Goal: Book appointment/travel/reservation

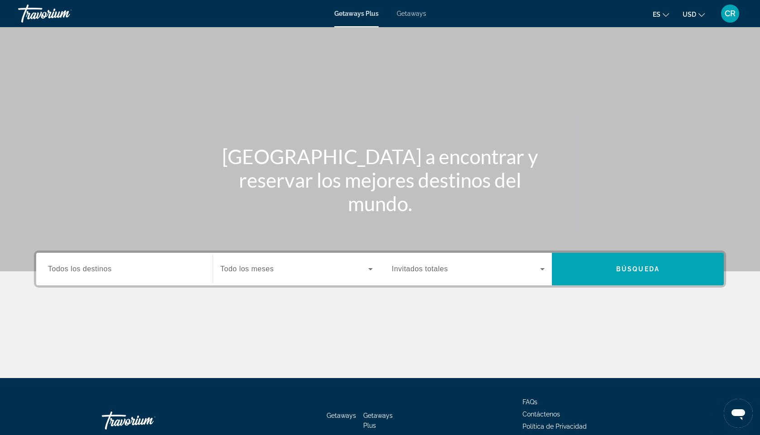
click at [180, 279] on div "Search widget" at bounding box center [124, 269] width 153 height 26
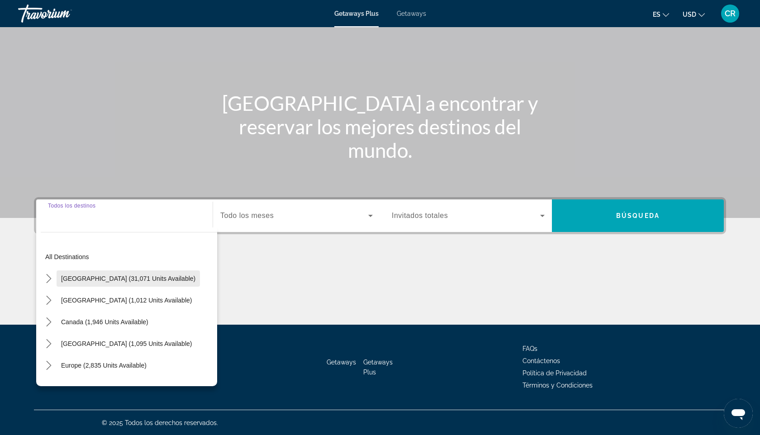
scroll to position [54, 0]
click at [120, 276] on span "[GEOGRAPHIC_DATA] (31,071 units available)" at bounding box center [128, 277] width 134 height 7
type input "**********"
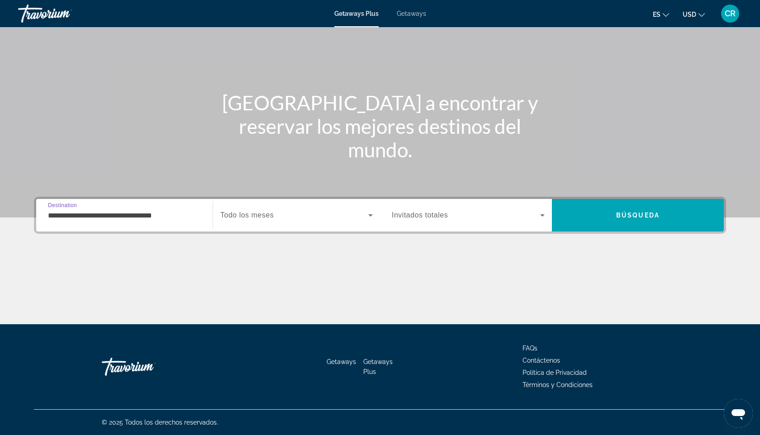
click at [350, 218] on span "Search widget" at bounding box center [294, 215] width 148 height 11
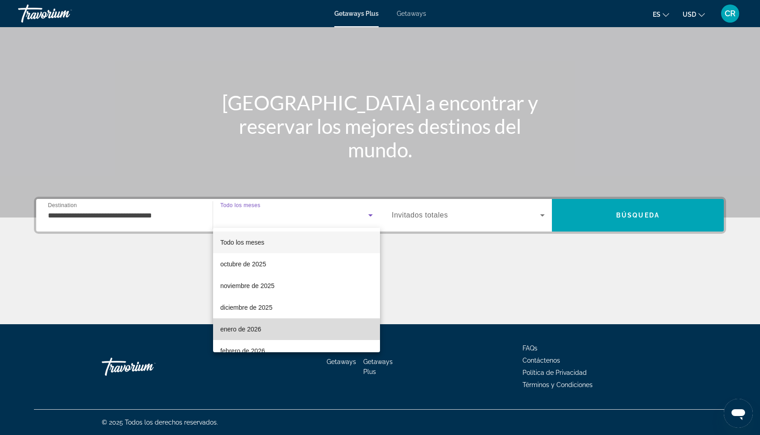
click at [279, 329] on mat-option "enero de 2026" at bounding box center [296, 329] width 167 height 22
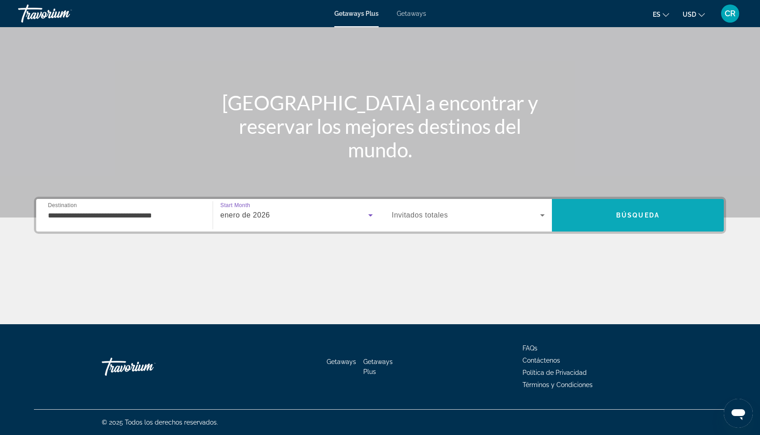
click at [604, 217] on span "Search" at bounding box center [638, 215] width 172 height 22
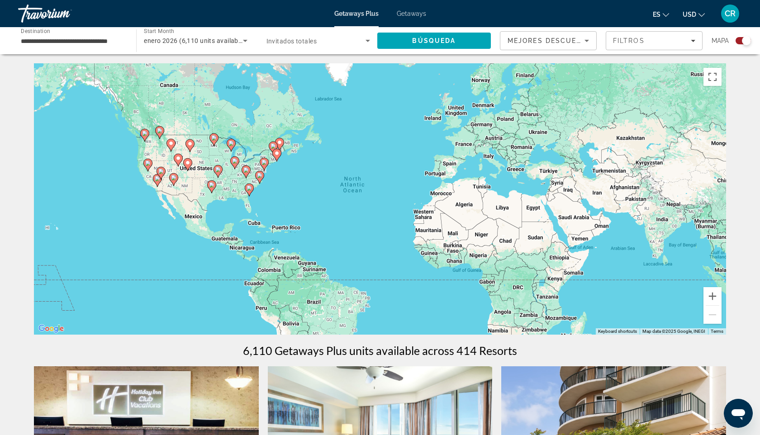
click at [230, 199] on div "To activate drag with keyboard, press Alt + Enter. Once in keyboard drag state,…" at bounding box center [380, 198] width 692 height 271
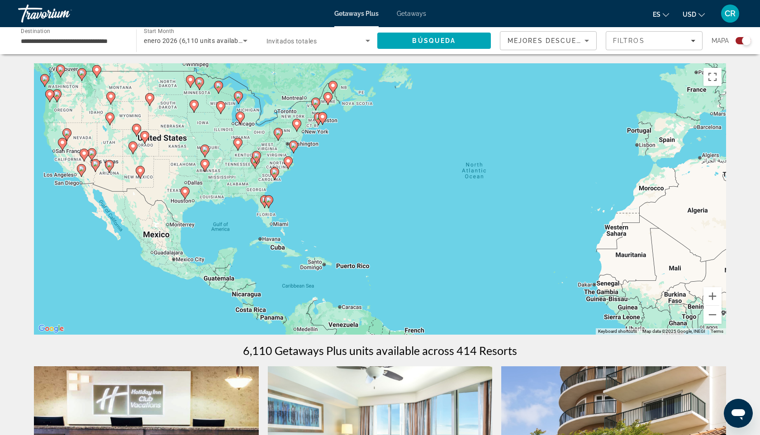
click at [258, 218] on div "To activate drag with keyboard, press Alt + Enter. Once in keyboard drag state,…" at bounding box center [380, 198] width 692 height 271
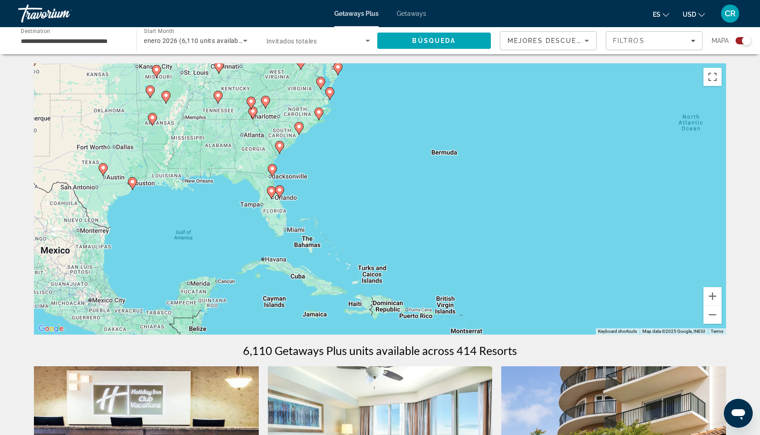
click at [274, 216] on div "To activate drag with keyboard, press Alt + Enter. Once in keyboard drag state,…" at bounding box center [380, 198] width 692 height 271
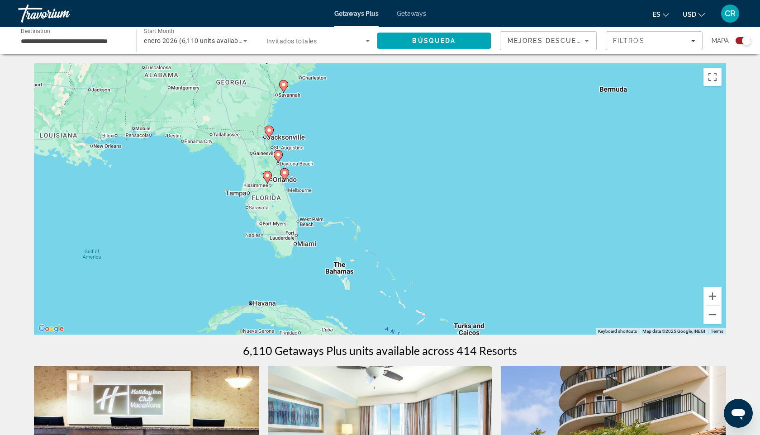
click at [274, 216] on div "To activate drag with keyboard, press Alt + Enter. Once in keyboard drag state,…" at bounding box center [380, 198] width 692 height 271
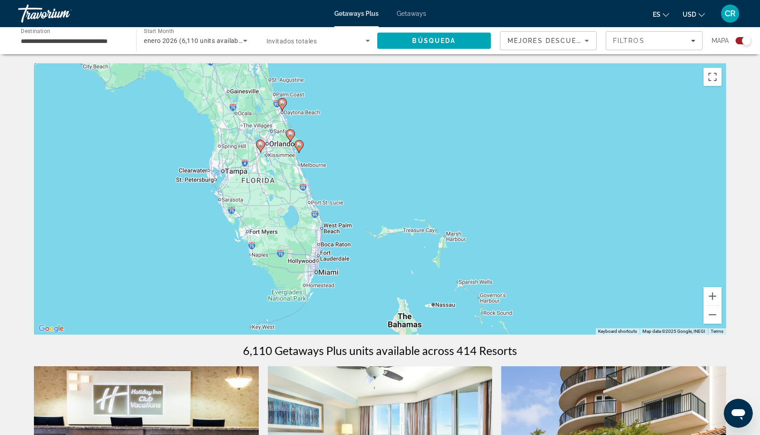
click at [283, 172] on div "To activate drag with keyboard, press Alt + Enter. Once in keyboard drag state,…" at bounding box center [380, 198] width 692 height 271
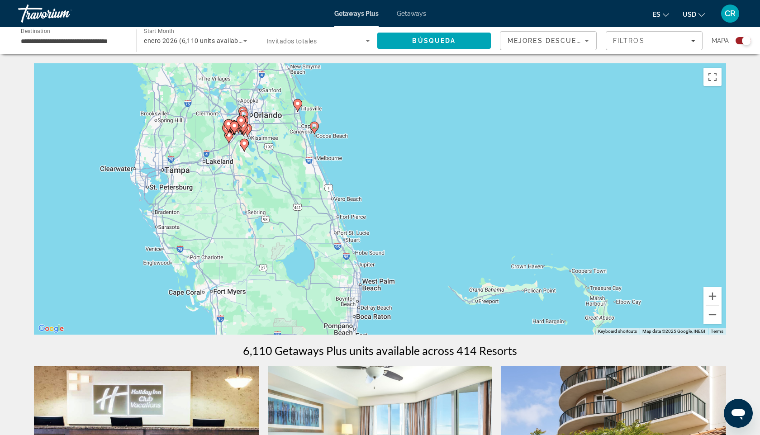
click at [293, 145] on div "To activate drag with keyboard, press Alt + Enter. Once in keyboard drag state,…" at bounding box center [380, 198] width 692 height 271
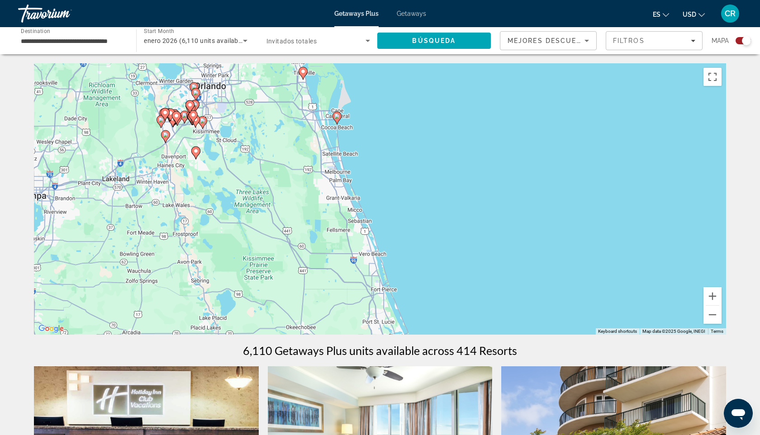
click at [227, 117] on div "To activate drag with keyboard, press Alt + Enter. Once in keyboard drag state,…" at bounding box center [380, 198] width 692 height 271
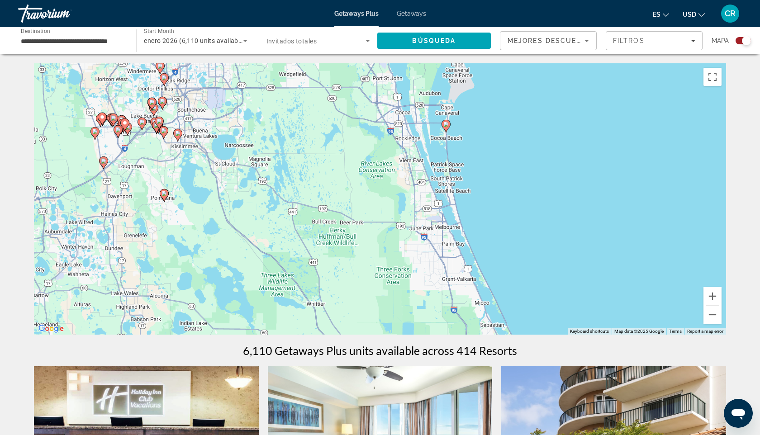
click at [213, 106] on div "To activate drag with keyboard, press Alt + Enter. Once in keyboard drag state,…" at bounding box center [380, 198] width 692 height 271
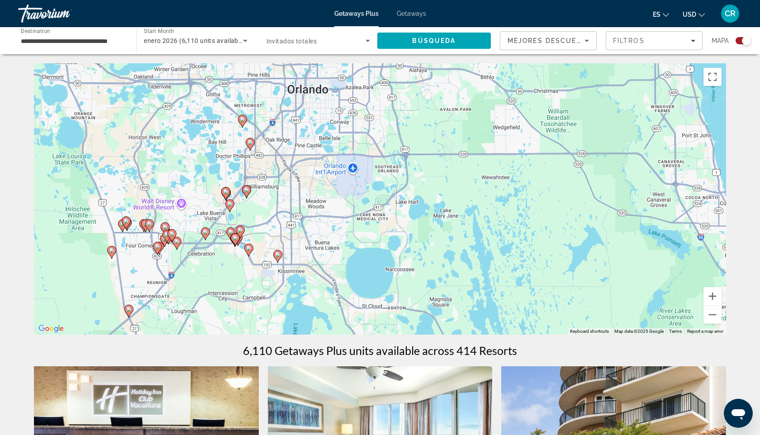
drag, startPoint x: 174, startPoint y: 116, endPoint x: 308, endPoint y: 199, distance: 158.4
click at [309, 200] on div "To activate drag with keyboard, press Alt + Enter. Once in keyboard drag state,…" at bounding box center [380, 198] width 692 height 271
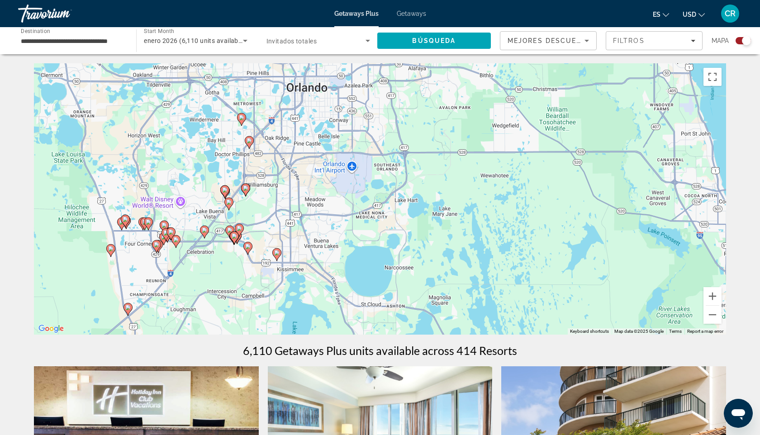
click at [240, 167] on div "To activate drag with keyboard, press Alt + Enter. Once in keyboard drag state,…" at bounding box center [380, 198] width 692 height 271
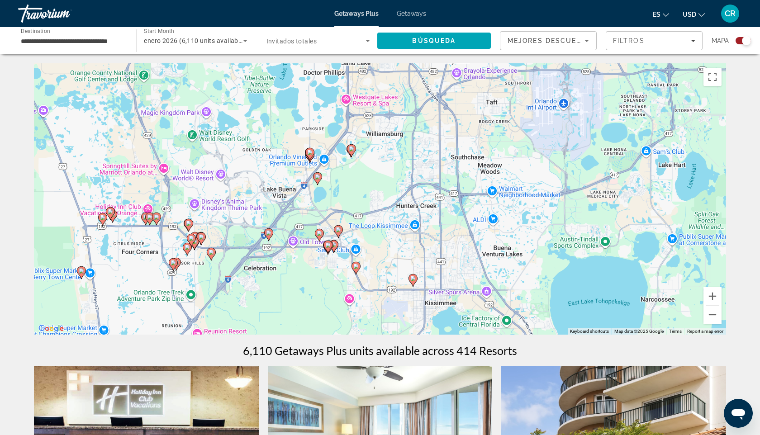
drag, startPoint x: 132, startPoint y: 247, endPoint x: 232, endPoint y: 175, distance: 122.8
click at [232, 175] on div "To activate drag with keyboard, press Alt + Enter. Once in keyboard drag state,…" at bounding box center [380, 198] width 692 height 271
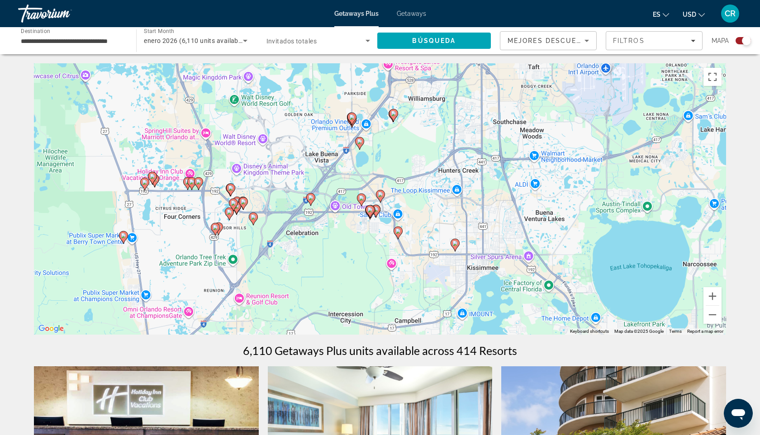
drag, startPoint x: 232, startPoint y: 175, endPoint x: 277, endPoint y: 139, distance: 57.2
click at [277, 139] on div "To activate drag with keyboard, press Alt + Enter. Once in keyboard drag state,…" at bounding box center [380, 198] width 692 height 271
click at [258, 197] on div "To activate drag with keyboard, press Alt + Enter. Once in keyboard drag state,…" at bounding box center [380, 198] width 692 height 271
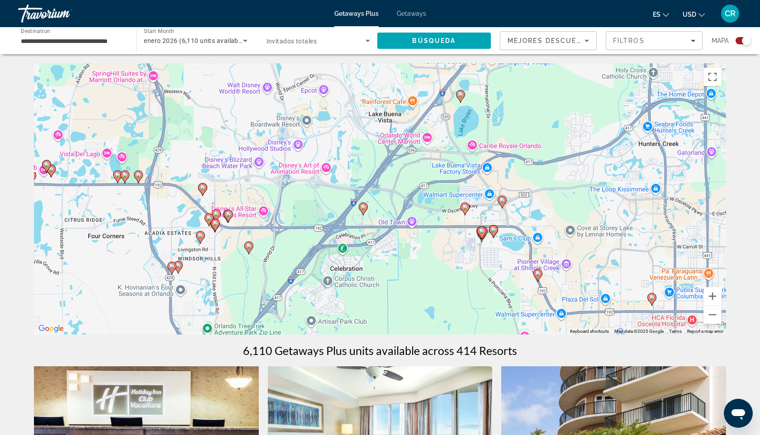
click at [258, 196] on div "To activate drag with keyboard, press Alt + Enter. Once in keyboard drag state,…" at bounding box center [380, 198] width 692 height 271
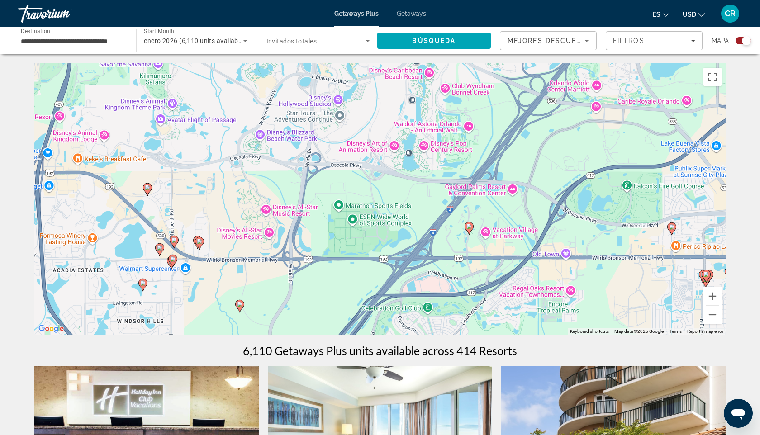
click at [149, 189] on image "Main content" at bounding box center [147, 187] width 5 height 5
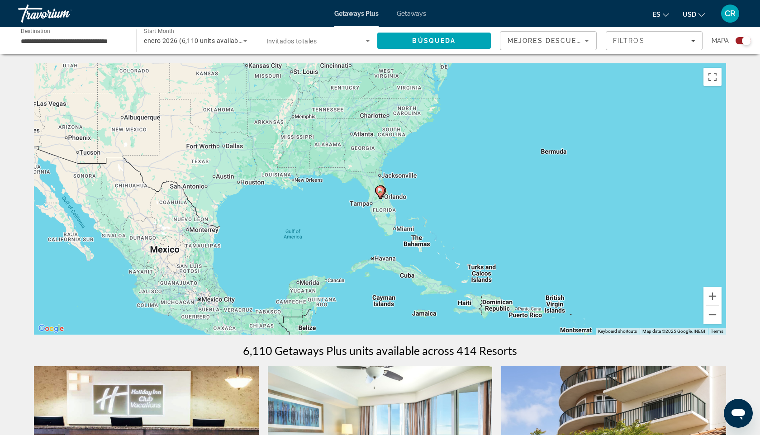
click at [381, 193] on icon "Main content" at bounding box center [380, 192] width 8 height 12
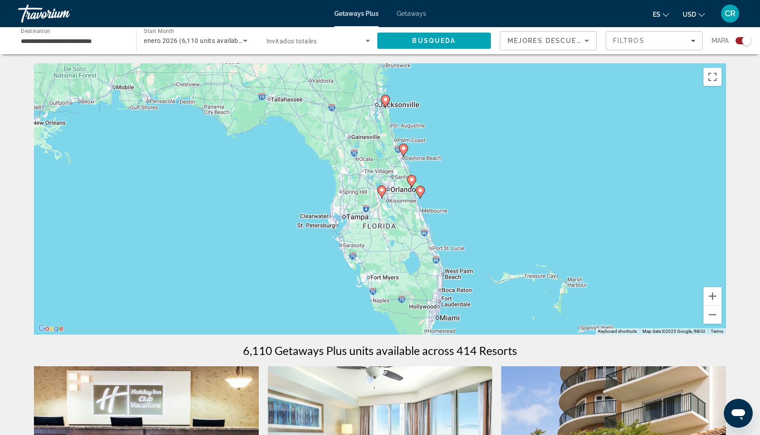
click at [381, 193] on icon "Main content" at bounding box center [382, 192] width 8 height 12
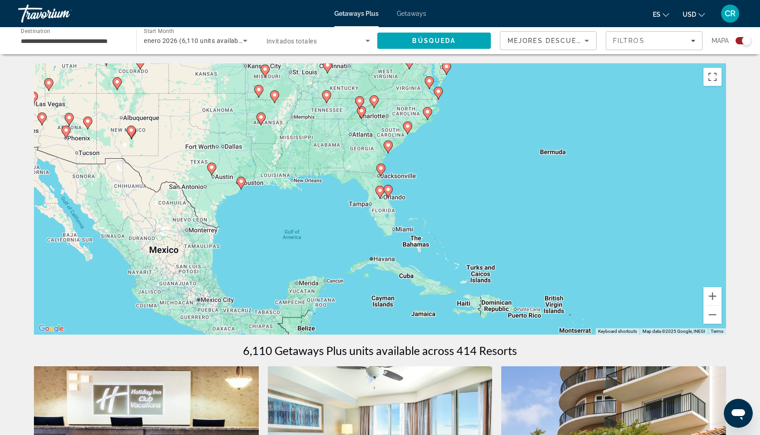
click at [381, 193] on icon "Main content" at bounding box center [380, 192] width 8 height 12
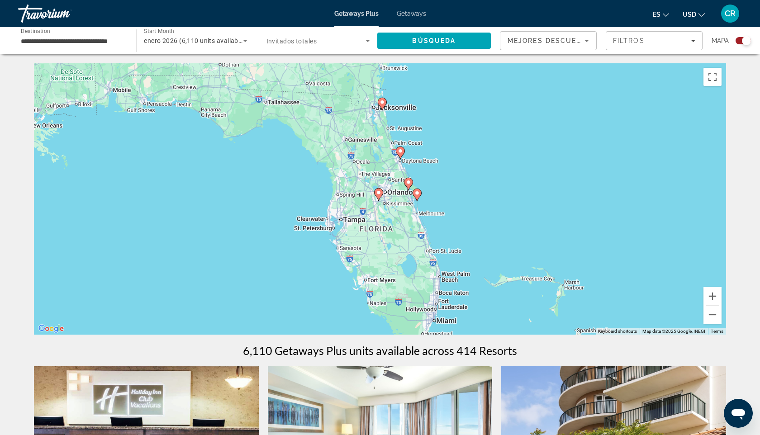
click at [384, 187] on div "To navigate, press the arrow keys. To activate drag with keyboard, press Alt + …" at bounding box center [380, 198] width 692 height 271
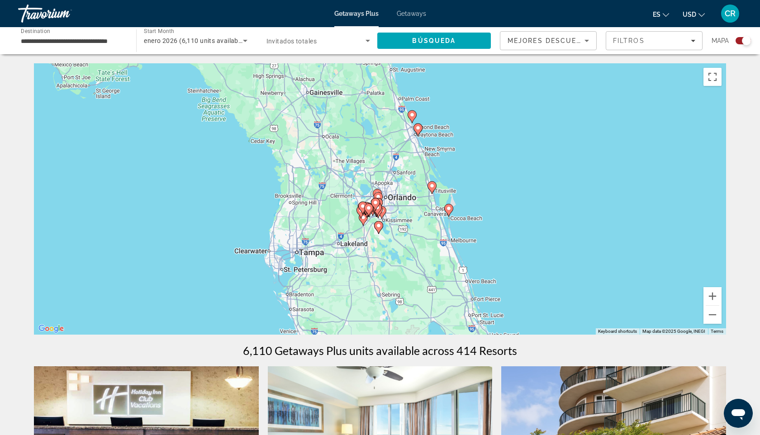
click at [368, 210] on image "Main content" at bounding box center [368, 207] width 5 height 5
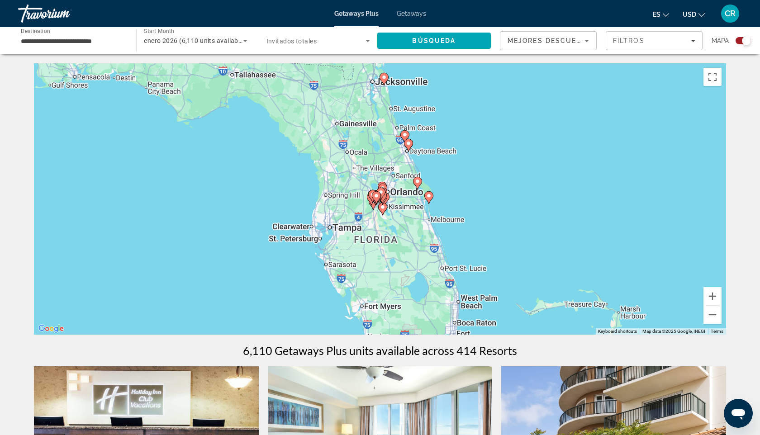
click at [368, 210] on div "To navigate, press the arrow keys. To activate drag with keyboard, press Alt + …" at bounding box center [380, 198] width 692 height 271
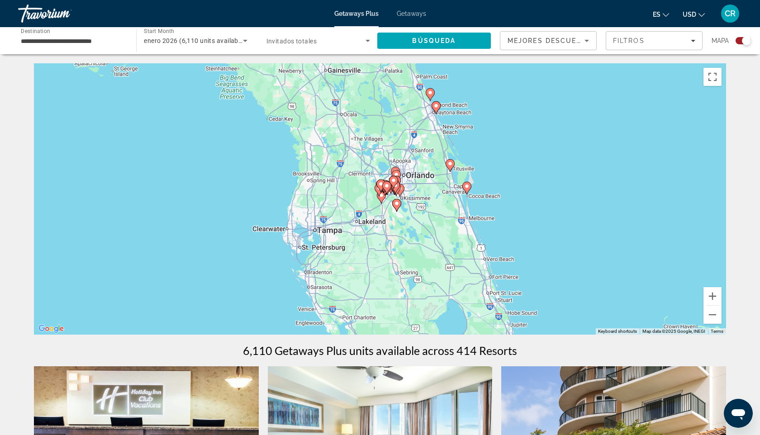
click at [381, 203] on icon "Main content" at bounding box center [381, 197] width 8 height 12
click at [381, 203] on div "To activate drag with keyboard, press Alt + Enter. Once in keyboard drag state,…" at bounding box center [380, 198] width 692 height 271
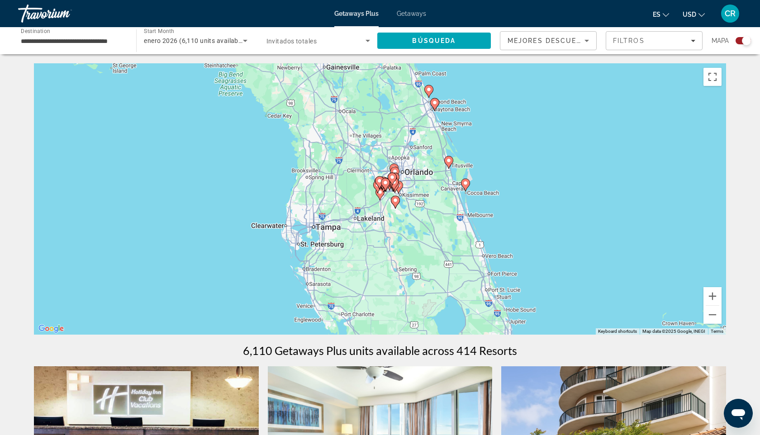
click at [388, 200] on div "To activate drag with keyboard, press Alt + Enter. Once in keyboard drag state,…" at bounding box center [380, 198] width 692 height 271
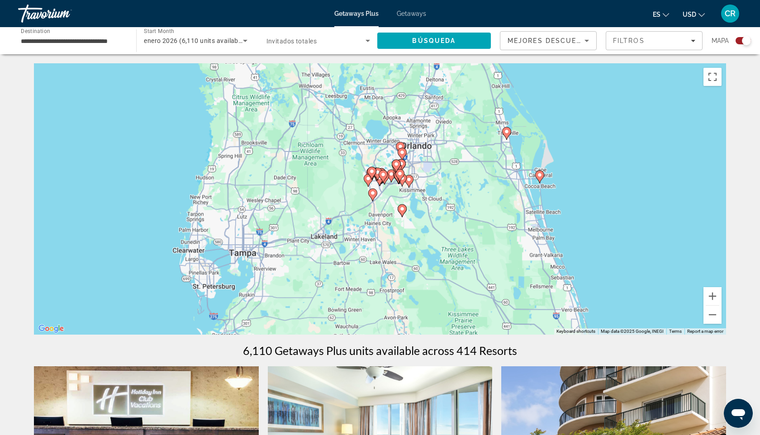
click at [388, 200] on div "To activate drag with keyboard, press Alt + Enter. Once in keyboard drag state,…" at bounding box center [380, 198] width 692 height 271
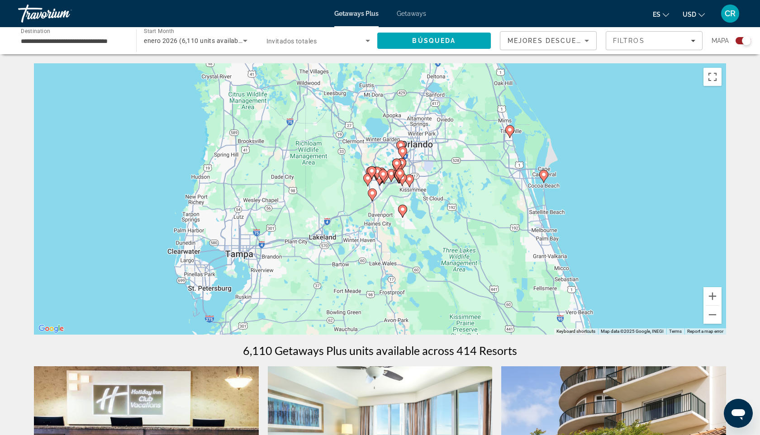
click at [388, 200] on div "To activate drag with keyboard, press Alt + Enter. Once in keyboard drag state,…" at bounding box center [380, 198] width 692 height 271
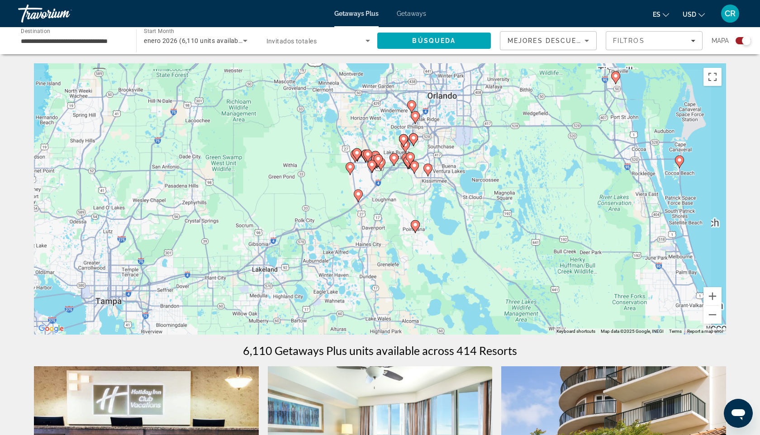
click at [388, 200] on div "To activate drag with keyboard, press Alt + Enter. Once in keyboard drag state,…" at bounding box center [380, 198] width 692 height 271
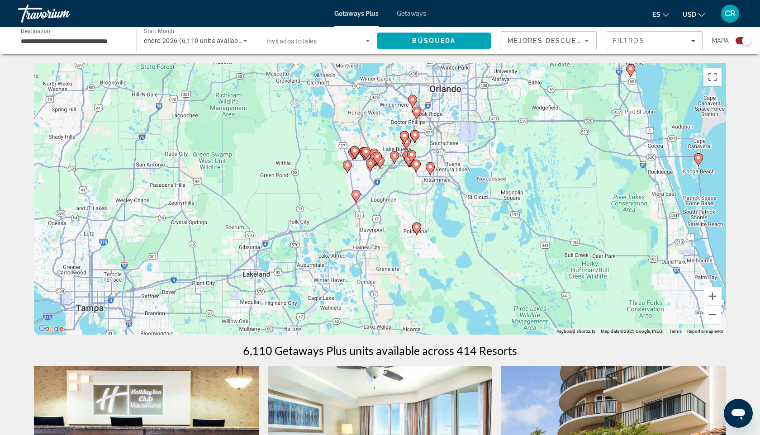
click at [388, 200] on div "To activate drag with keyboard, press Alt + Enter. Once in keyboard drag state,…" at bounding box center [380, 198] width 692 height 271
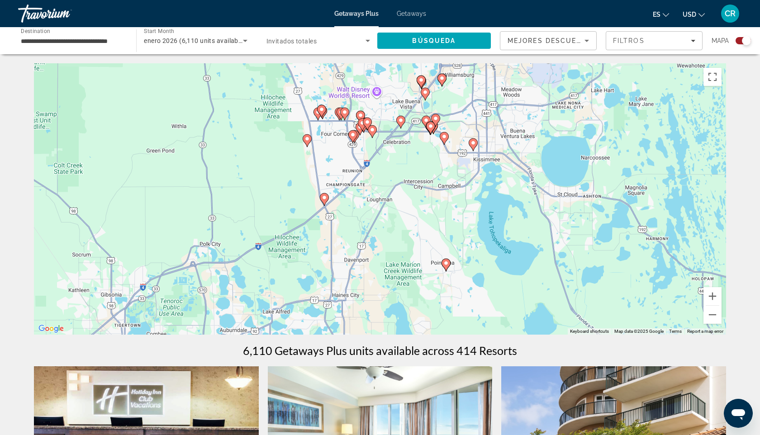
click at [388, 200] on div "To activate drag with keyboard, press Alt + Enter. Once in keyboard drag state,…" at bounding box center [380, 198] width 692 height 271
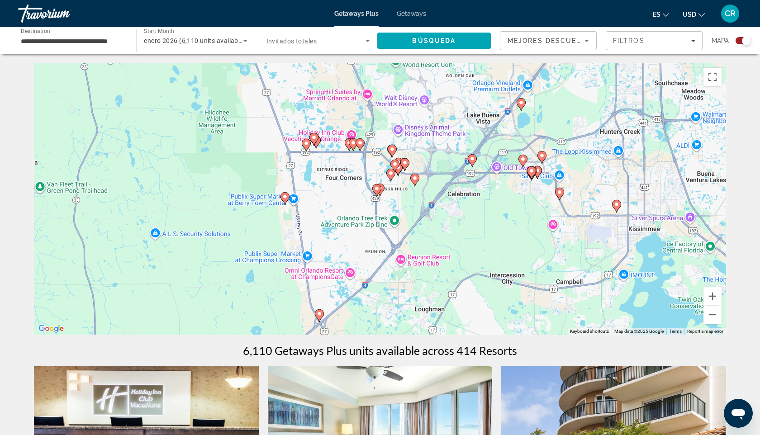
drag, startPoint x: 340, startPoint y: 136, endPoint x: 399, endPoint y: 247, distance: 126.0
click at [399, 247] on div "To activate drag with keyboard, press Alt + Enter. Once in keyboard drag state,…" at bounding box center [380, 198] width 692 height 271
click at [371, 163] on div "To activate drag with keyboard, press Alt + Enter. Once in keyboard drag state,…" at bounding box center [380, 198] width 692 height 271
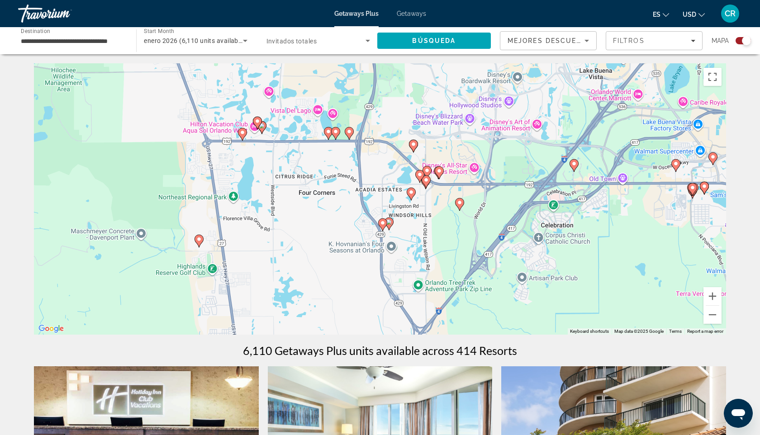
click at [412, 147] on image "Main content" at bounding box center [413, 144] width 5 height 5
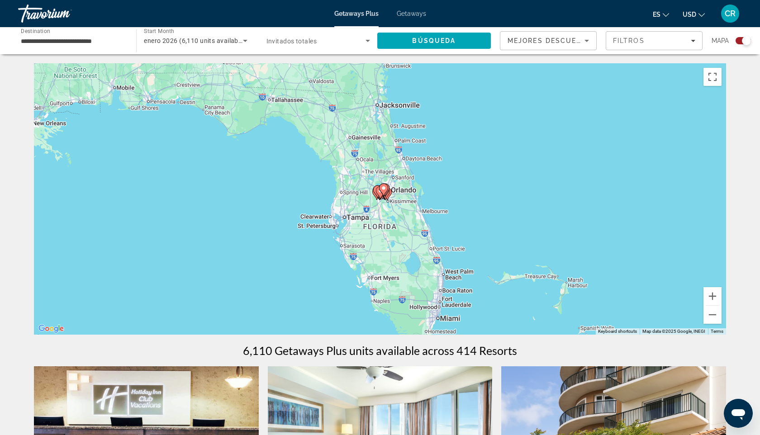
click at [383, 205] on div "To navigate, press the arrow keys. To activate drag with keyboard, press Alt + …" at bounding box center [380, 198] width 692 height 271
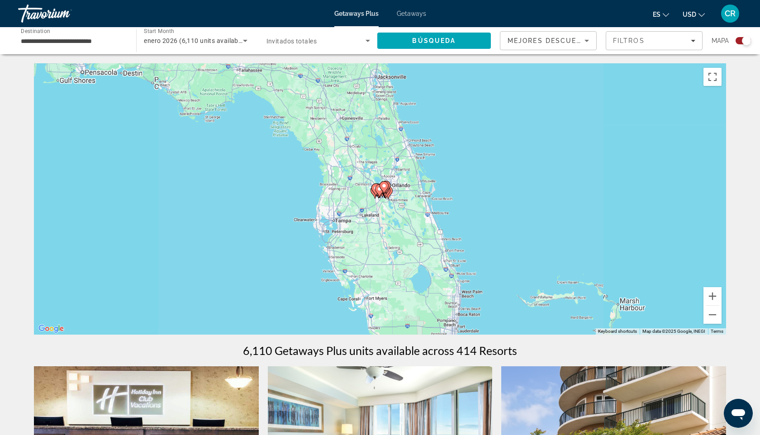
click at [383, 205] on div "To activate drag with keyboard, press Alt + Enter. Once in keyboard drag state,…" at bounding box center [380, 198] width 692 height 271
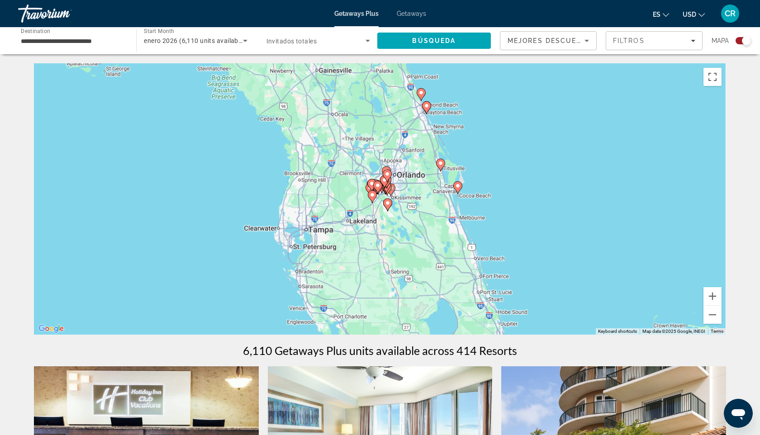
click at [383, 205] on gmp-advanced-marker "Main content" at bounding box center [387, 205] width 9 height 14
type input "**********"
click at [383, 205] on gmp-advanced-marker "Main content" at bounding box center [387, 205] width 9 height 14
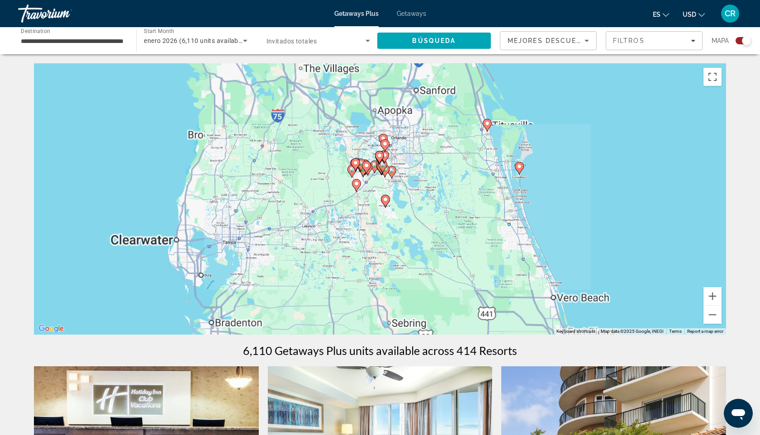
click at [383, 205] on div "To navigate, press the arrow keys. To activate drag with keyboard, press Alt + …" at bounding box center [380, 198] width 692 height 271
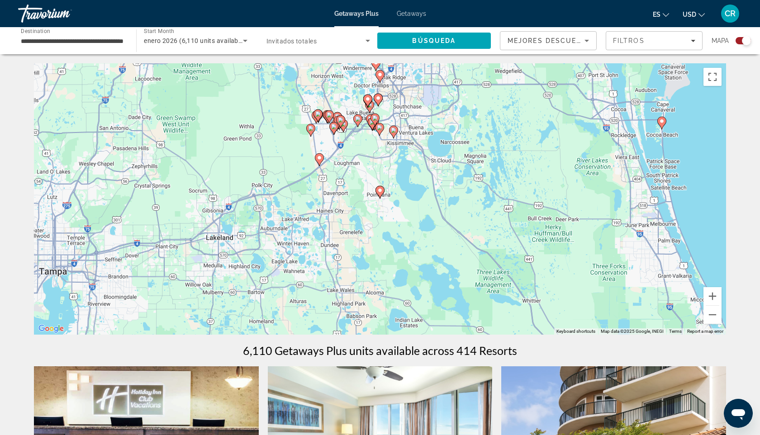
click at [374, 208] on div "To activate drag with keyboard, press Alt + Enter. Once in keyboard drag state,…" at bounding box center [380, 198] width 692 height 271
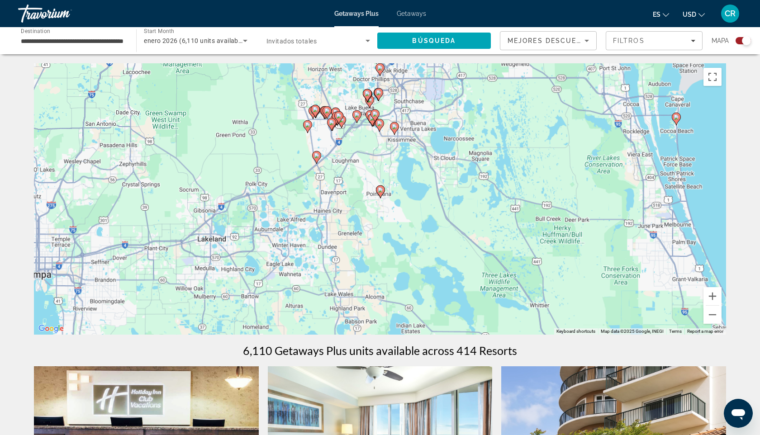
click at [374, 208] on div "To activate drag with keyboard, press Alt + Enter. Once in keyboard drag state,…" at bounding box center [380, 198] width 692 height 271
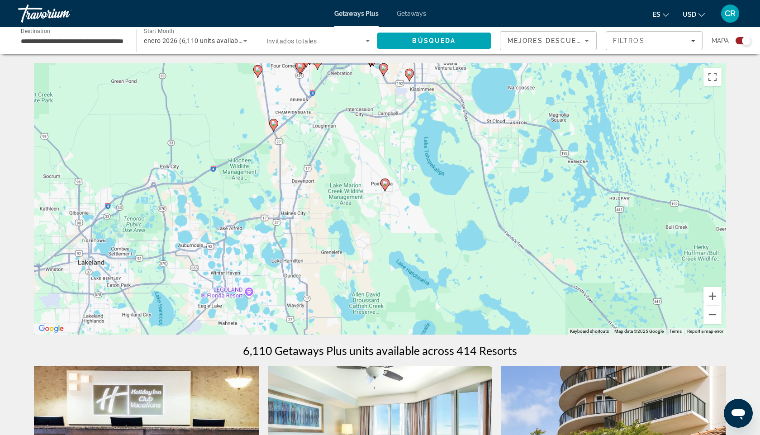
click at [374, 208] on div "To activate drag with keyboard, press Alt + Enter. Once in keyboard drag state,…" at bounding box center [380, 198] width 692 height 271
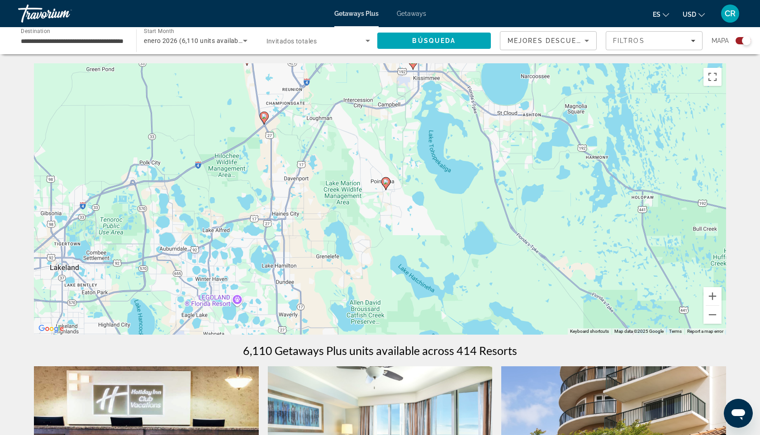
click at [374, 208] on div "To activate drag with keyboard, press Alt + Enter. Once in keyboard drag state,…" at bounding box center [380, 198] width 692 height 271
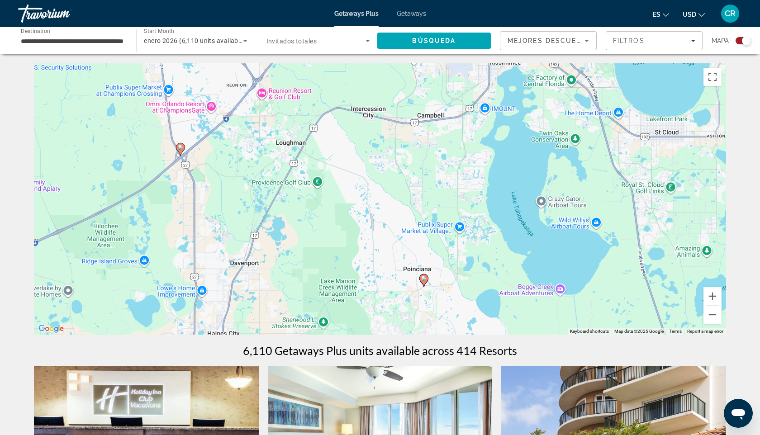
drag, startPoint x: 308, startPoint y: 83, endPoint x: 336, endPoint y: 234, distance: 153.5
click at [336, 216] on div "To activate drag with keyboard, press Alt + Enter. Once in keyboard drag state,…" at bounding box center [380, 198] width 692 height 271
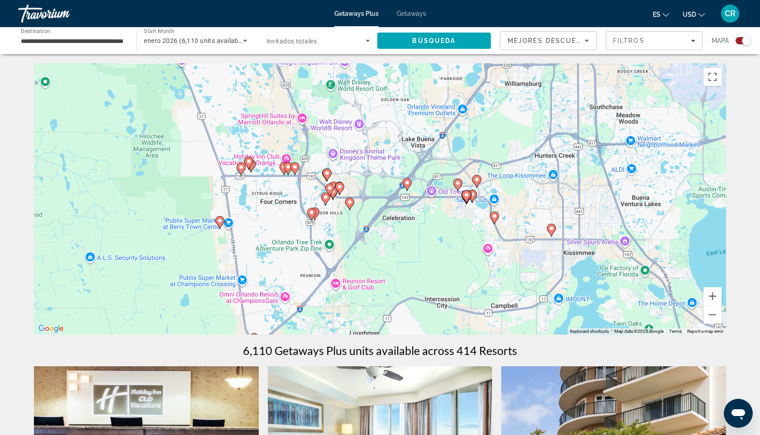
drag, startPoint x: 316, startPoint y: 141, endPoint x: 389, endPoint y: 302, distance: 176.9
click at [390, 303] on div "To activate drag with keyboard, press Alt + Enter. Once in keyboard drag state,…" at bounding box center [380, 198] width 692 height 271
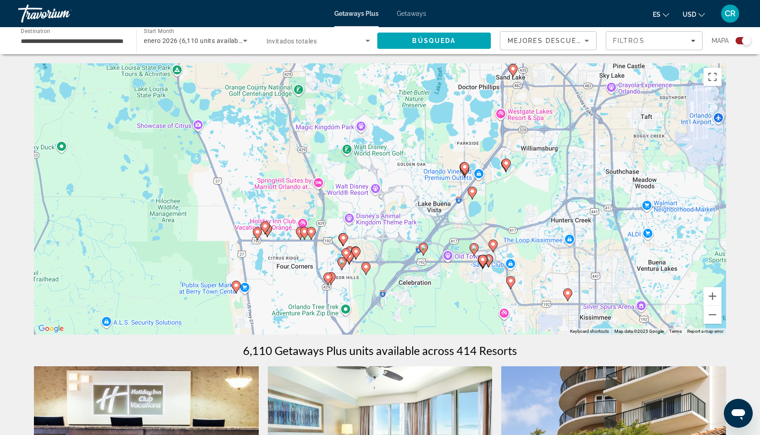
drag, startPoint x: 361, startPoint y: 135, endPoint x: 377, endPoint y: 196, distance: 63.6
click at [377, 196] on div "To activate drag with keyboard, press Alt + Enter. Once in keyboard drag state,…" at bounding box center [380, 198] width 692 height 271
click at [389, 242] on div "To activate drag with keyboard, press Alt + Enter. Once in keyboard drag state,…" at bounding box center [380, 198] width 692 height 271
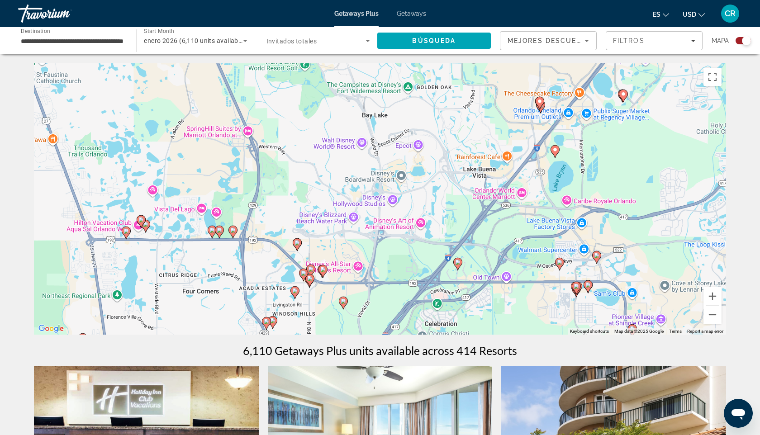
click at [442, 207] on div "To activate drag with keyboard, press Alt + Enter. Once in keyboard drag state,…" at bounding box center [380, 198] width 692 height 271
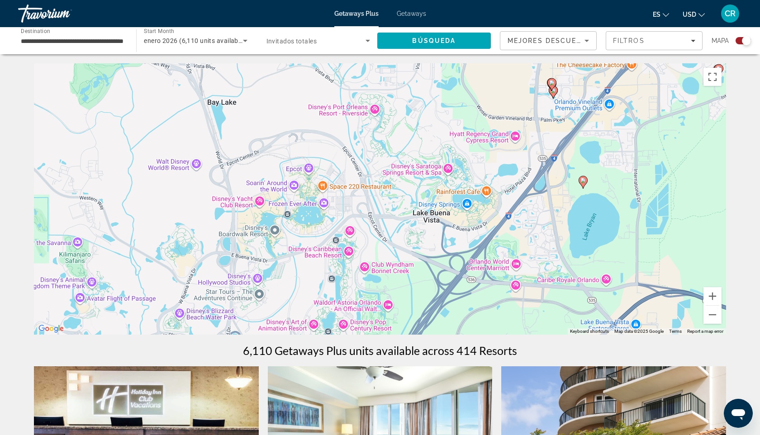
drag, startPoint x: 473, startPoint y: 198, endPoint x: 387, endPoint y: 278, distance: 117.8
click at [387, 278] on div "To activate drag with keyboard, press Alt + Enter. Once in keyboard drag state,…" at bounding box center [380, 198] width 692 height 271
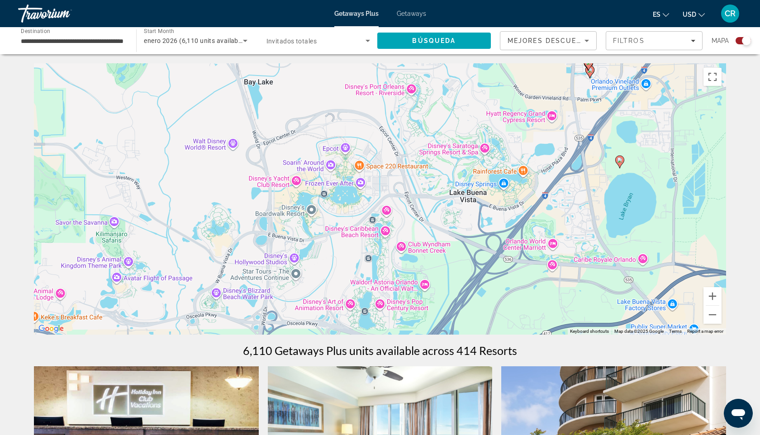
drag, startPoint x: 511, startPoint y: 137, endPoint x: 548, endPoint y: 118, distance: 40.6
click at [548, 118] on div "To activate drag with keyboard, press Alt + Enter. Once in keyboard drag state,…" at bounding box center [380, 198] width 692 height 271
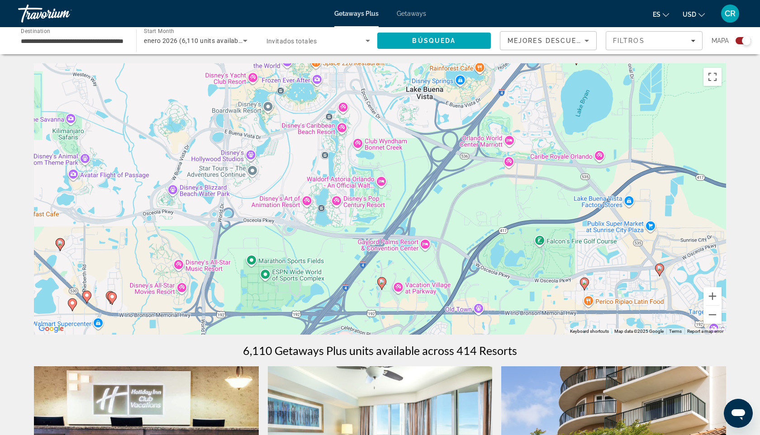
drag, startPoint x: 490, startPoint y: 271, endPoint x: 446, endPoint y: 168, distance: 112.3
click at [446, 167] on div "To activate drag with keyboard, press Alt + Enter. Once in keyboard drag state,…" at bounding box center [380, 198] width 692 height 271
click at [407, 192] on div "To activate drag with keyboard, press Alt + Enter. Once in keyboard drag state,…" at bounding box center [380, 198] width 692 height 271
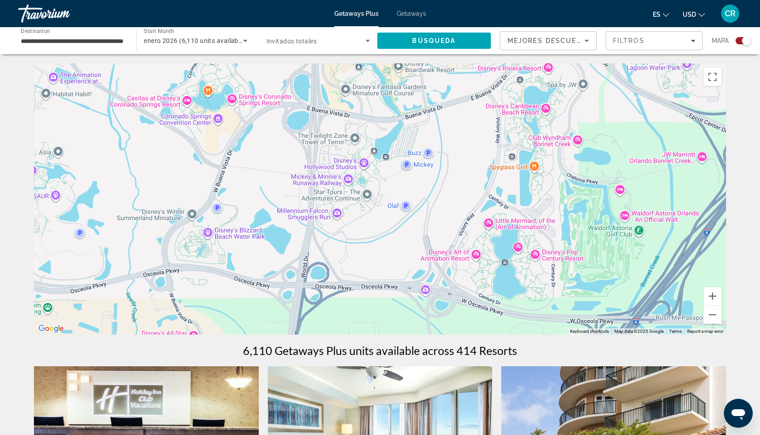
drag, startPoint x: 132, startPoint y: 181, endPoint x: 403, endPoint y: 218, distance: 272.9
click at [403, 218] on div "To activate drag with keyboard, press Alt + Enter. Once in keyboard drag state,…" at bounding box center [380, 198] width 692 height 271
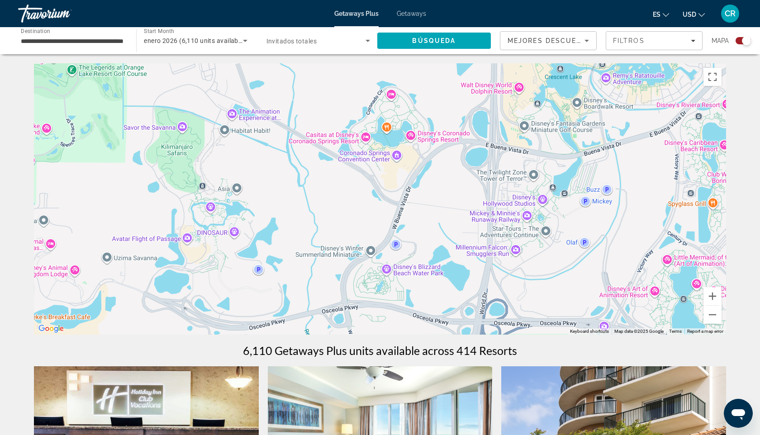
drag, startPoint x: 249, startPoint y: 211, endPoint x: 429, endPoint y: 249, distance: 184.4
click at [431, 249] on div "To activate drag with keyboard, press Alt + Enter. Once in keyboard drag state,…" at bounding box center [380, 198] width 692 height 271
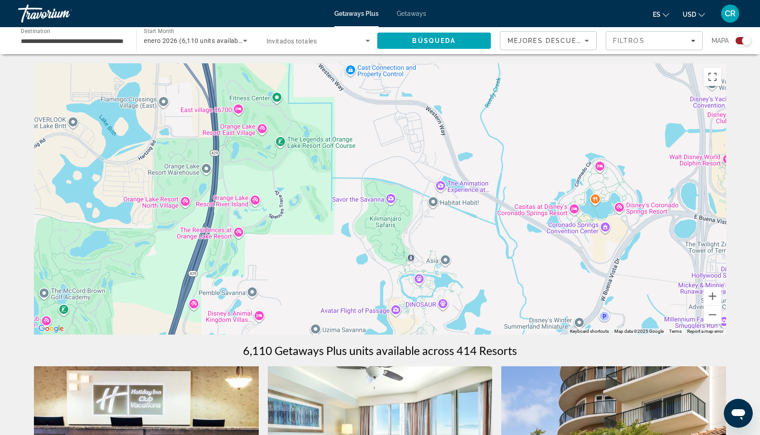
drag, startPoint x: 227, startPoint y: 255, endPoint x: 436, endPoint y: 328, distance: 221.1
click at [436, 328] on div "To activate drag with keyboard, press Alt + Enter. Once in keyboard drag state,…" at bounding box center [380, 198] width 692 height 271
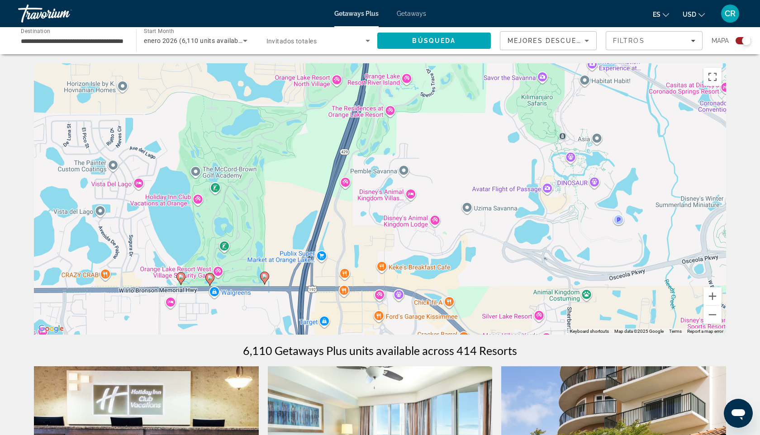
drag, startPoint x: 290, startPoint y: 294, endPoint x: 441, endPoint y: 169, distance: 196.2
click at [441, 169] on div "To activate drag with keyboard, press Alt + Enter. Once in keyboard drag state,…" at bounding box center [380, 198] width 692 height 271
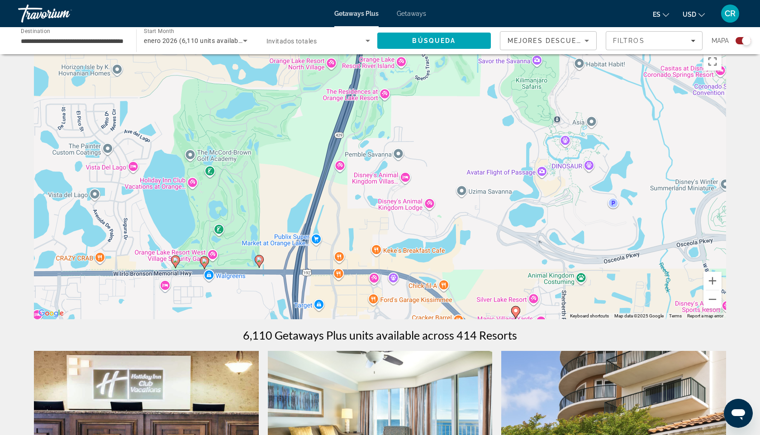
scroll to position [13, 0]
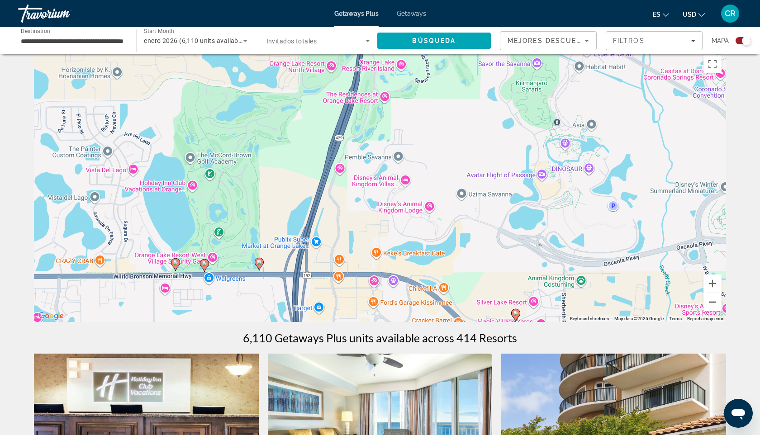
click at [716, 306] on button "Zoom out" at bounding box center [712, 302] width 18 height 18
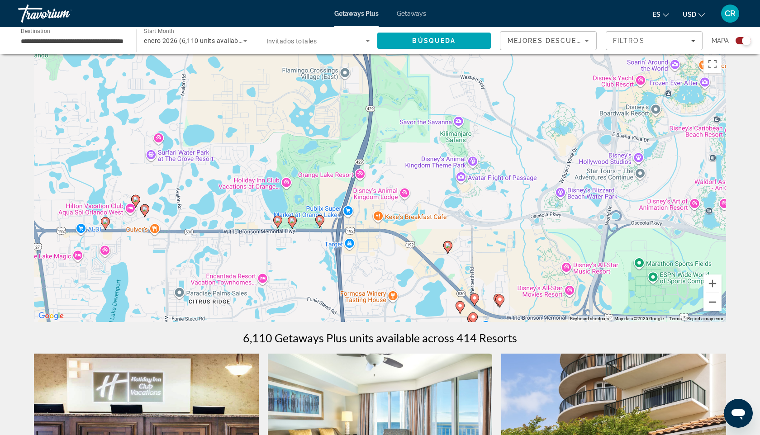
click at [716, 306] on button "Zoom out" at bounding box center [712, 302] width 18 height 18
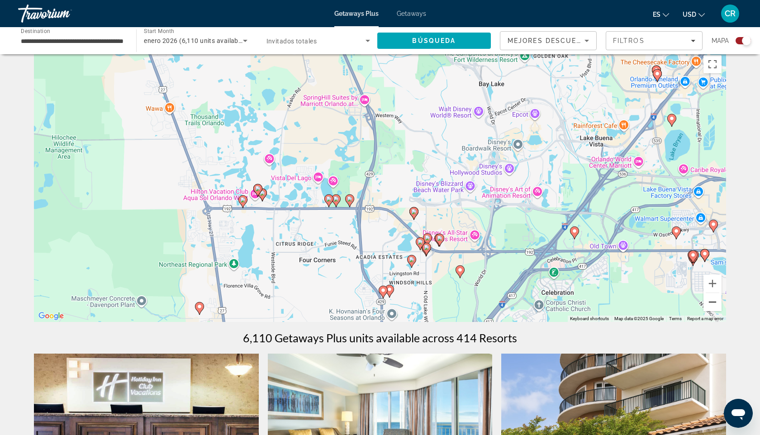
click at [716, 306] on button "Zoom out" at bounding box center [712, 302] width 18 height 18
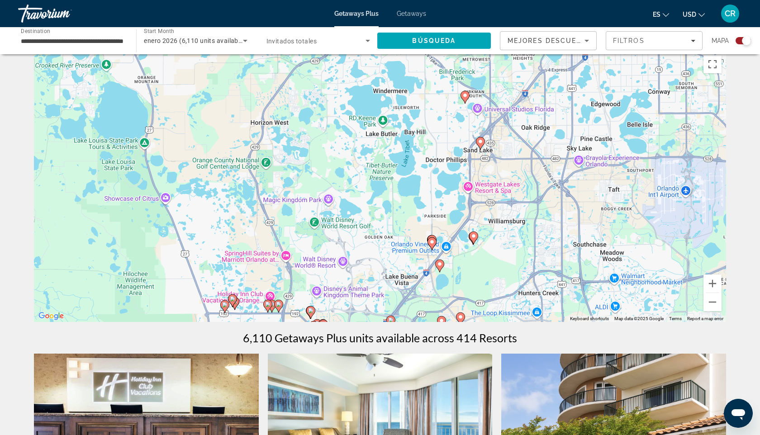
drag, startPoint x: 512, startPoint y: 166, endPoint x: 426, endPoint y: 283, distance: 145.8
click at [425, 283] on div "To activate drag with keyboard, press Alt + Enter. Once in keyboard drag state,…" at bounding box center [380, 186] width 692 height 271
click at [464, 129] on div "To activate drag with keyboard, press Alt + Enter. Once in keyboard drag state,…" at bounding box center [380, 186] width 692 height 271
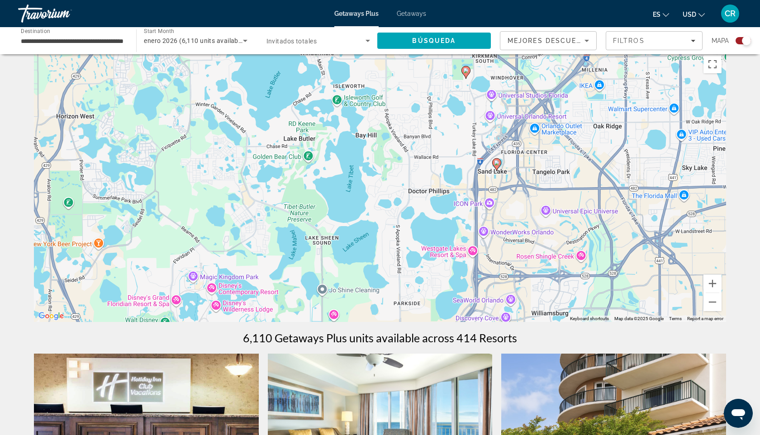
click at [468, 127] on div "To activate drag with keyboard, press Alt + Enter. Once in keyboard drag state,…" at bounding box center [380, 186] width 692 height 271
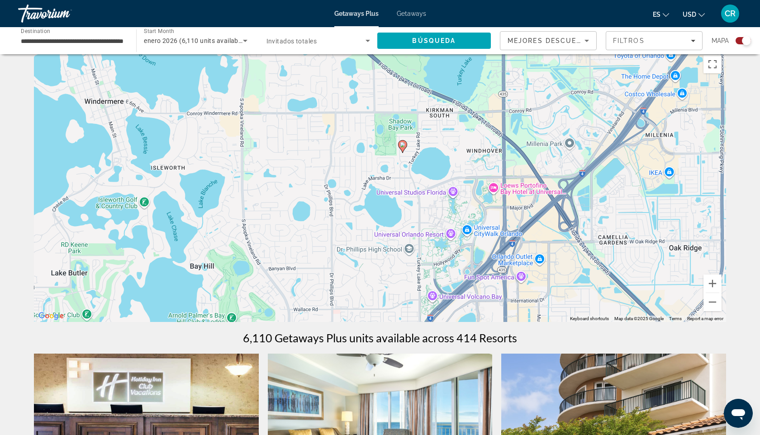
drag, startPoint x: 477, startPoint y: 97, endPoint x: 415, endPoint y: 220, distance: 137.5
click at [415, 220] on div "To activate drag with keyboard, press Alt + Enter. Once in keyboard drag state,…" at bounding box center [380, 186] width 692 height 271
click at [404, 147] on image "Main content" at bounding box center [402, 144] width 5 height 5
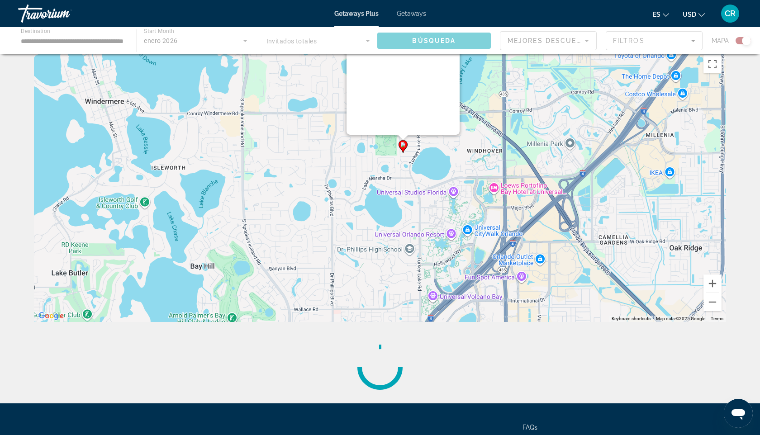
scroll to position [0, 0]
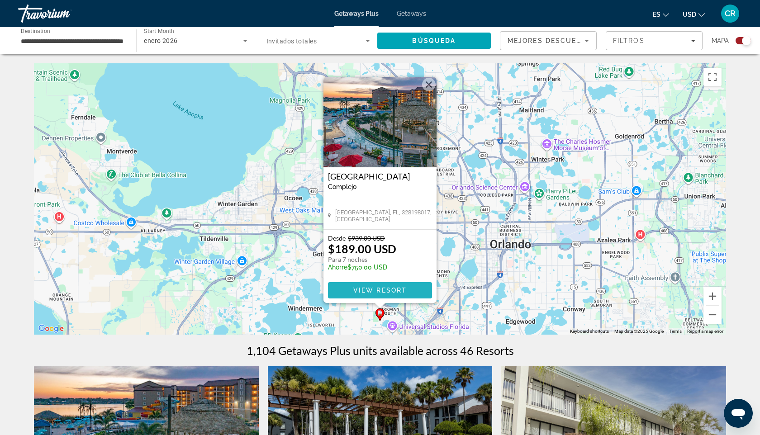
click at [371, 293] on span "View Resort" at bounding box center [379, 290] width 53 height 7
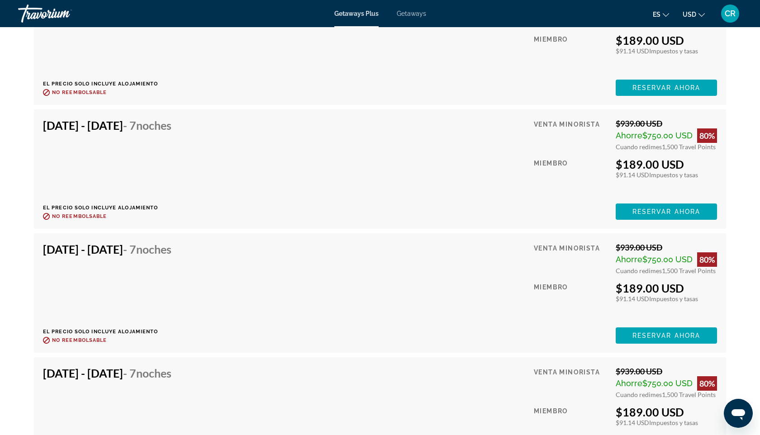
scroll to position [2053, 0]
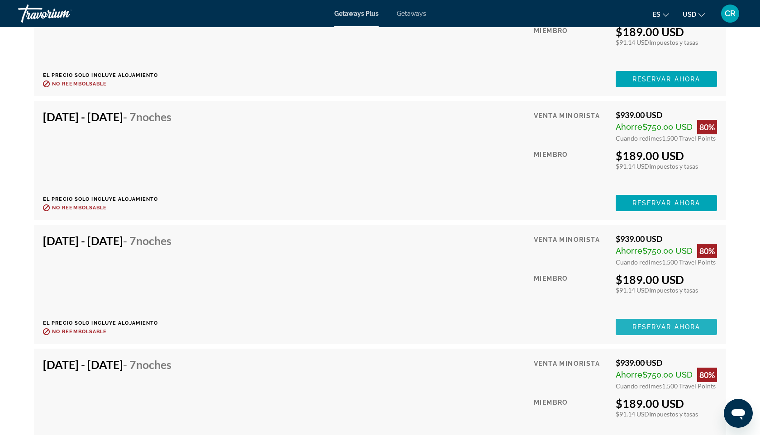
click at [640, 323] on span "Main content" at bounding box center [665, 327] width 101 height 22
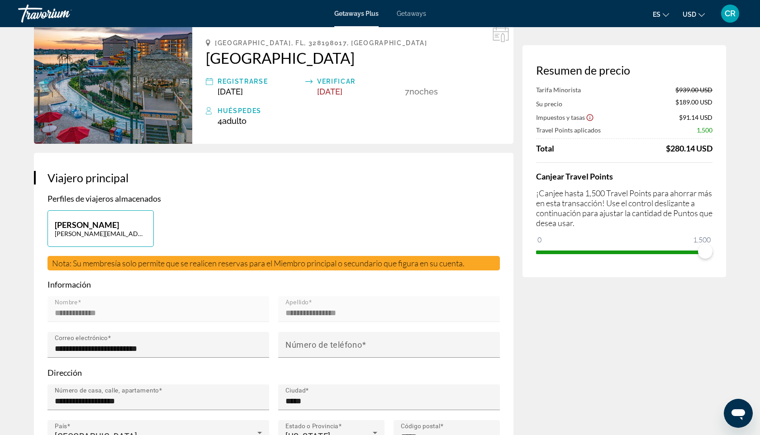
scroll to position [48, 0]
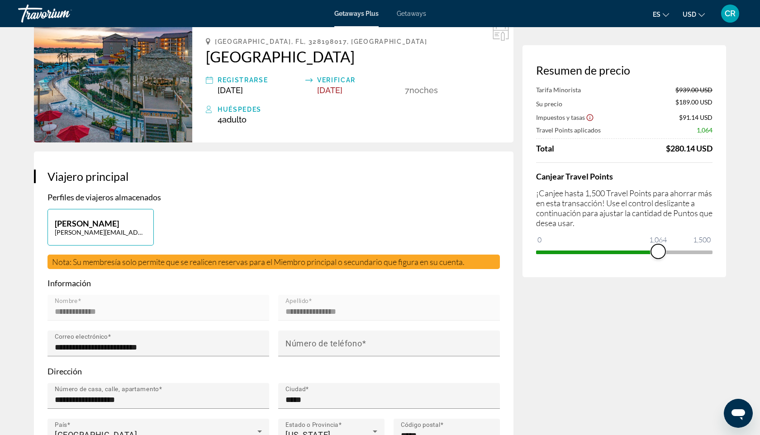
drag, startPoint x: 708, startPoint y: 251, endPoint x: 658, endPoint y: 276, distance: 55.8
click at [658, 274] on div "Resumen de precio Tarifa Minorista $939.00 USD Su precio $189.00 USD Impuestos …" at bounding box center [623, 161] width 203 height 232
drag, startPoint x: 661, startPoint y: 251, endPoint x: 678, endPoint y: 251, distance: 16.7
click at [678, 251] on span "ngx-slider" at bounding box center [678, 251] width 14 height 14
drag, startPoint x: 680, startPoint y: 251, endPoint x: 697, endPoint y: 253, distance: 17.2
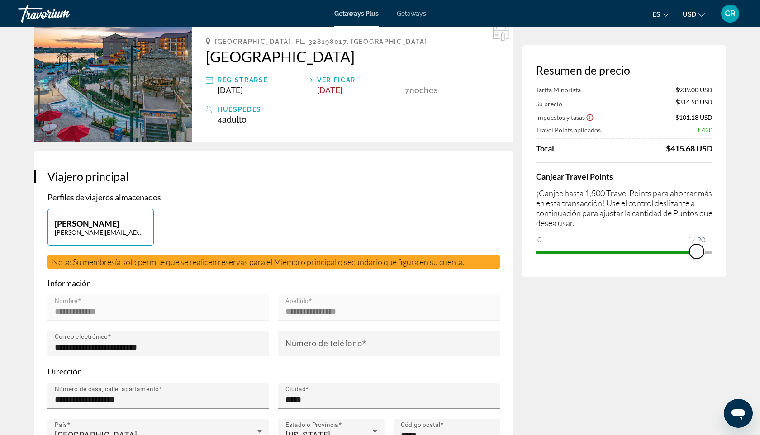
click at [697, 253] on span "ngx-slider" at bounding box center [696, 251] width 14 height 14
click at [703, 251] on span "ngx-slider" at bounding box center [703, 251] width 14 height 14
click at [706, 251] on span "ngx-slider" at bounding box center [705, 251] width 14 height 14
drag, startPoint x: 706, startPoint y: 251, endPoint x: 729, endPoint y: 250, distance: 23.1
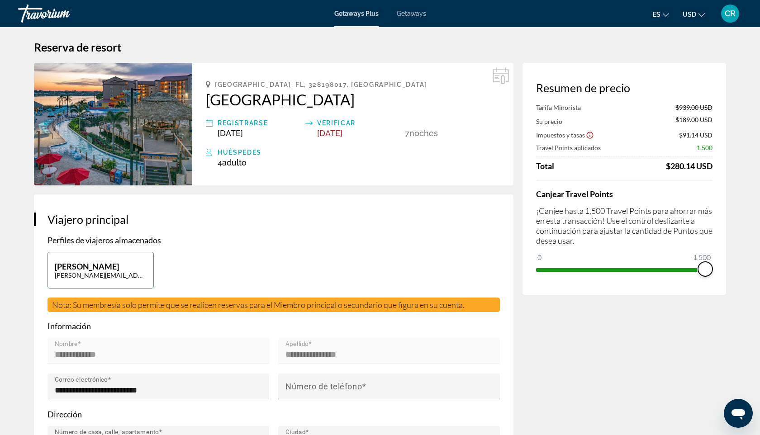
scroll to position [0, 0]
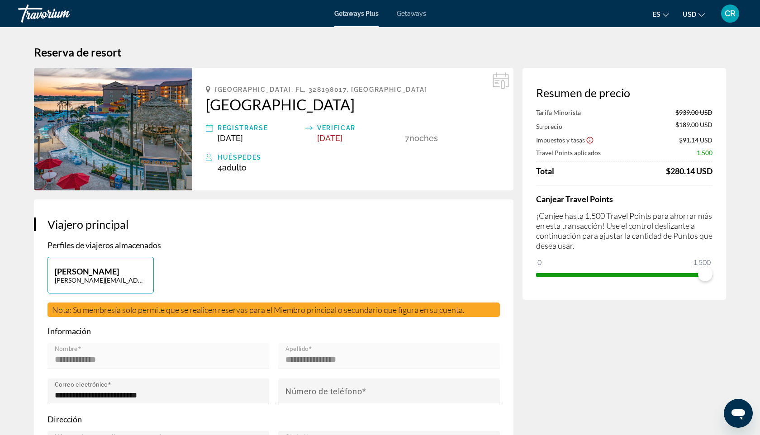
click at [239, 170] on span "Adulto" at bounding box center [234, 167] width 24 height 9
click at [220, 166] on span "4 Adulto Adulto" at bounding box center [232, 167] width 29 height 9
click at [505, 79] on icon "Main content" at bounding box center [500, 80] width 16 height 16
click at [72, 147] on img "Main content" at bounding box center [113, 129] width 158 height 123
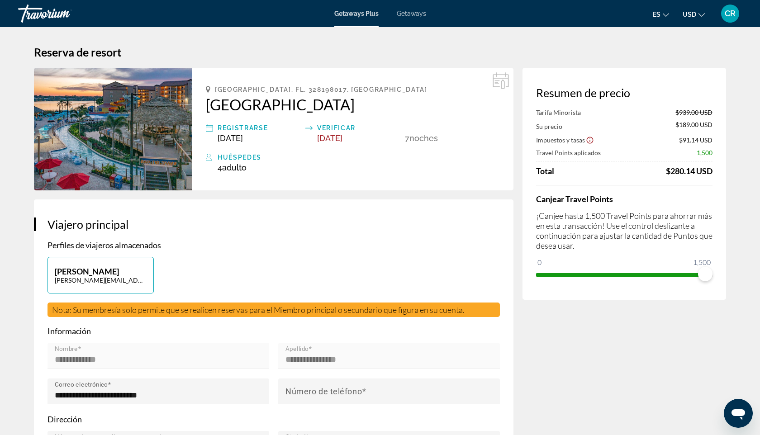
click at [72, 147] on img "Main content" at bounding box center [113, 129] width 158 height 123
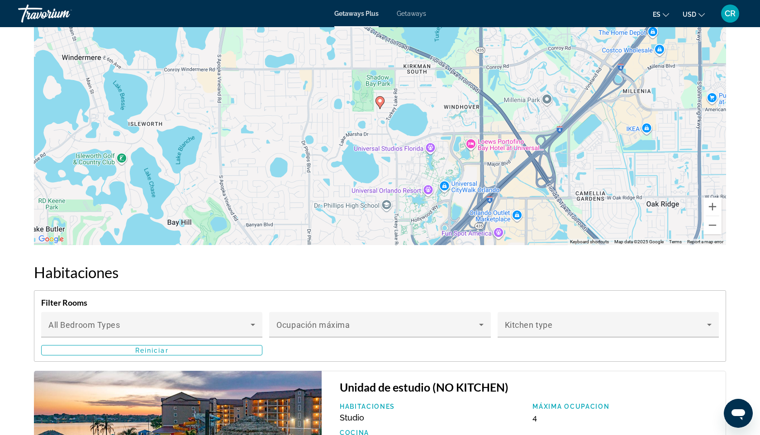
scroll to position [1217, 0]
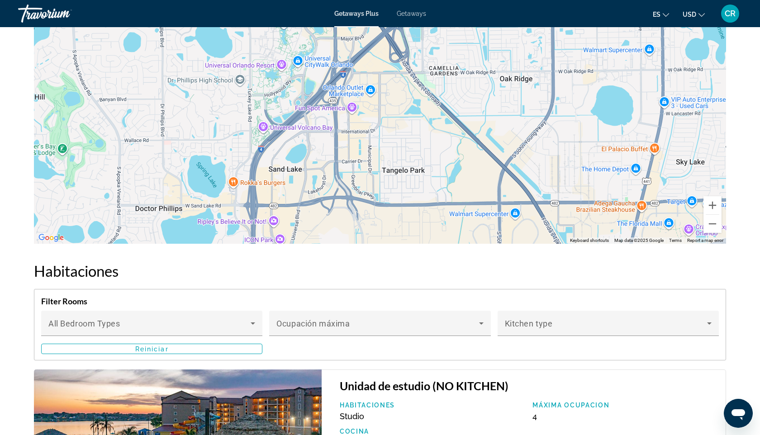
drag, startPoint x: 558, startPoint y: 125, endPoint x: 410, endPoint y: 1, distance: 192.6
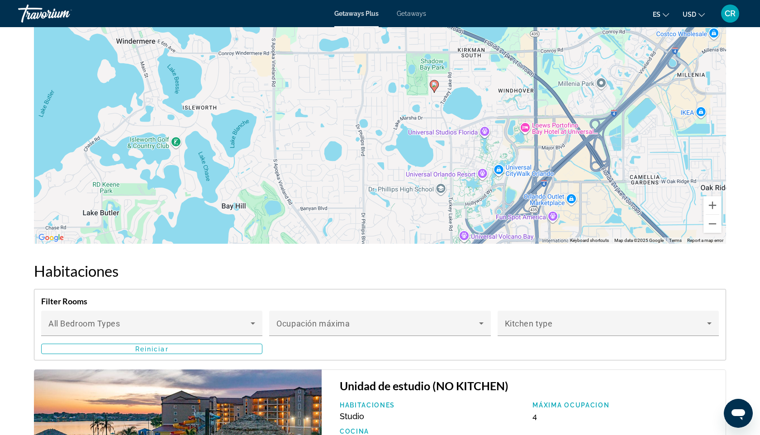
drag, startPoint x: 200, startPoint y: 88, endPoint x: 402, endPoint y: 195, distance: 228.2
click at [402, 195] on div "To activate drag with keyboard, press Alt + Enter. Once in keyboard drag state,…" at bounding box center [380, 107] width 692 height 271
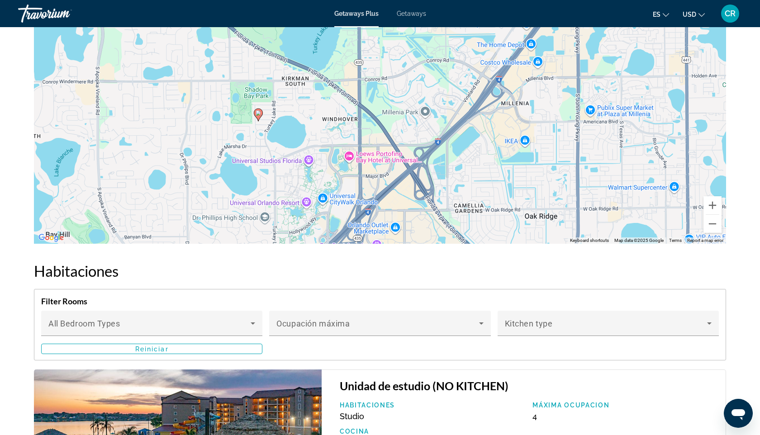
drag, startPoint x: 436, startPoint y: 72, endPoint x: 260, endPoint y: 106, distance: 179.1
click at [260, 108] on gmp-advanced-marker "Main content" at bounding box center [258, 115] width 9 height 14
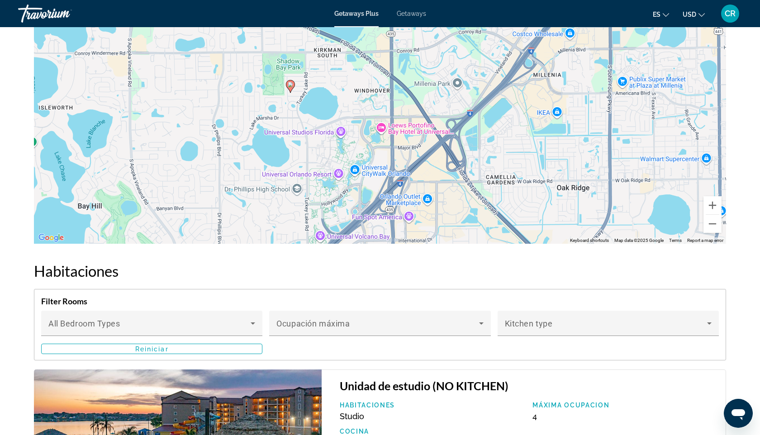
drag, startPoint x: 355, startPoint y: 156, endPoint x: 387, endPoint y: 125, distance: 44.4
click at [387, 125] on div "To activate drag with keyboard, press Alt + Enter. Once in keyboard drag state,…" at bounding box center [380, 107] width 692 height 271
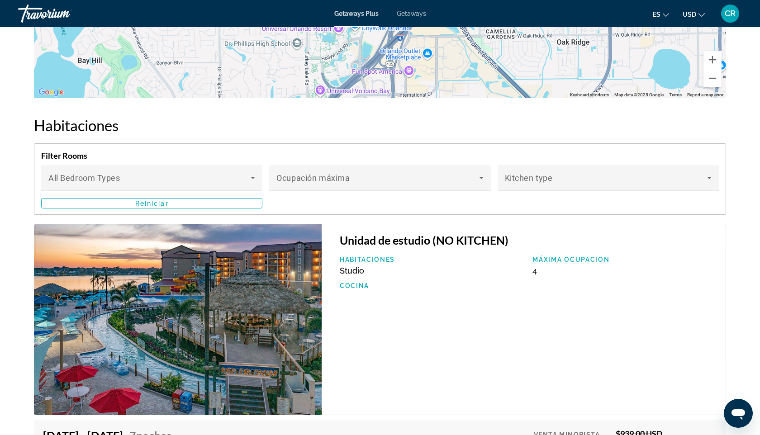
scroll to position [1365, 0]
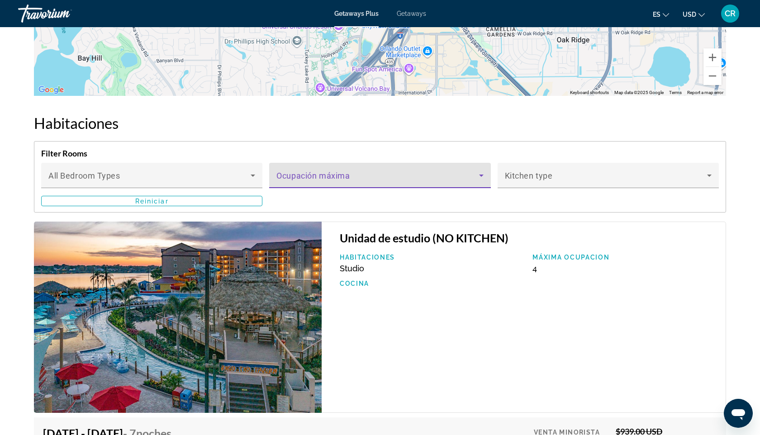
click at [476, 171] on icon "Main content" at bounding box center [481, 175] width 11 height 11
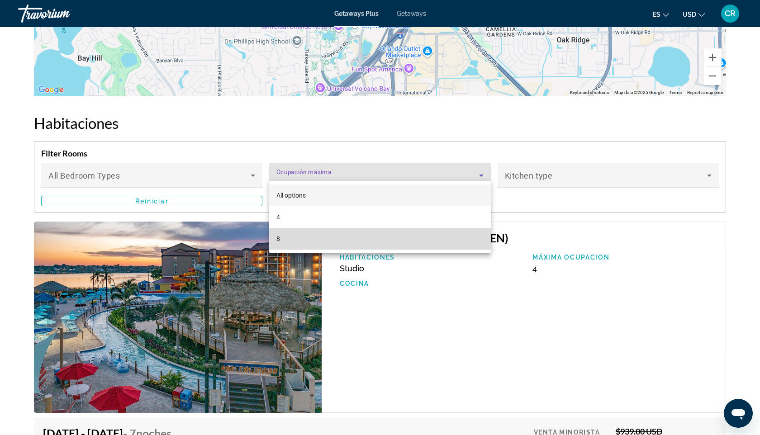
click at [324, 238] on mat-option "8" at bounding box center [379, 239] width 221 height 22
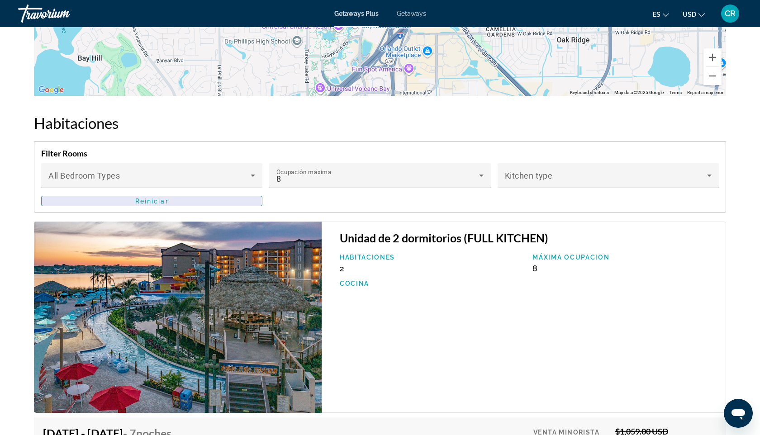
click at [189, 193] on span "Main content" at bounding box center [152, 201] width 220 height 22
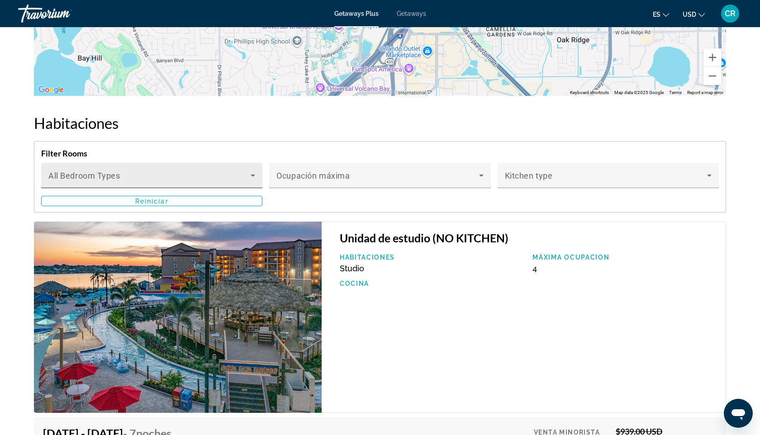
click at [245, 166] on div "Bedroom Types All Bedroom Types" at bounding box center [151, 175] width 207 height 25
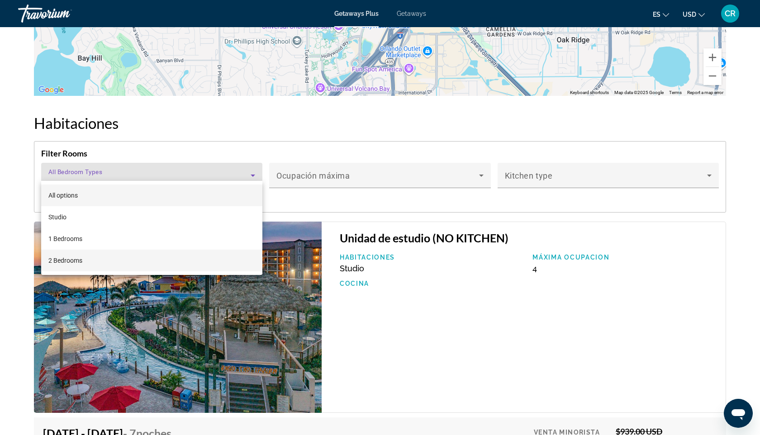
click at [186, 264] on mat-option "2 Bedrooms" at bounding box center [151, 261] width 221 height 22
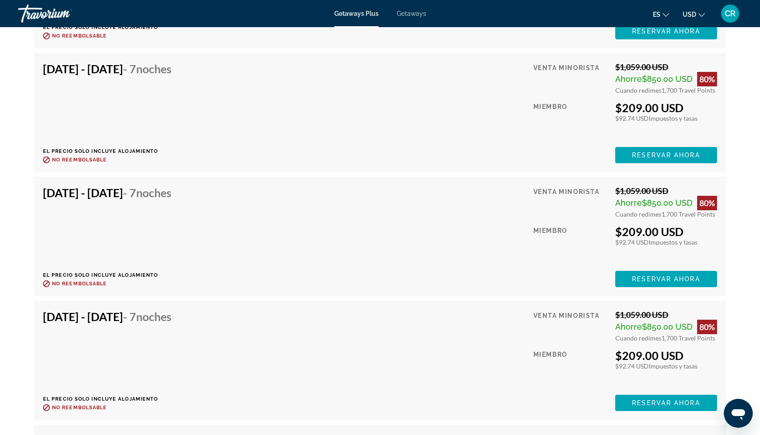
scroll to position [1980, 0]
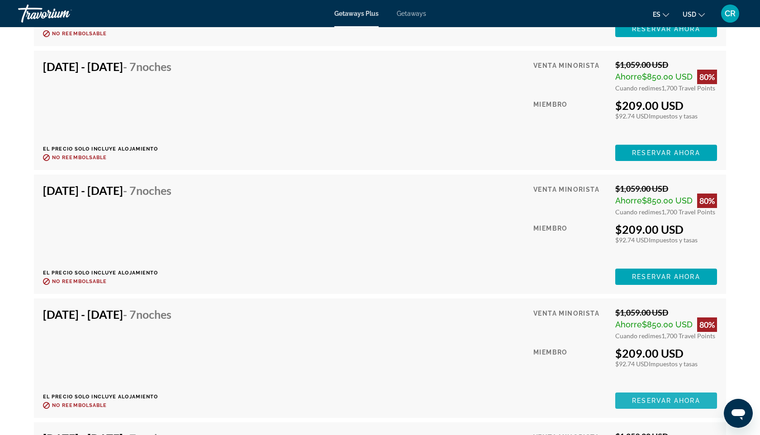
click at [641, 397] on span "Reservar ahora" at bounding box center [666, 400] width 68 height 7
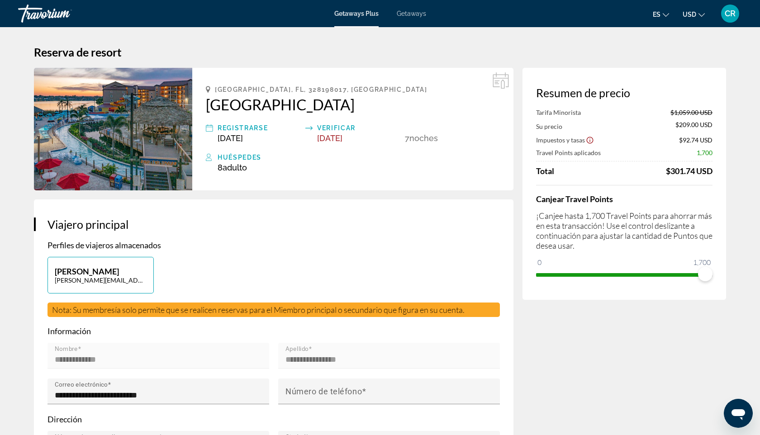
click at [159, 146] on img "Main content" at bounding box center [113, 129] width 158 height 123
click at [236, 112] on h2 "[GEOGRAPHIC_DATA]" at bounding box center [353, 104] width 294 height 18
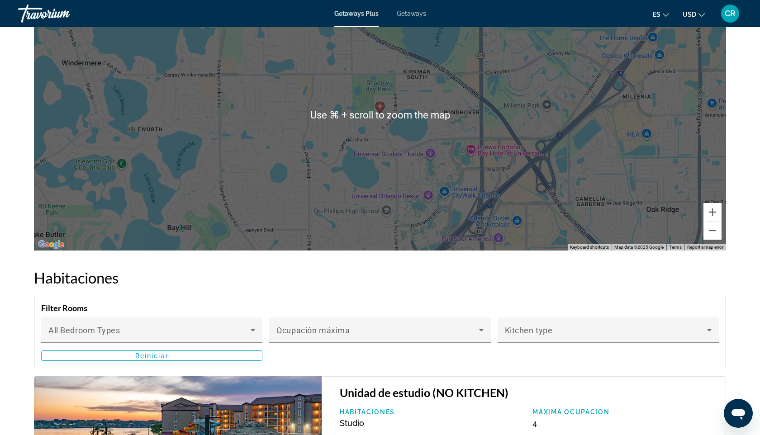
scroll to position [1212, 0]
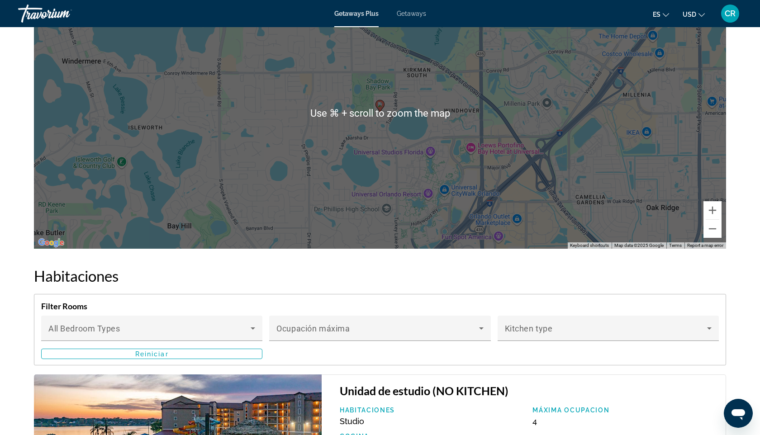
click at [525, 161] on div "To activate drag with keyboard, press Alt + Enter. Once in keyboard drag state,…" at bounding box center [380, 112] width 692 height 271
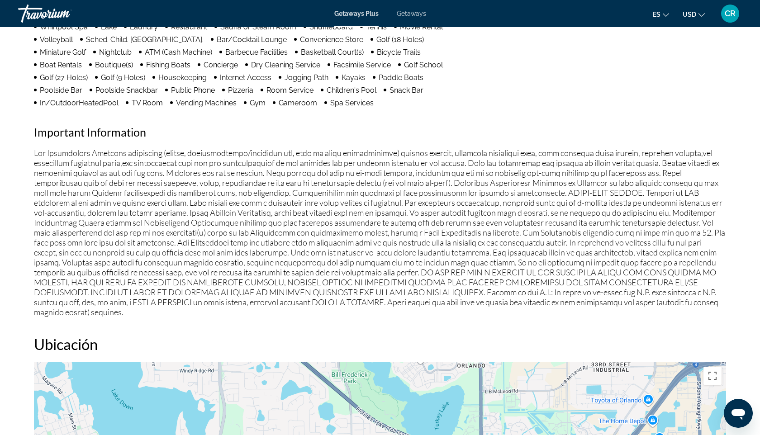
scroll to position [823, 0]
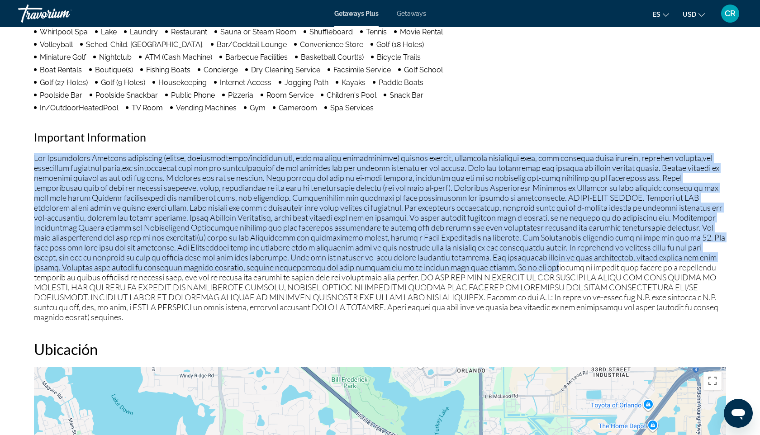
drag, startPoint x: 15, startPoint y: 142, endPoint x: 534, endPoint y: 259, distance: 531.7
drag, startPoint x: 534, startPoint y: 259, endPoint x: 708, endPoint y: 325, distance: 186.0
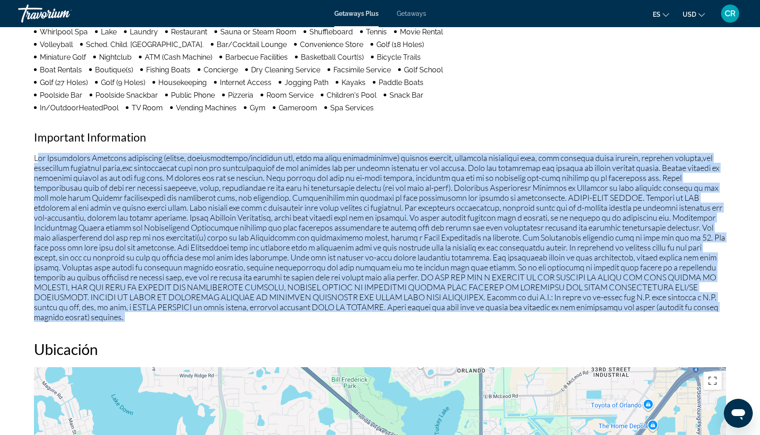
drag, startPoint x: 716, startPoint y: 328, endPoint x: 37, endPoint y: 152, distance: 702.2
drag, startPoint x: 28, startPoint y: 142, endPoint x: 417, endPoint y: 303, distance: 421.1
drag, startPoint x: 432, startPoint y: 327, endPoint x: 25, endPoint y: 143, distance: 446.7
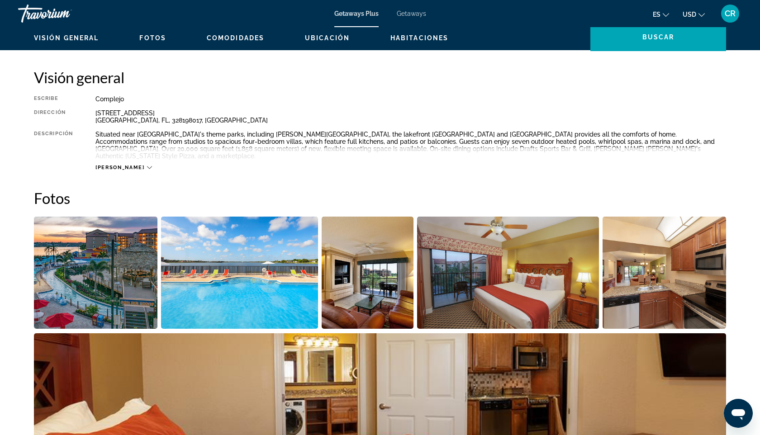
scroll to position [276, 0]
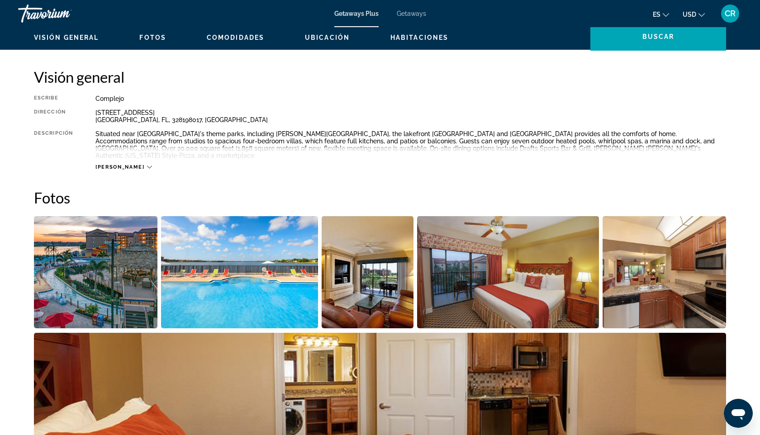
click at [119, 164] on span "[PERSON_NAME]" at bounding box center [119, 167] width 49 height 6
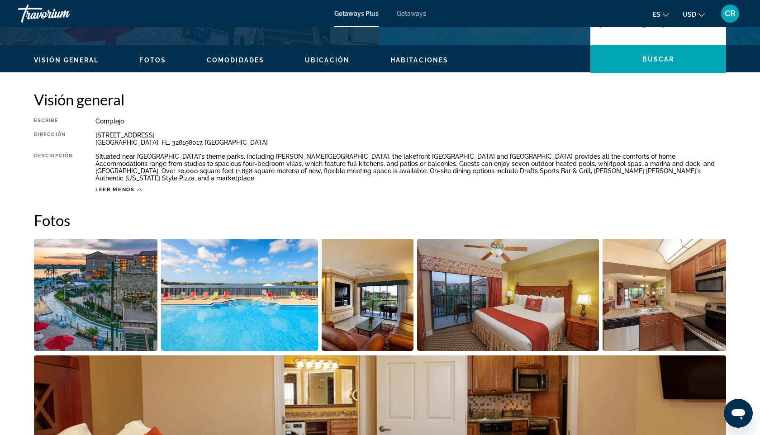
scroll to position [250, 0]
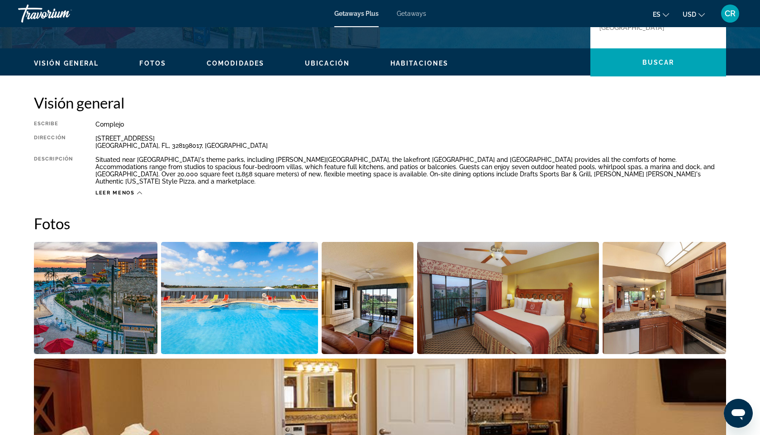
click at [146, 61] on span "Fotos" at bounding box center [152, 63] width 27 height 7
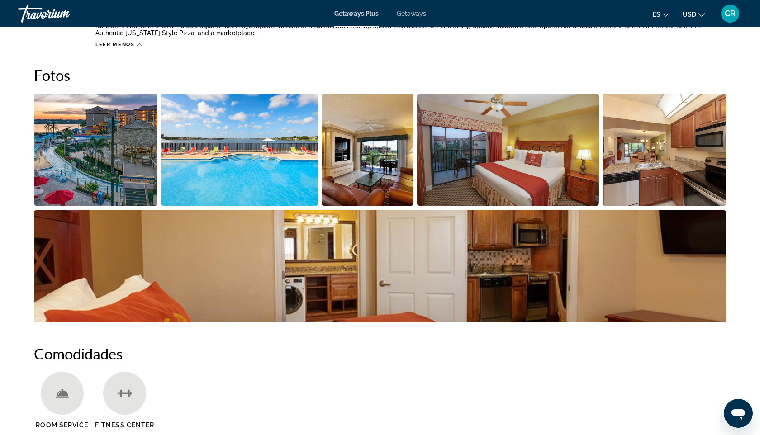
scroll to position [403, 0]
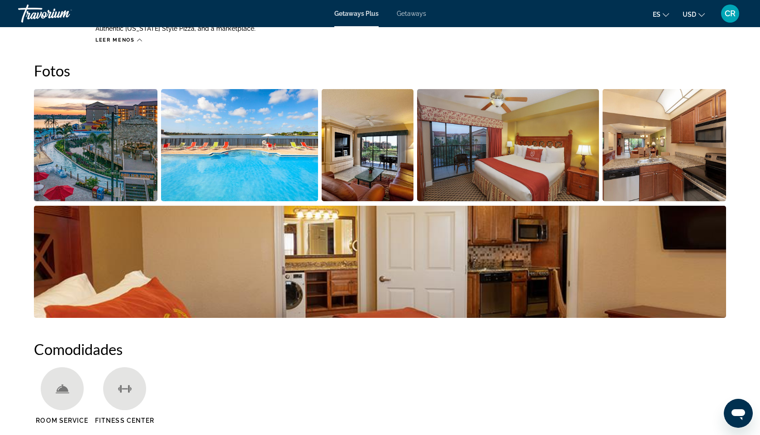
click at [92, 128] on img "Open full-screen image slider" at bounding box center [95, 145] width 123 height 112
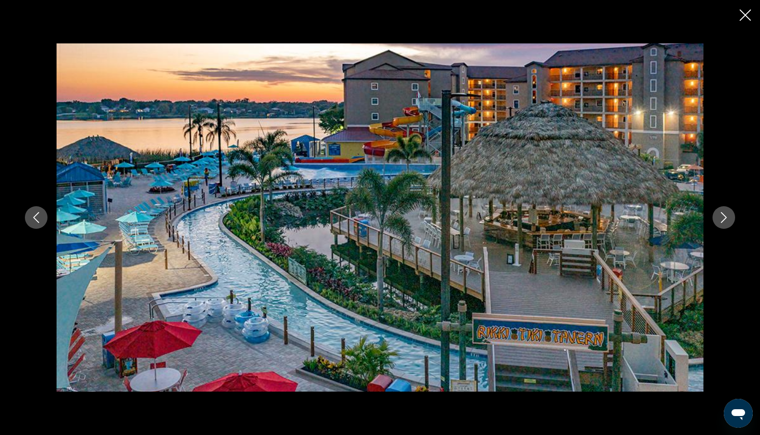
click at [733, 222] on button "Next image" at bounding box center [723, 217] width 23 height 23
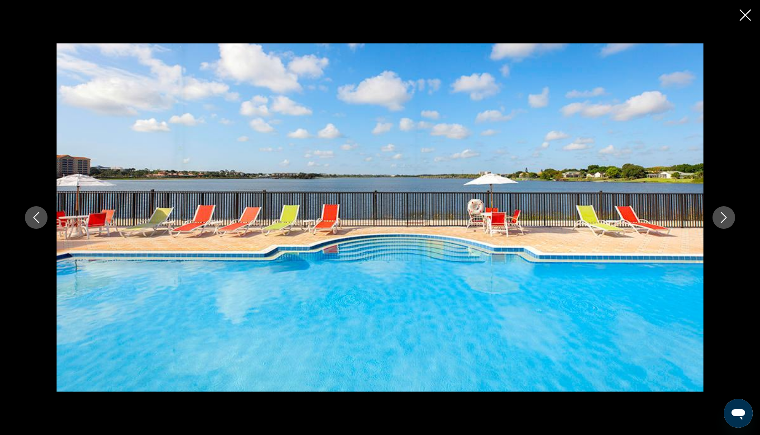
click at [733, 222] on button "Next image" at bounding box center [723, 217] width 23 height 23
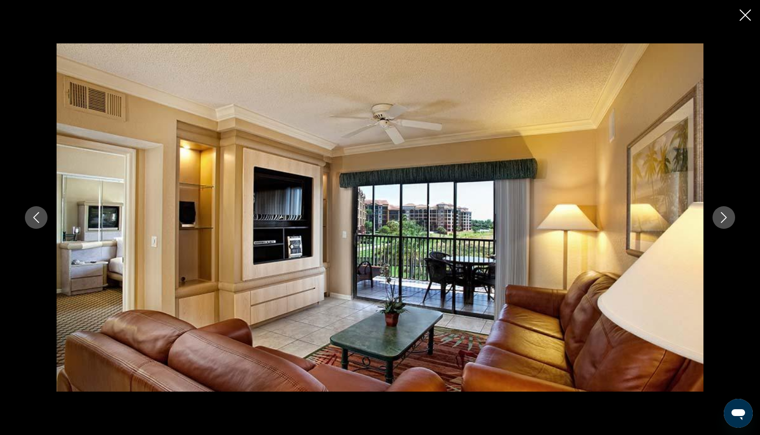
click at [733, 222] on button "Next image" at bounding box center [723, 217] width 23 height 23
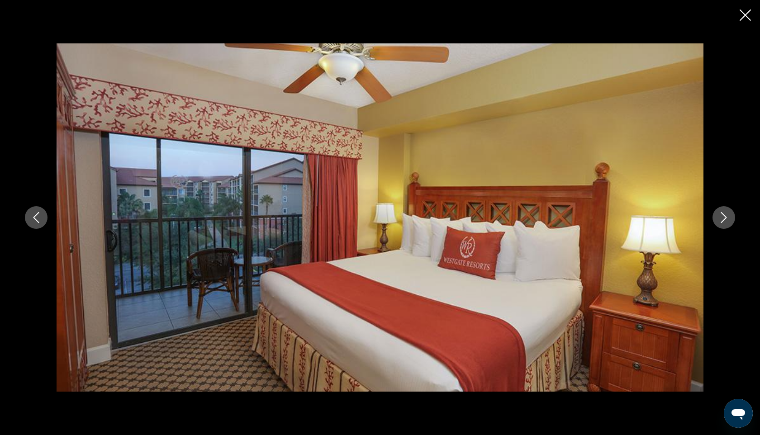
click at [733, 222] on button "Next image" at bounding box center [723, 217] width 23 height 23
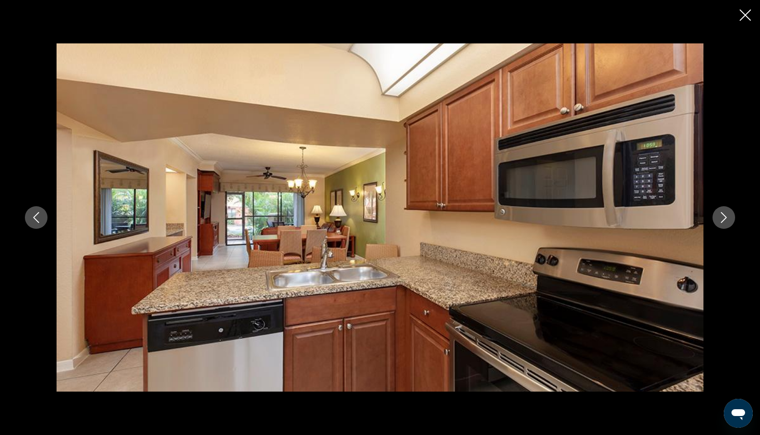
click at [733, 222] on button "Next image" at bounding box center [723, 217] width 23 height 23
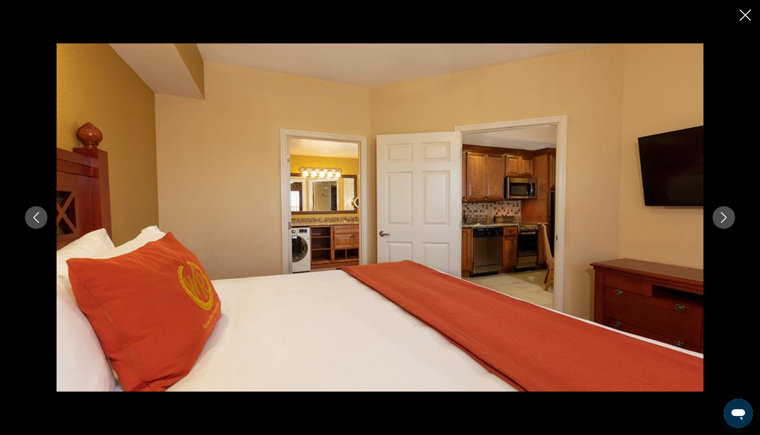
click at [733, 222] on button "Next image" at bounding box center [723, 217] width 23 height 23
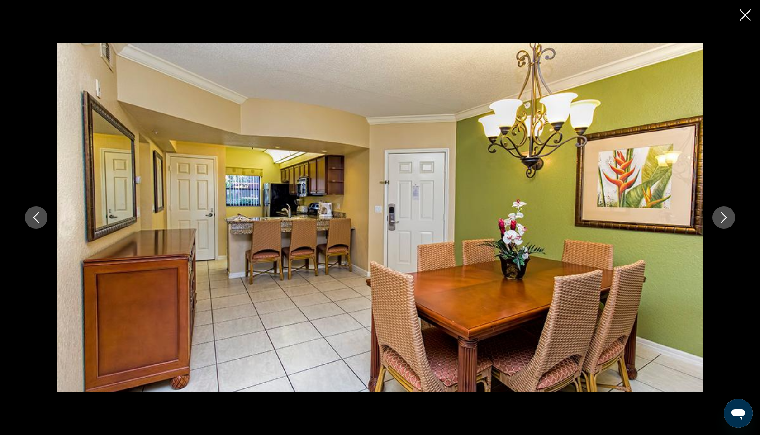
click at [733, 222] on button "Next image" at bounding box center [723, 217] width 23 height 23
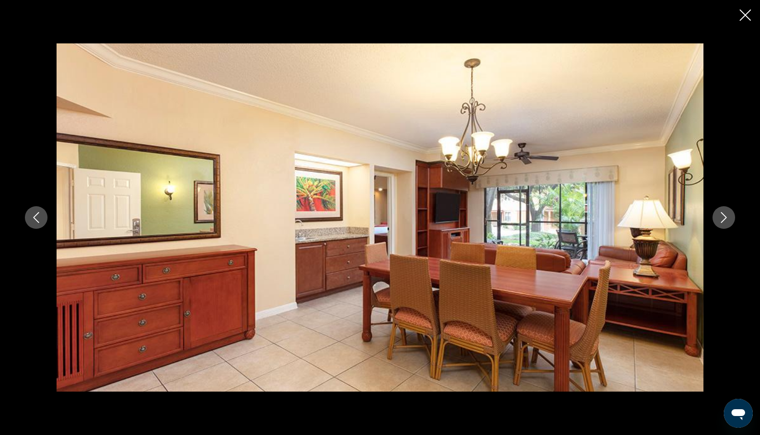
click at [733, 222] on button "Next image" at bounding box center [723, 217] width 23 height 23
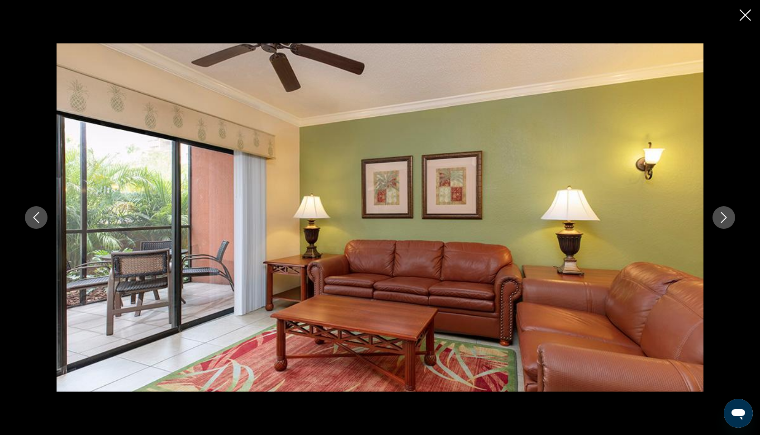
click at [733, 222] on button "Next image" at bounding box center [723, 217] width 23 height 23
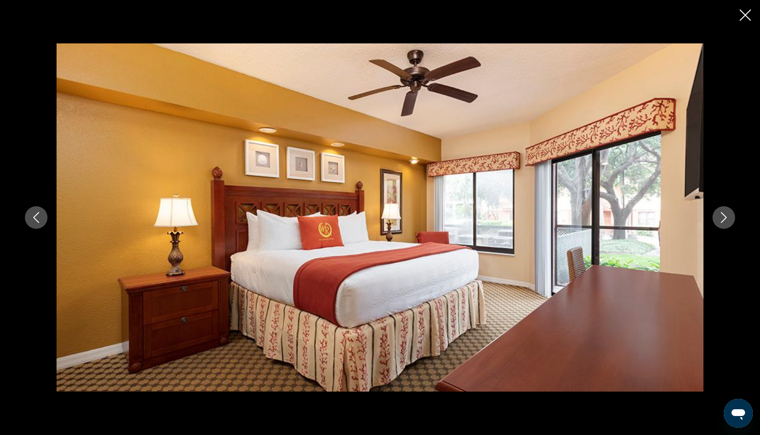
click at [733, 223] on button "Next image" at bounding box center [723, 217] width 23 height 23
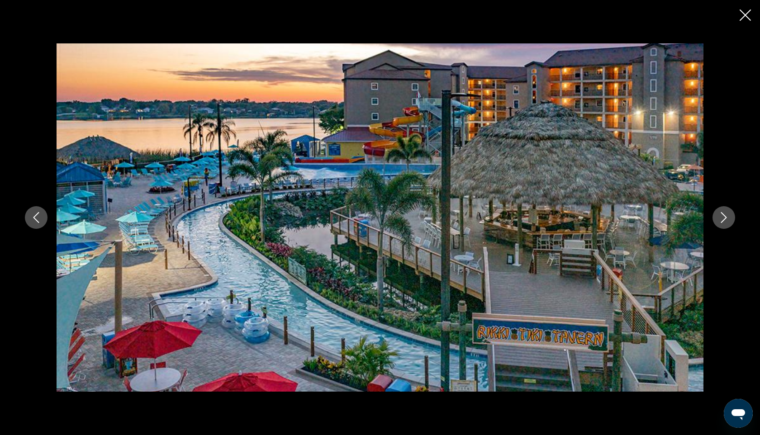
click at [733, 223] on button "Next image" at bounding box center [723, 217] width 23 height 23
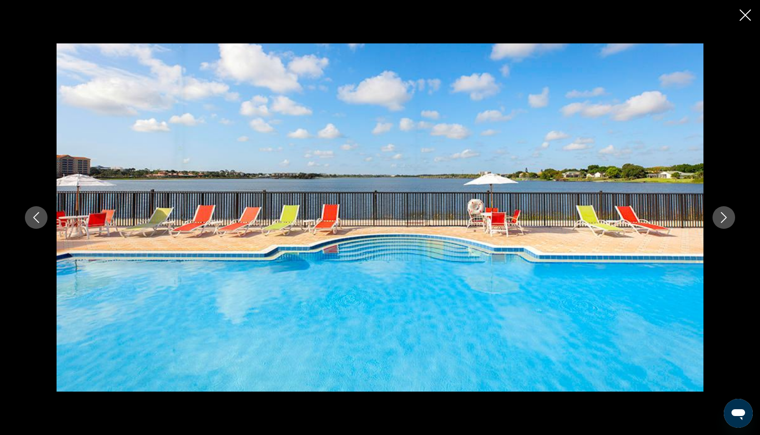
click at [733, 223] on button "Next image" at bounding box center [723, 217] width 23 height 23
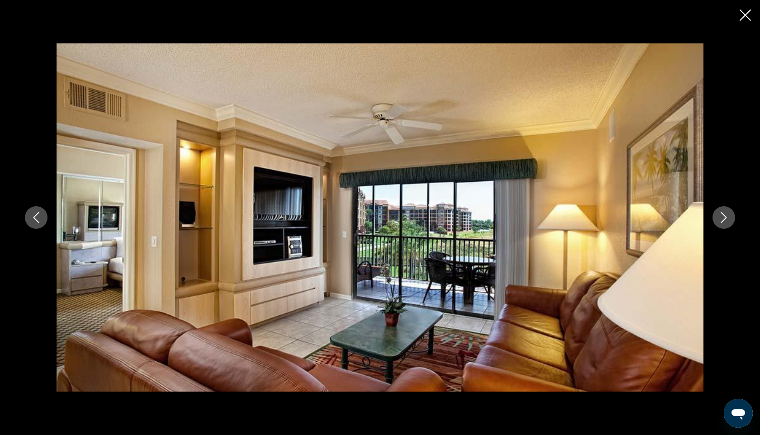
click at [727, 222] on icon "Next image" at bounding box center [723, 217] width 11 height 11
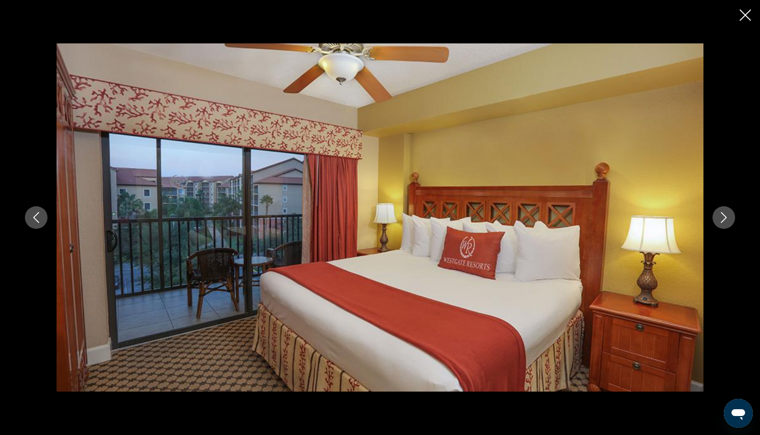
click at [727, 222] on icon "Next image" at bounding box center [723, 217] width 11 height 11
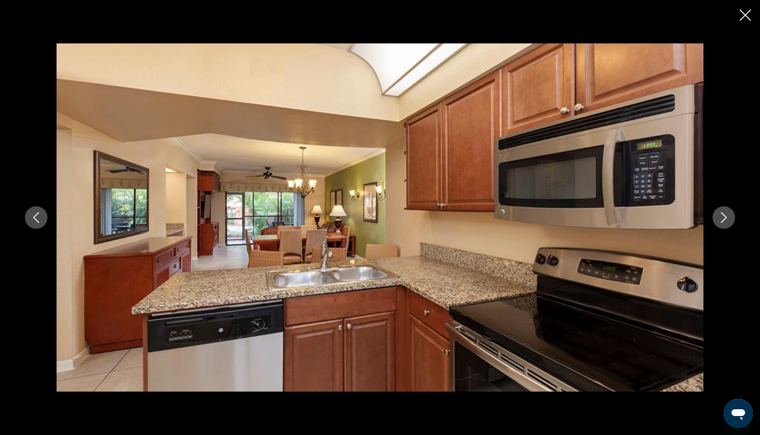
click at [727, 222] on icon "Next image" at bounding box center [723, 217] width 11 height 11
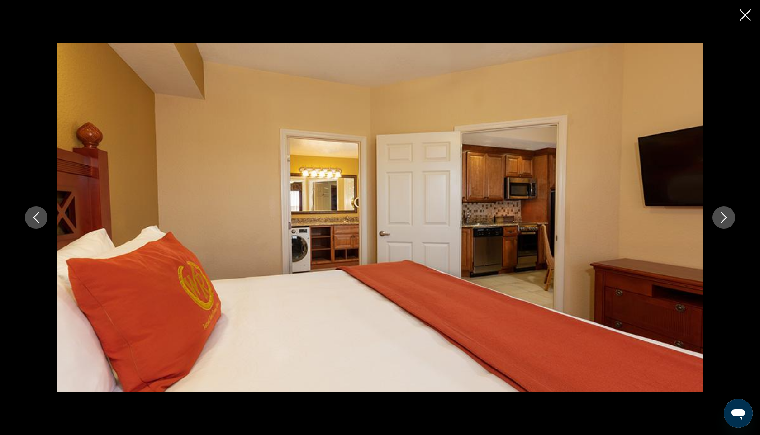
click at [727, 222] on icon "Next image" at bounding box center [723, 217] width 11 height 11
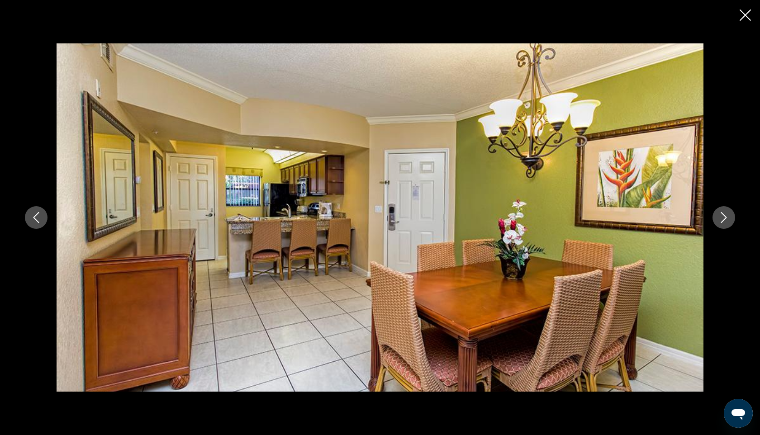
click at [727, 222] on icon "Next image" at bounding box center [723, 217] width 11 height 11
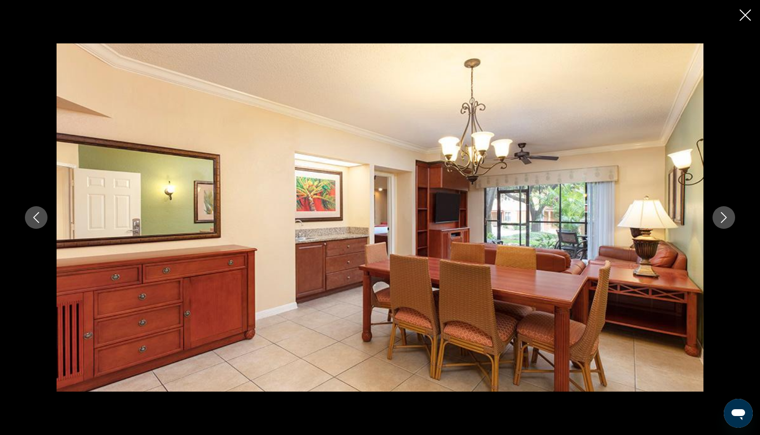
click at [727, 222] on icon "Next image" at bounding box center [723, 217] width 11 height 11
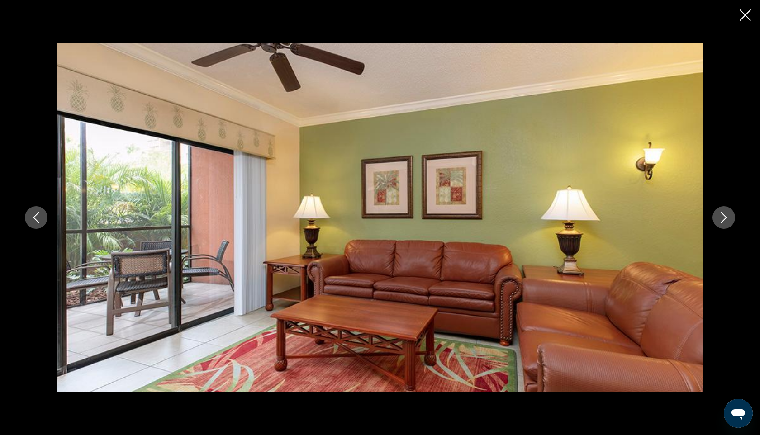
click at [727, 222] on icon "Next image" at bounding box center [723, 217] width 11 height 11
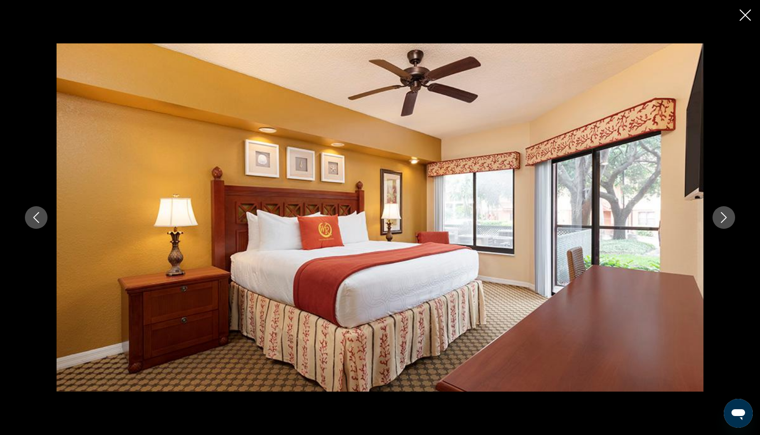
click at [727, 222] on icon "Next image" at bounding box center [723, 217] width 11 height 11
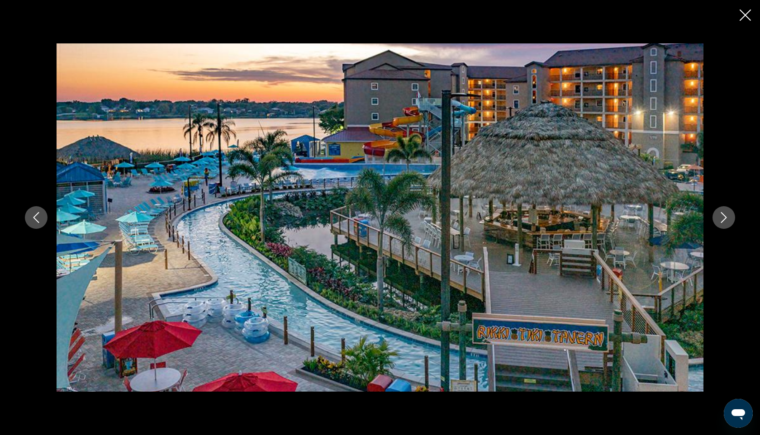
click at [727, 222] on icon "Next image" at bounding box center [723, 217] width 11 height 11
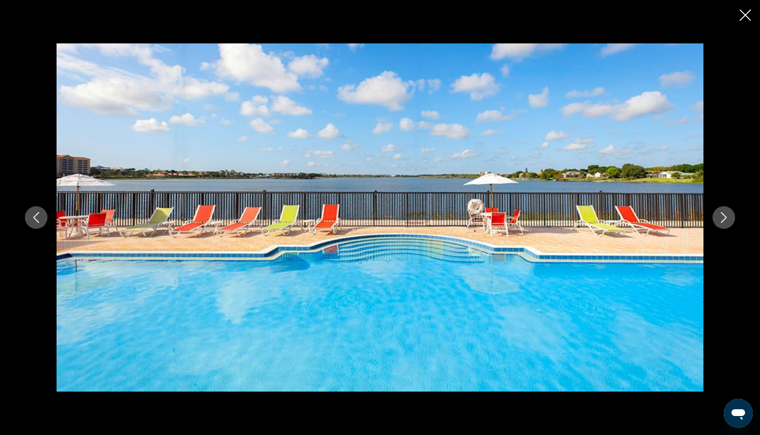
click at [727, 222] on icon "Next image" at bounding box center [723, 217] width 11 height 11
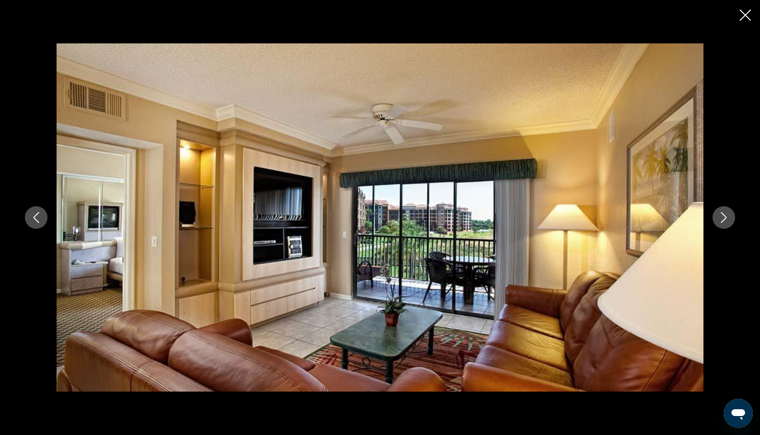
click at [727, 222] on icon "Next image" at bounding box center [723, 217] width 11 height 11
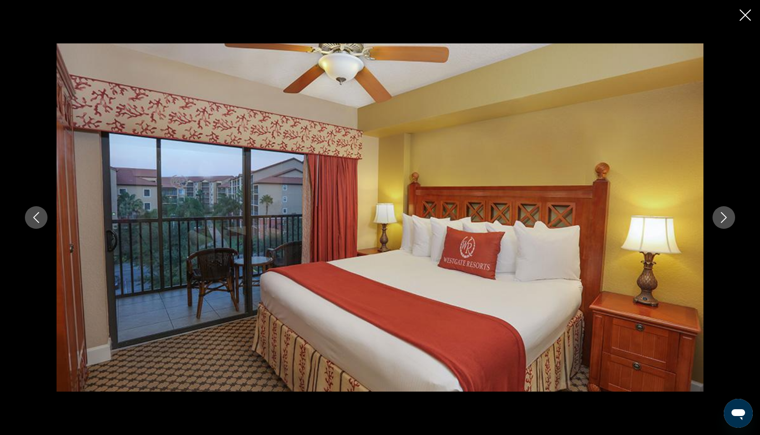
click at [727, 222] on icon "Next image" at bounding box center [723, 217] width 11 height 11
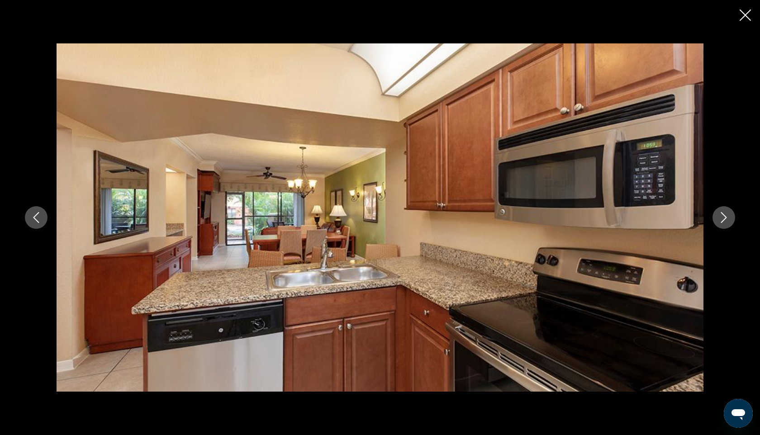
click at [727, 222] on icon "Next image" at bounding box center [723, 217] width 11 height 11
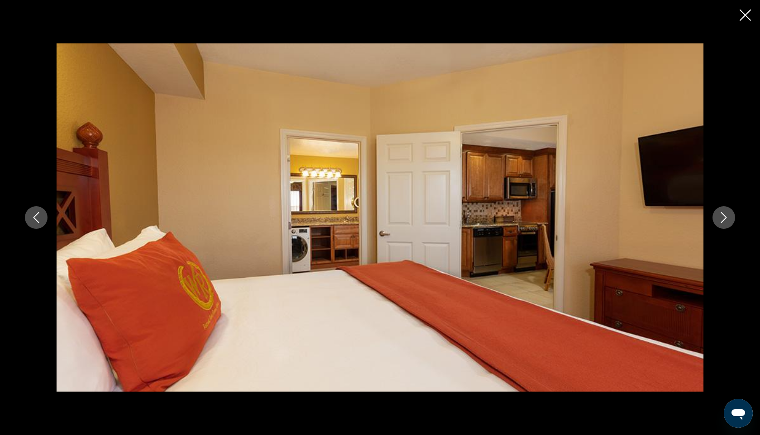
click at [727, 222] on icon "Next image" at bounding box center [723, 217] width 11 height 11
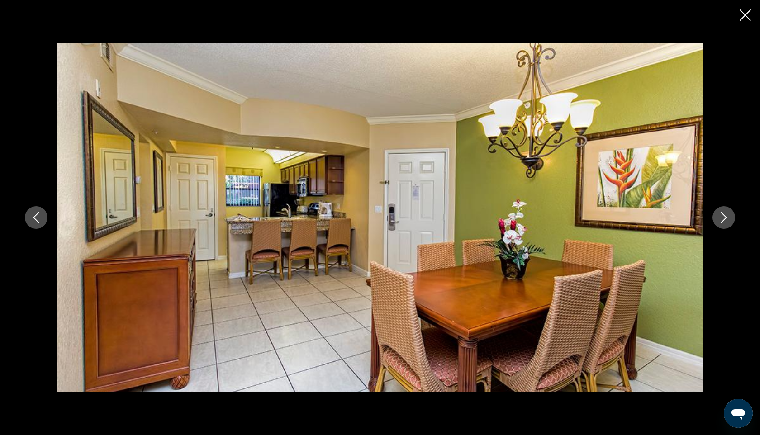
click at [727, 223] on button "Next image" at bounding box center [723, 217] width 23 height 23
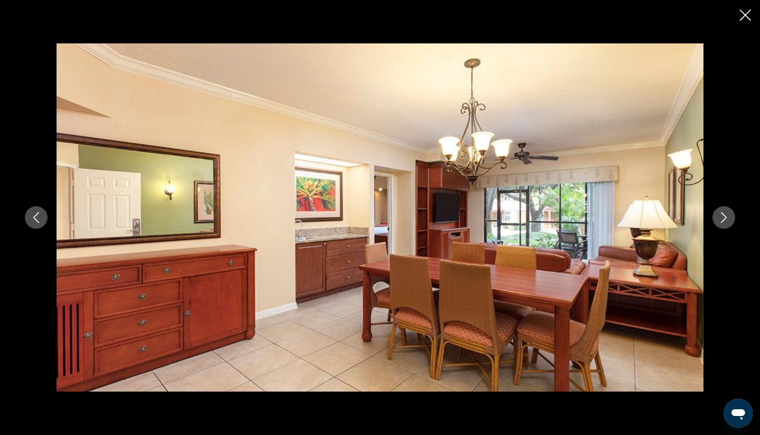
click at [727, 223] on button "Next image" at bounding box center [723, 217] width 23 height 23
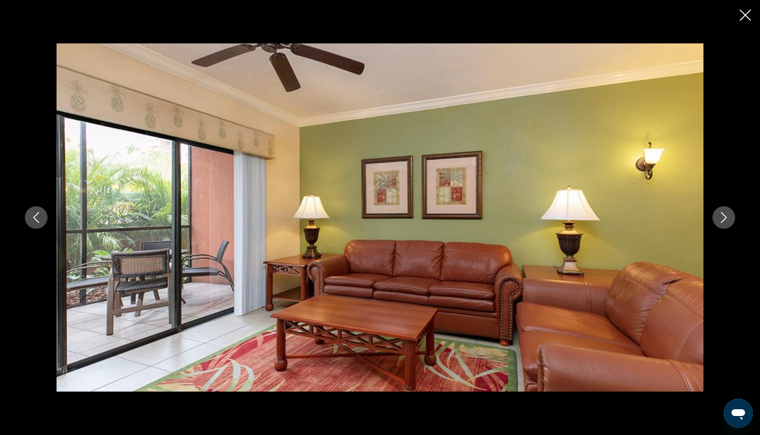
click at [727, 223] on button "Next image" at bounding box center [723, 217] width 23 height 23
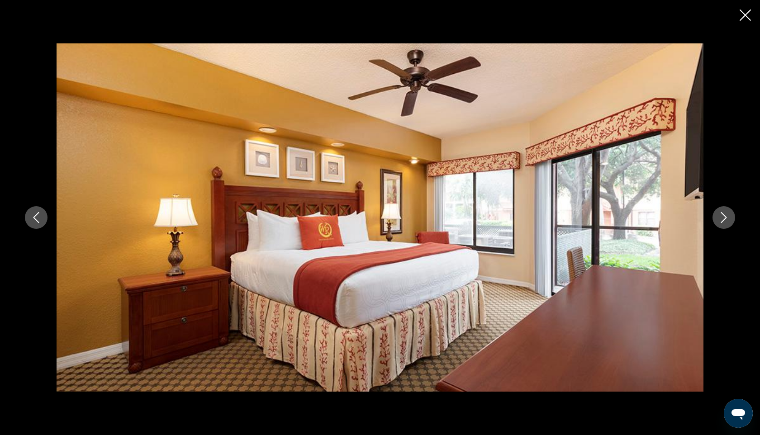
click at [727, 223] on button "Next image" at bounding box center [723, 217] width 23 height 23
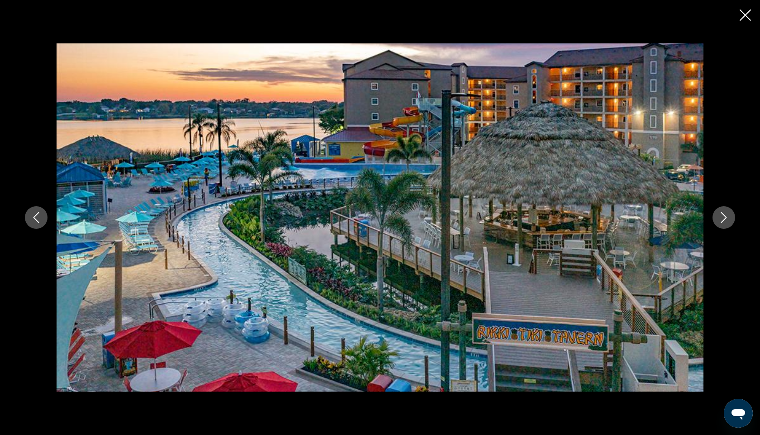
click at [727, 223] on button "Next image" at bounding box center [723, 217] width 23 height 23
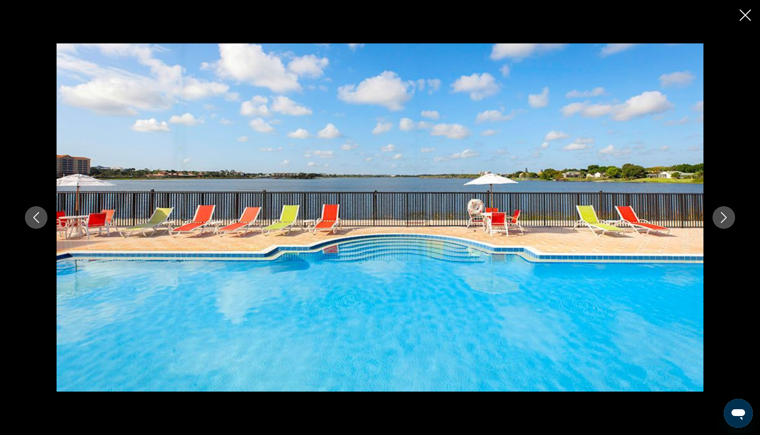
click at [739, 19] on icon "Close slideshow" at bounding box center [744, 14] width 11 height 11
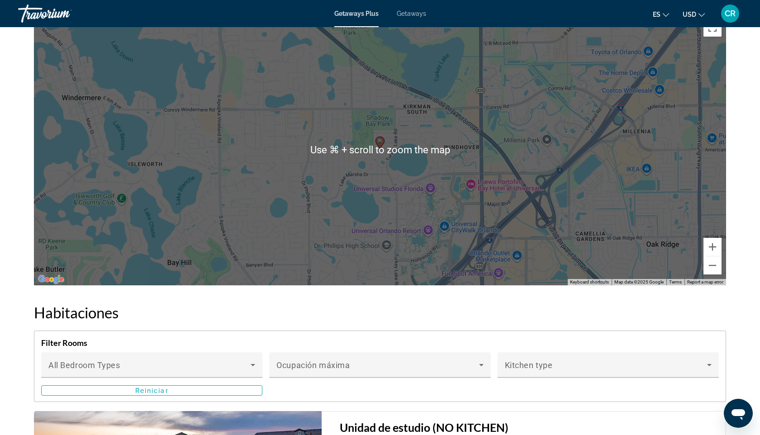
scroll to position [1182, 0]
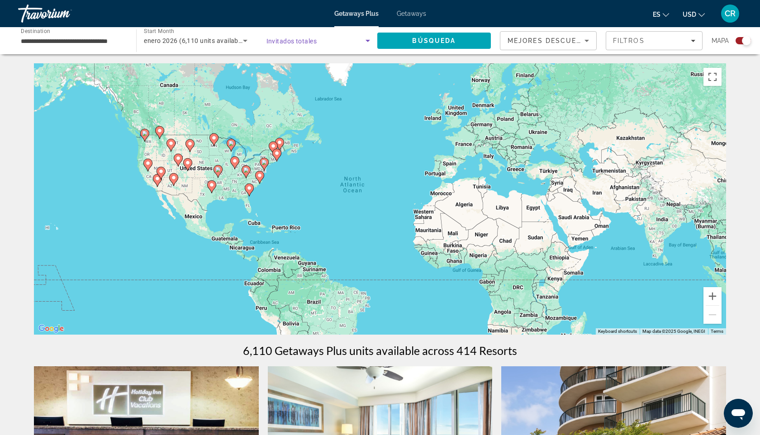
click at [322, 42] on span "Search widget" at bounding box center [315, 40] width 99 height 11
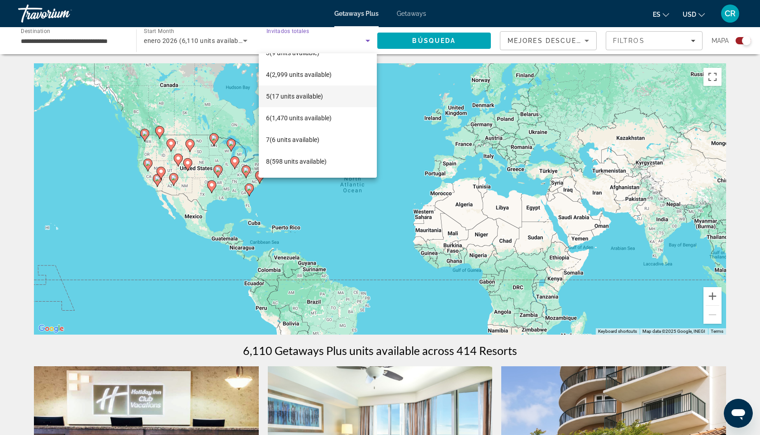
scroll to position [57, 0]
click at [315, 117] on span "6 (1,470 units available)" at bounding box center [299, 119] width 66 height 11
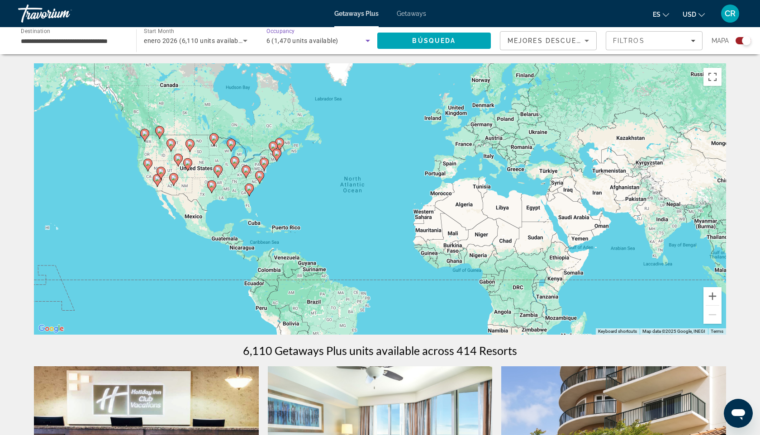
click at [308, 33] on div "6 (1,470 units available)" at bounding box center [318, 40] width 104 height 25
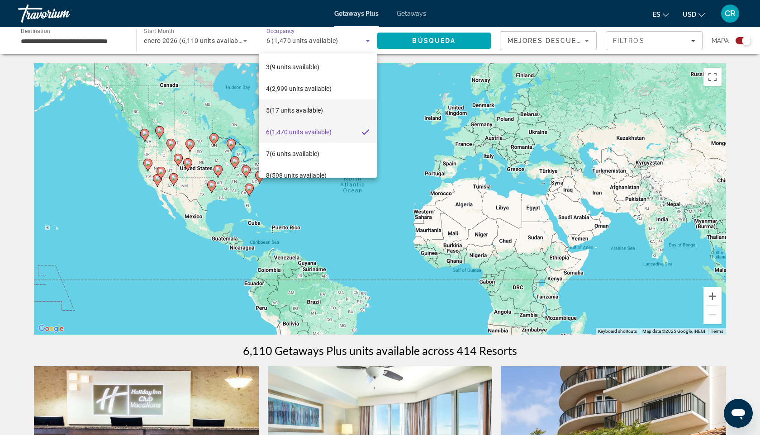
scroll to position [46, 0]
click at [298, 149] on span "7 (6 units available)" at bounding box center [292, 152] width 53 height 11
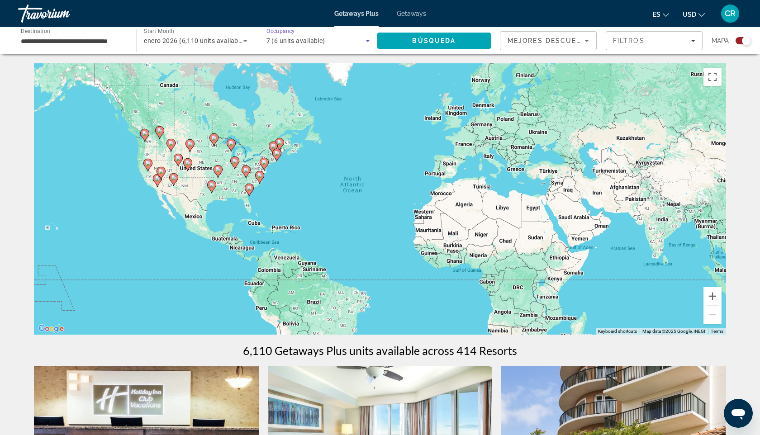
click at [316, 45] on div "7 (6 units available)" at bounding box center [315, 40] width 99 height 11
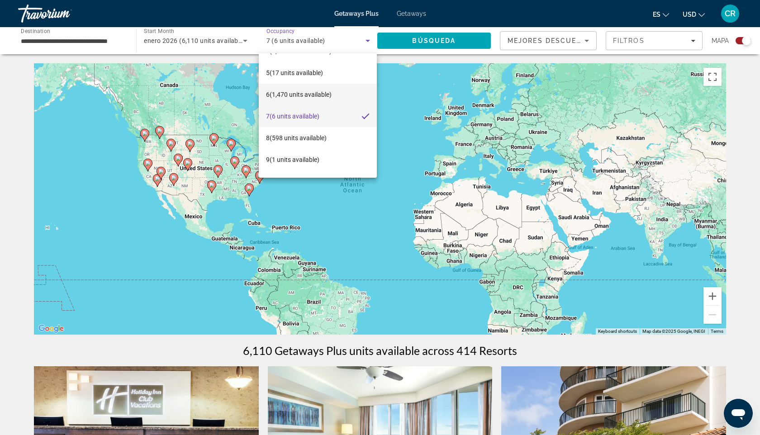
scroll to position [81, 0]
click at [307, 142] on span "8 (598 units available)" at bounding box center [296, 138] width 61 height 11
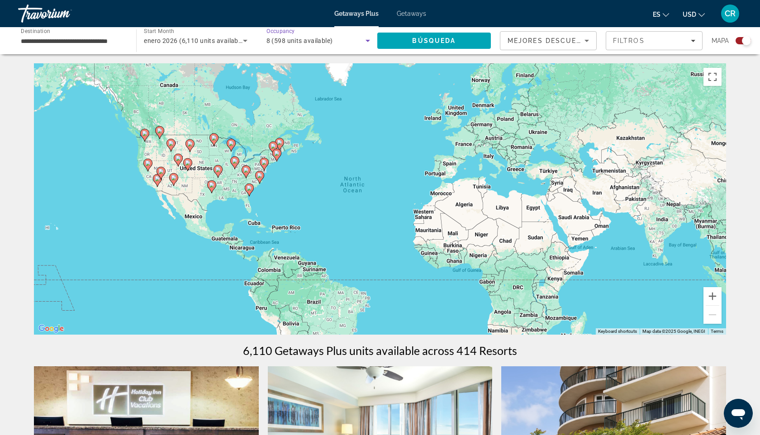
click at [307, 43] on span "8 (598 units available)" at bounding box center [299, 40] width 66 height 7
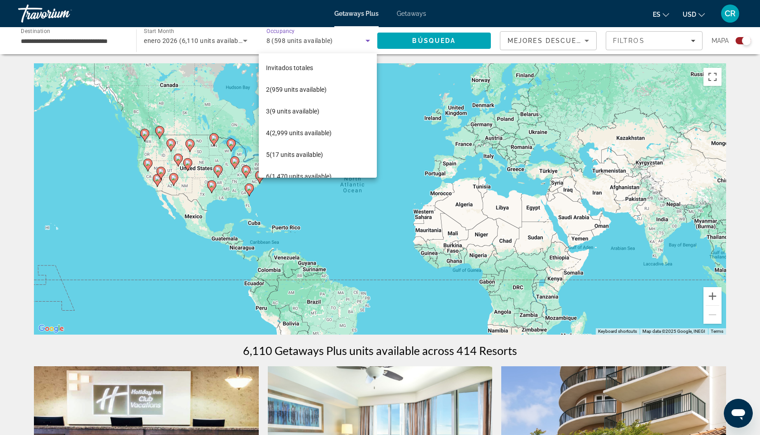
scroll to position [53, 0]
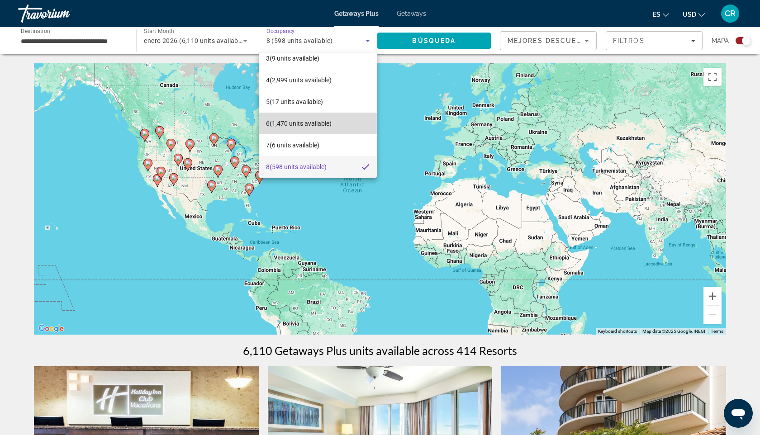
click at [307, 116] on mat-option "6 (1,470 units available)" at bounding box center [318, 124] width 118 height 22
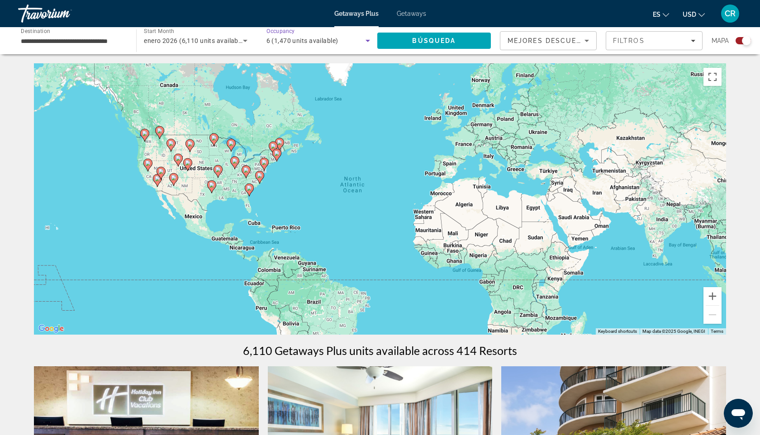
click at [246, 203] on div "To activate drag with keyboard, press Alt + Enter. Once in keyboard drag state,…" at bounding box center [380, 198] width 692 height 271
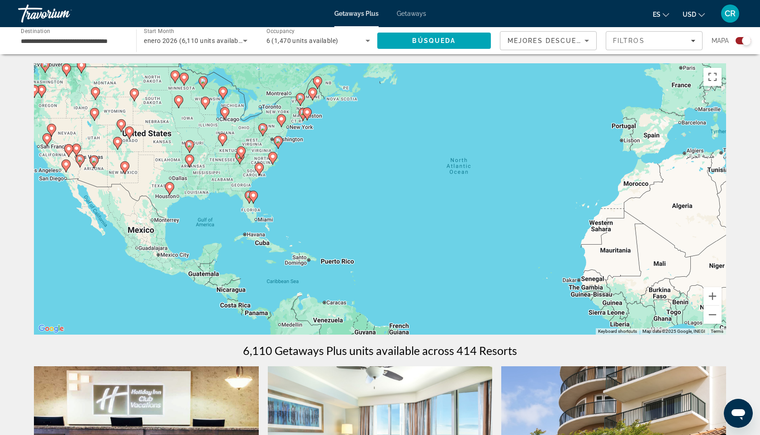
click at [248, 210] on div "To activate drag with keyboard, press Alt + Enter. Once in keyboard drag state,…" at bounding box center [380, 198] width 692 height 271
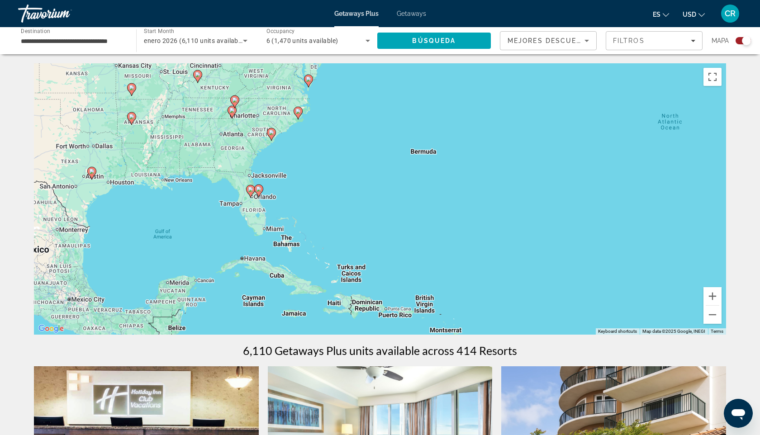
click at [248, 210] on div "To activate drag with keyboard, press Alt + Enter. Once in keyboard drag state,…" at bounding box center [380, 198] width 692 height 271
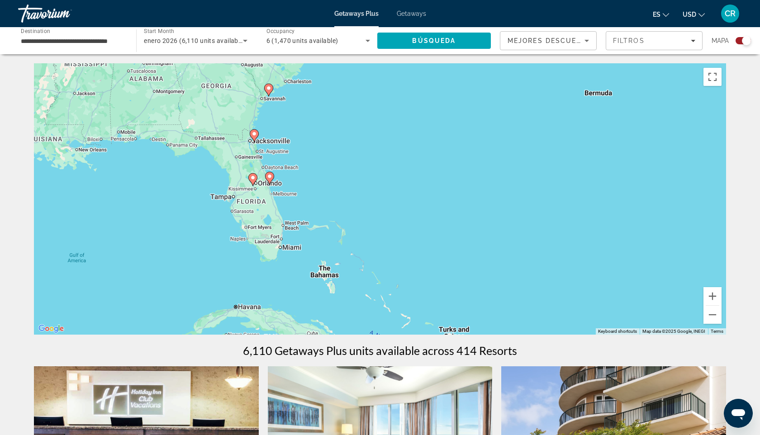
click at [248, 210] on div "To activate drag with keyboard, press Alt + Enter. Once in keyboard drag state,…" at bounding box center [380, 198] width 692 height 271
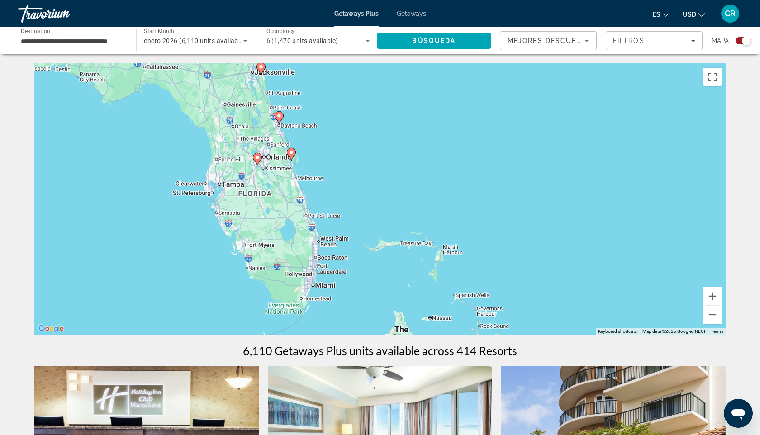
click at [248, 210] on div "To activate drag with keyboard, press Alt + Enter. Once in keyboard drag state,…" at bounding box center [380, 198] width 692 height 271
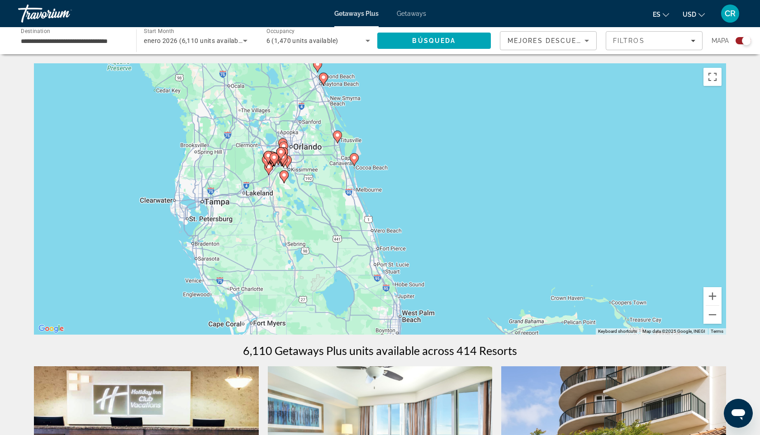
drag, startPoint x: 320, startPoint y: 152, endPoint x: 331, endPoint y: 197, distance: 46.2
click at [331, 197] on div "To activate drag with keyboard, press Alt + Enter. Once in keyboard drag state,…" at bounding box center [380, 198] width 692 height 271
click at [305, 157] on div "To activate drag with keyboard, press Alt + Enter. Once in keyboard drag state,…" at bounding box center [380, 198] width 692 height 271
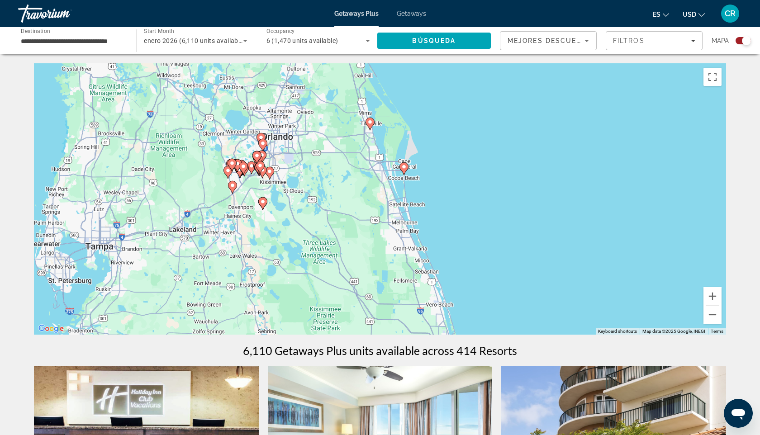
click at [305, 157] on div "To activate drag with keyboard, press Alt + Enter. Once in keyboard drag state,…" at bounding box center [380, 198] width 692 height 271
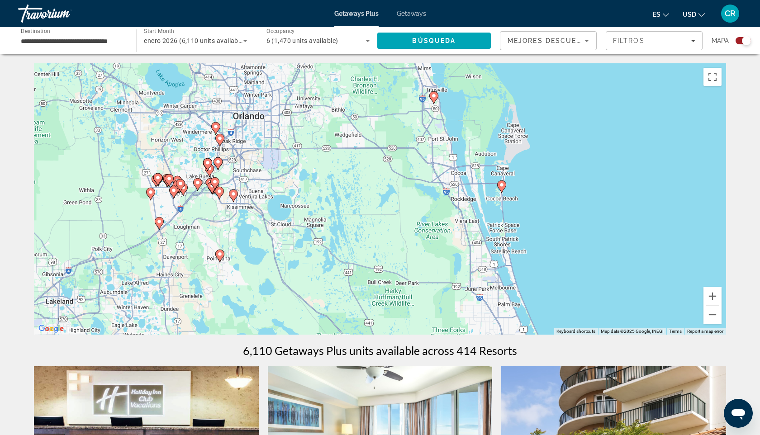
click at [258, 167] on div "To activate drag with keyboard, press Alt + Enter. Once in keyboard drag state,…" at bounding box center [380, 198] width 692 height 271
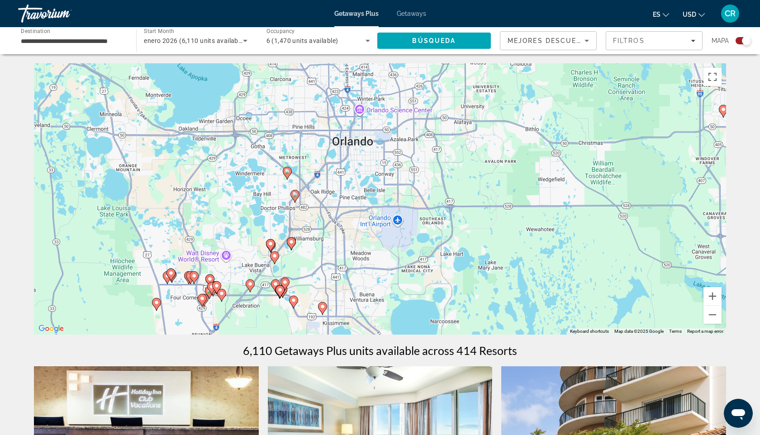
drag, startPoint x: 237, startPoint y: 166, endPoint x: 351, endPoint y: 247, distance: 139.4
click at [351, 247] on div "To activate drag with keyboard, press Alt + Enter. Once in keyboard drag state,…" at bounding box center [380, 198] width 692 height 271
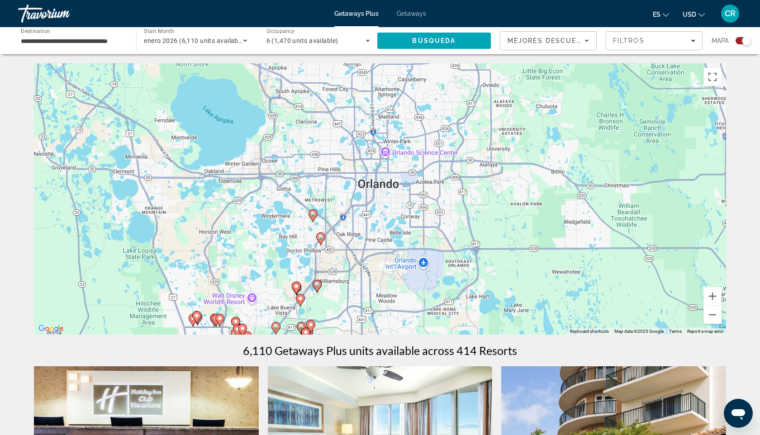
drag, startPoint x: 377, startPoint y: 169, endPoint x: 404, endPoint y: 210, distance: 49.3
click at [404, 210] on div "To activate drag with keyboard, press Alt + Enter. Once in keyboard drag state,…" at bounding box center [380, 198] width 692 height 271
click at [360, 234] on div "To activate drag with keyboard, press Alt + Enter. Once in keyboard drag state,…" at bounding box center [380, 198] width 692 height 271
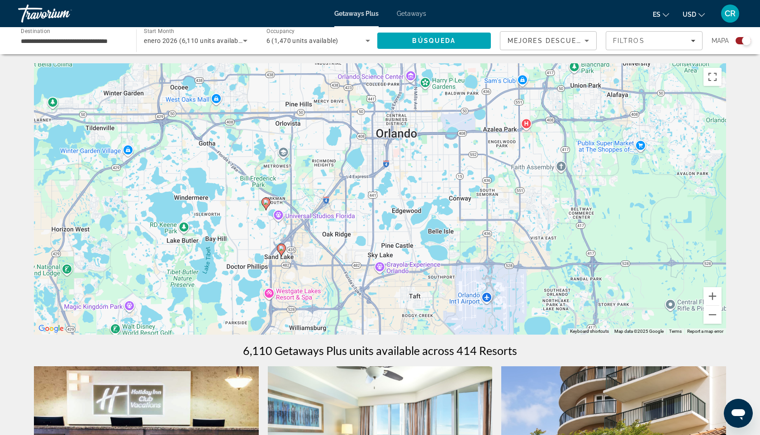
click at [319, 236] on div "To activate drag with keyboard, press Alt + Enter. Once in keyboard drag state,…" at bounding box center [380, 198] width 692 height 271
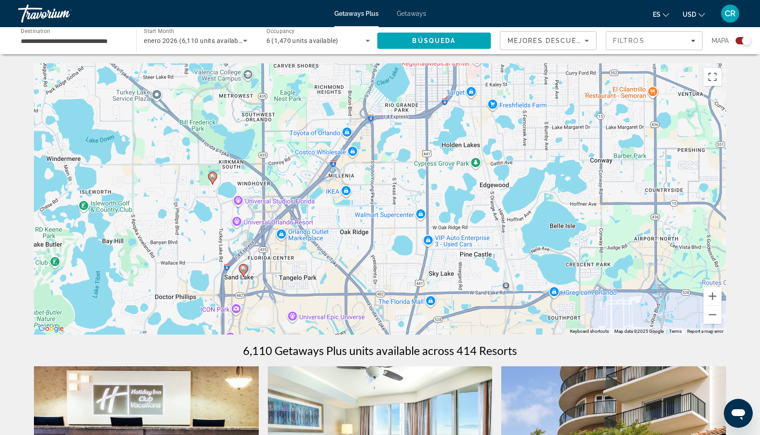
click at [319, 236] on div "To activate drag with keyboard, press Alt + Enter. Once in keyboard drag state,…" at bounding box center [380, 198] width 692 height 271
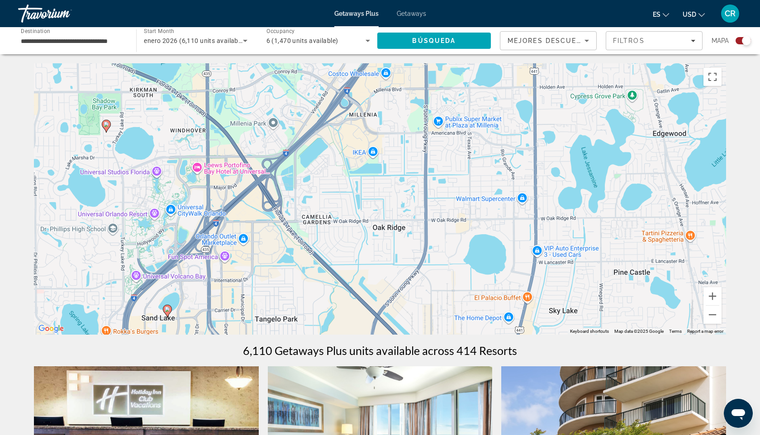
click at [168, 312] on image "Main content" at bounding box center [167, 309] width 5 height 5
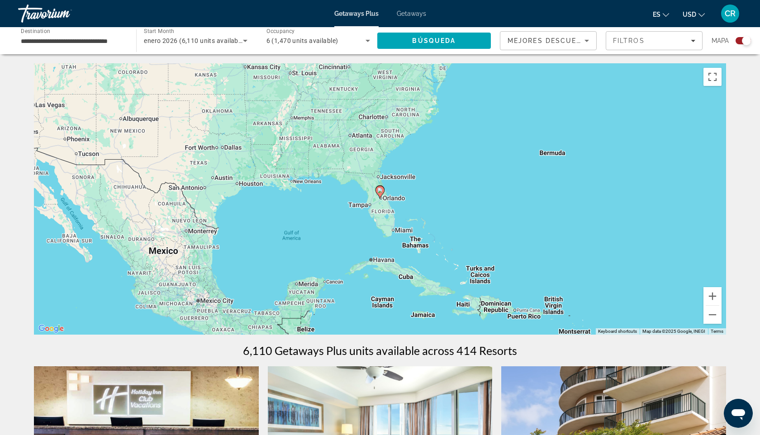
click at [383, 196] on gmp-advanced-marker "Main content" at bounding box center [379, 192] width 9 height 14
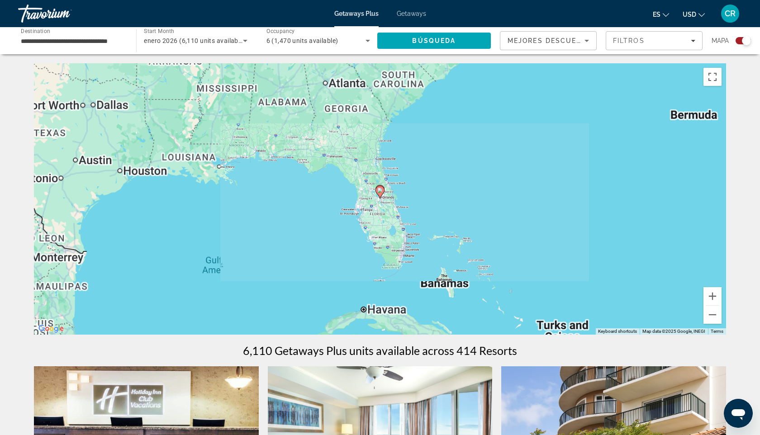
click at [383, 196] on gmp-advanced-marker "Main content" at bounding box center [379, 192] width 9 height 14
type input "**********"
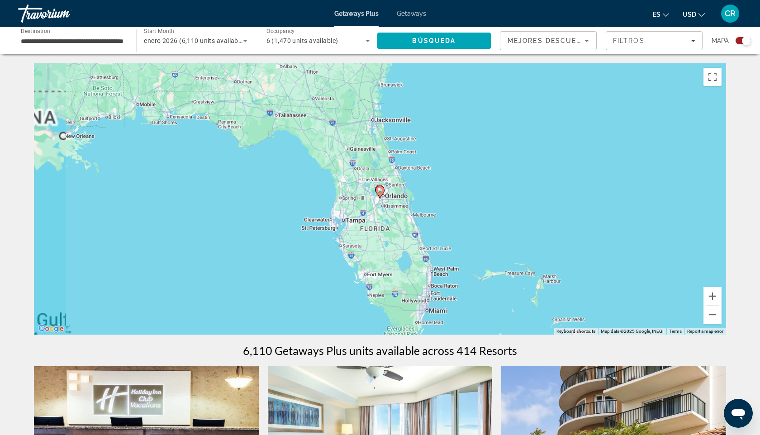
click at [383, 196] on gmp-advanced-marker "Main content" at bounding box center [379, 192] width 9 height 14
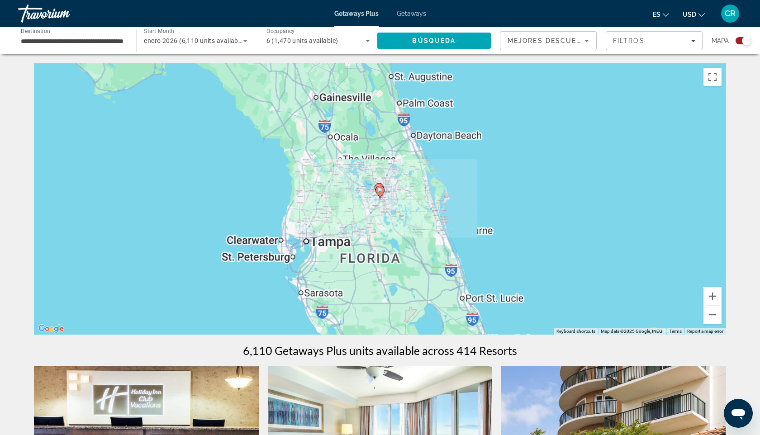
click at [383, 196] on gmp-advanced-marker "Main content" at bounding box center [379, 192] width 9 height 14
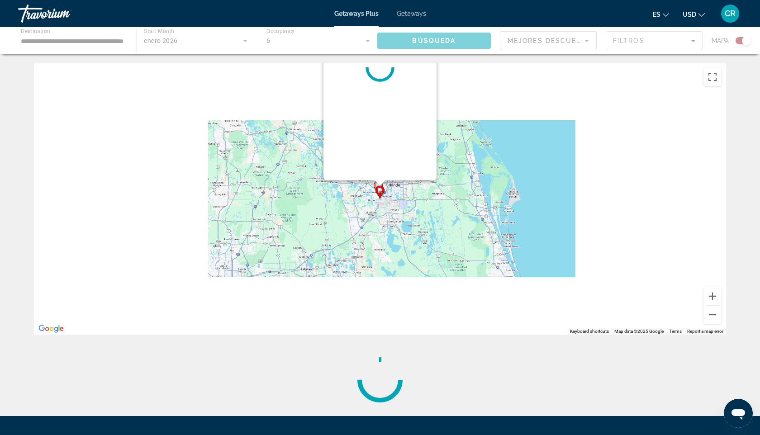
click at [383, 196] on gmp-advanced-marker "Main content" at bounding box center [379, 192] width 9 height 14
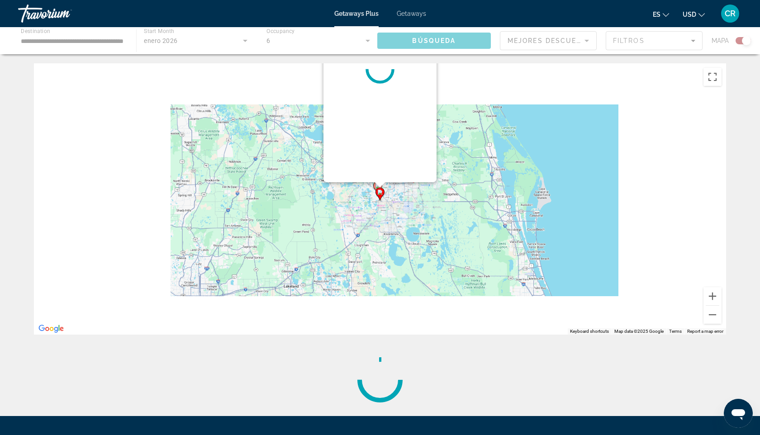
click at [383, 182] on div "Main content" at bounding box center [379, 69] width 113 height 226
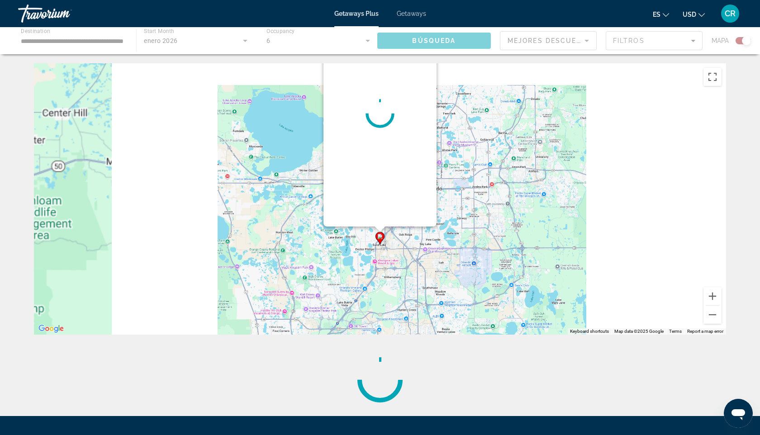
click at [383, 196] on div "Main content" at bounding box center [379, 113] width 113 height 226
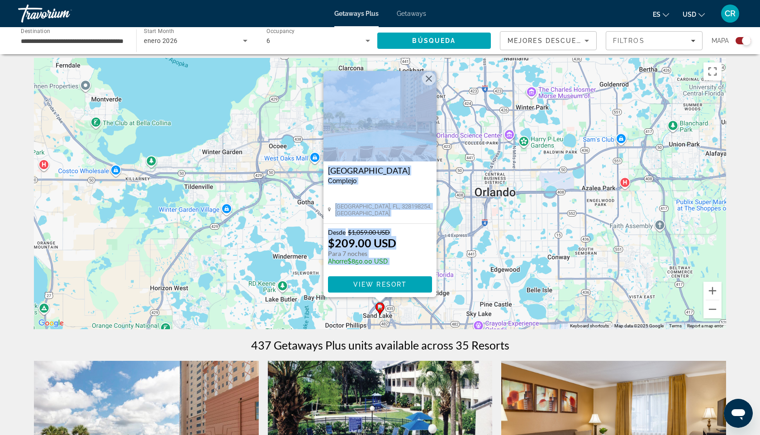
scroll to position [0, 0]
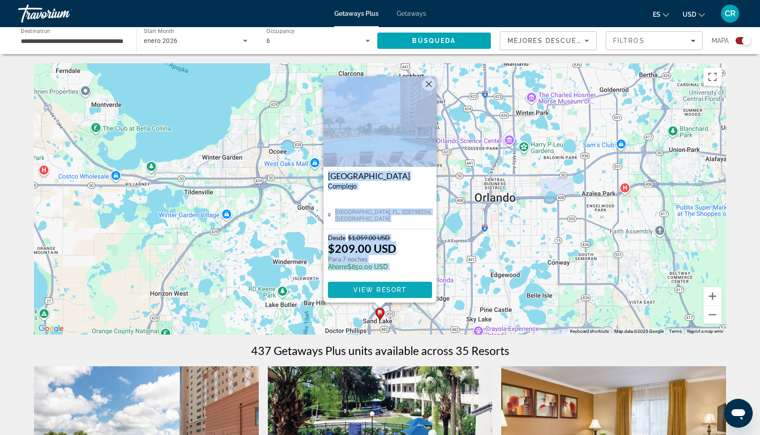
click at [374, 289] on span "View Resort" at bounding box center [379, 289] width 53 height 7
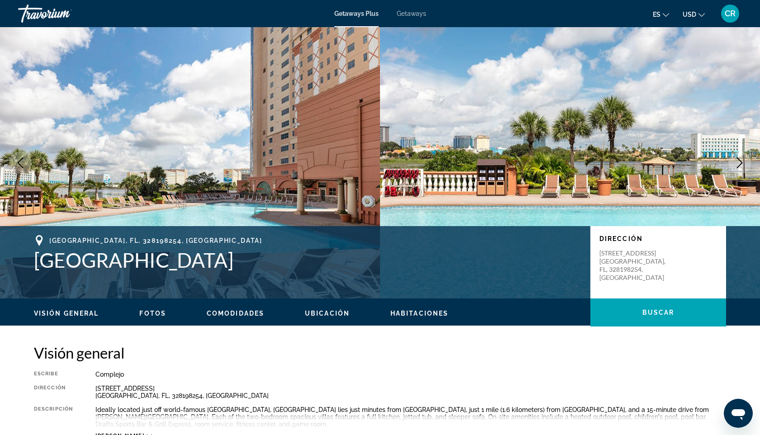
click at [739, 165] on icon "Next image" at bounding box center [740, 162] width 6 height 11
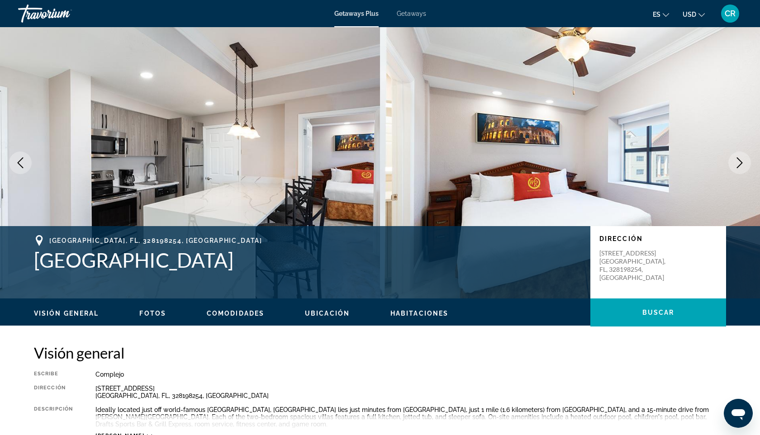
click at [739, 165] on icon "Next image" at bounding box center [740, 162] width 6 height 11
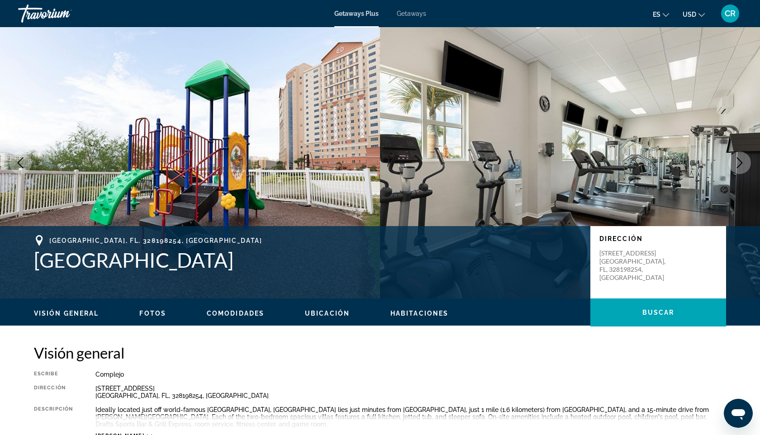
click at [739, 165] on icon "Next image" at bounding box center [740, 162] width 6 height 11
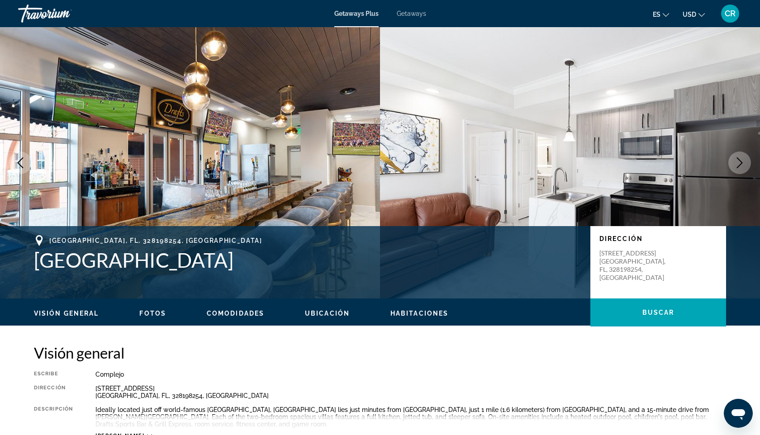
click at [739, 165] on icon "Next image" at bounding box center [740, 162] width 6 height 11
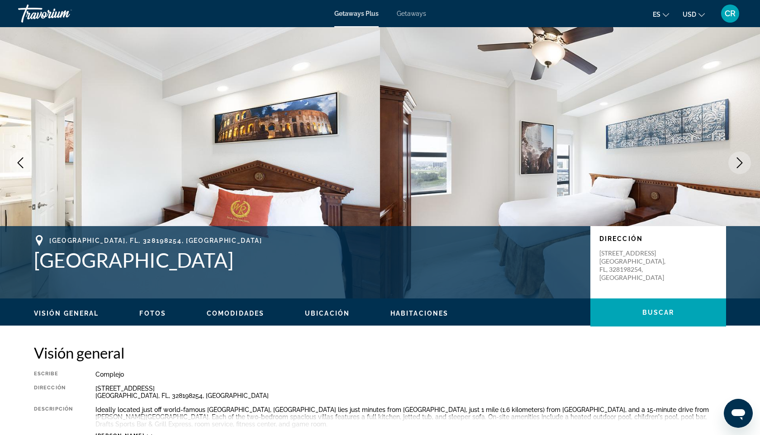
click at [739, 165] on icon "Next image" at bounding box center [740, 162] width 6 height 11
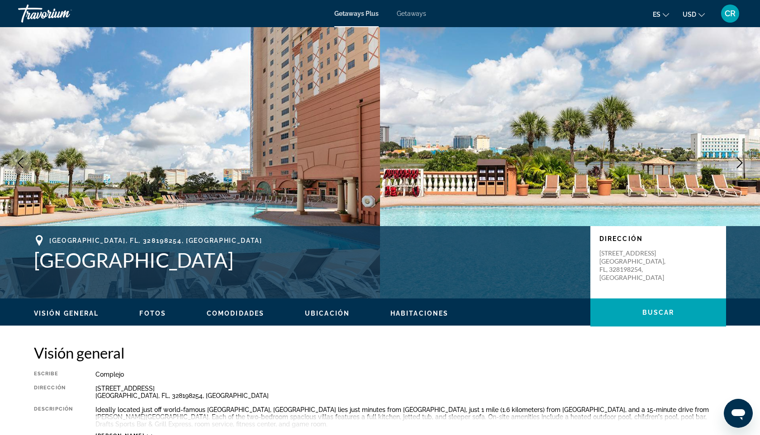
click at [739, 166] on icon "Next image" at bounding box center [740, 162] width 6 height 11
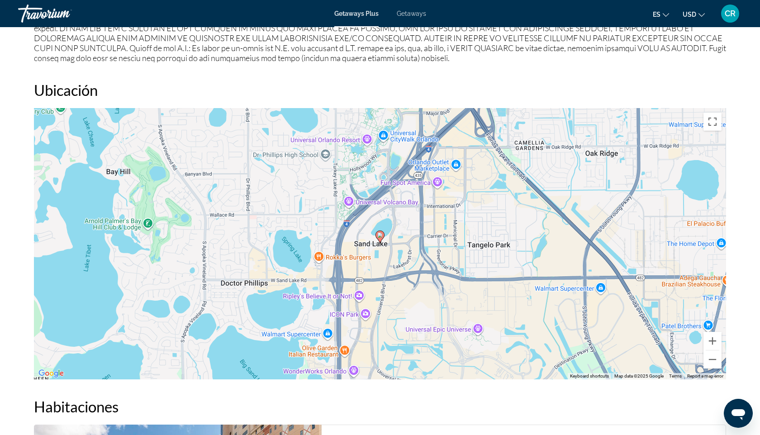
scroll to position [1017, 0]
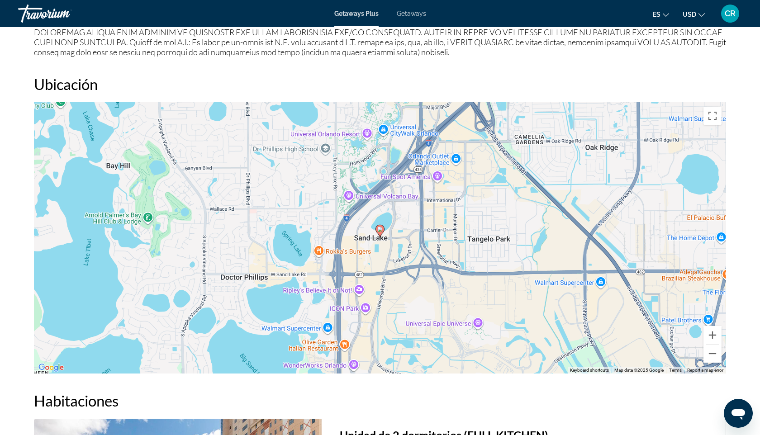
click at [400, 220] on div "To activate drag with keyboard, press Alt + Enter. Once in keyboard drag state,…" at bounding box center [380, 237] width 692 height 271
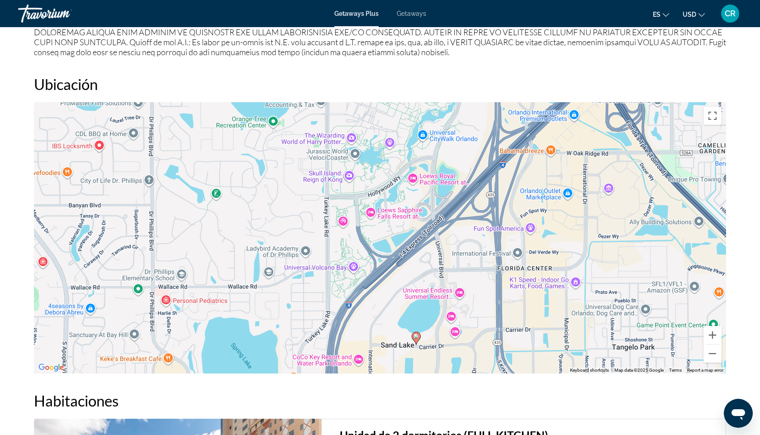
drag, startPoint x: 400, startPoint y: 220, endPoint x: 454, endPoint y: 309, distance: 104.9
click at [454, 309] on div "To activate drag with keyboard, press Alt + Enter. Once in keyboard drag state,…" at bounding box center [380, 237] width 692 height 271
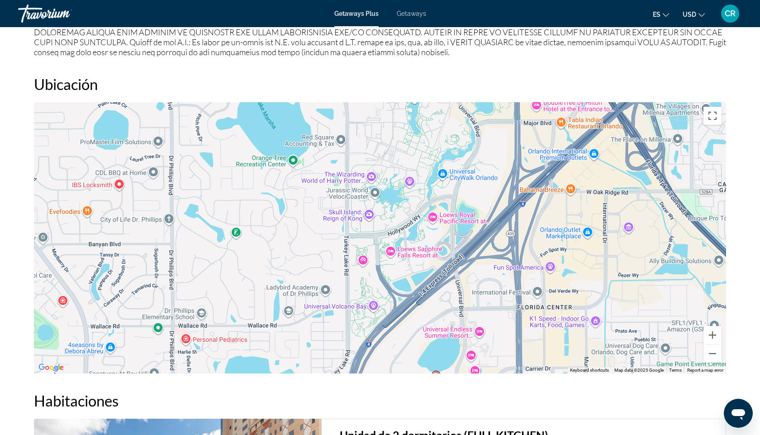
drag, startPoint x: 369, startPoint y: 175, endPoint x: 388, endPoint y: 211, distance: 40.9
click at [388, 211] on div "To activate drag with keyboard, press Alt + Enter. Once in keyboard drag state,…" at bounding box center [380, 237] width 692 height 271
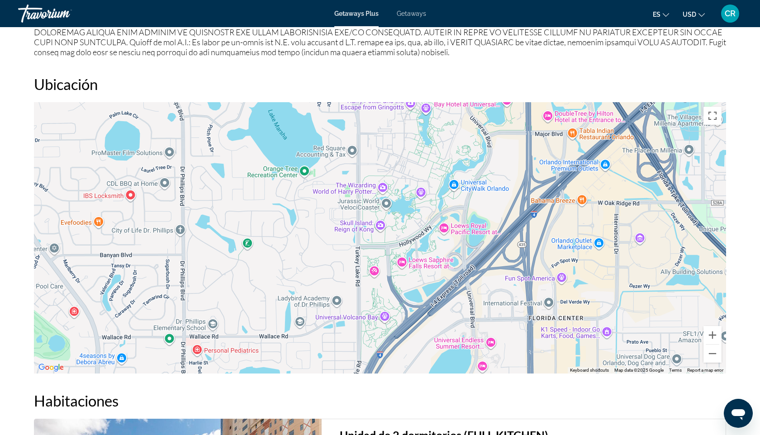
drag, startPoint x: 384, startPoint y: 203, endPoint x: 402, endPoint y: 222, distance: 25.3
click at [402, 222] on div "To activate drag with keyboard, press Alt + Enter. Once in keyboard drag state,…" at bounding box center [380, 237] width 692 height 271
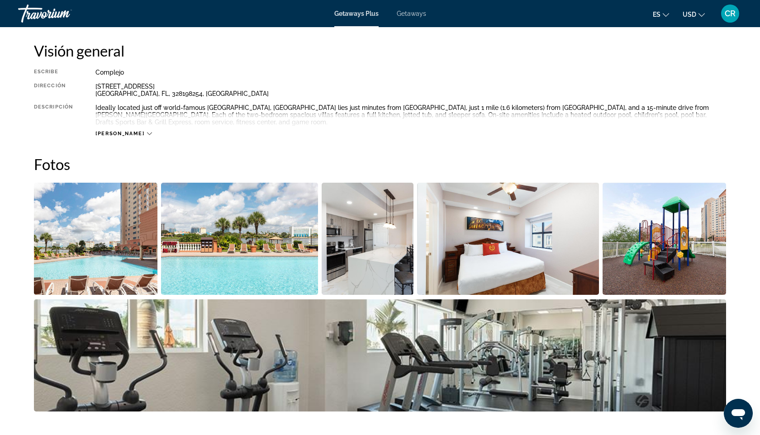
scroll to position [0, 0]
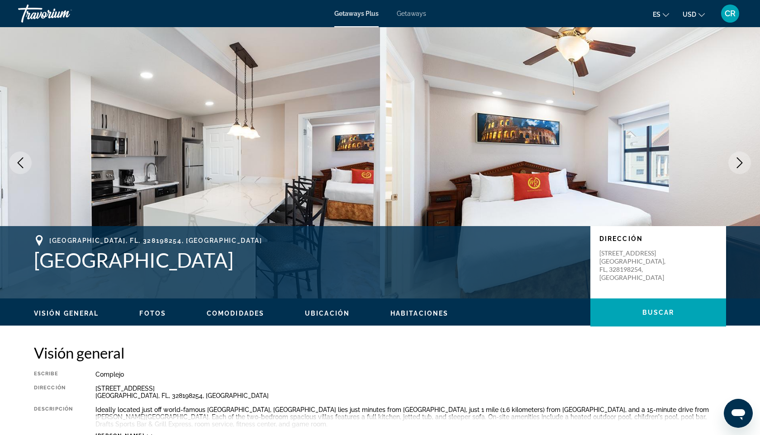
click at [415, 15] on span "Getaways" at bounding box center [411, 13] width 29 height 7
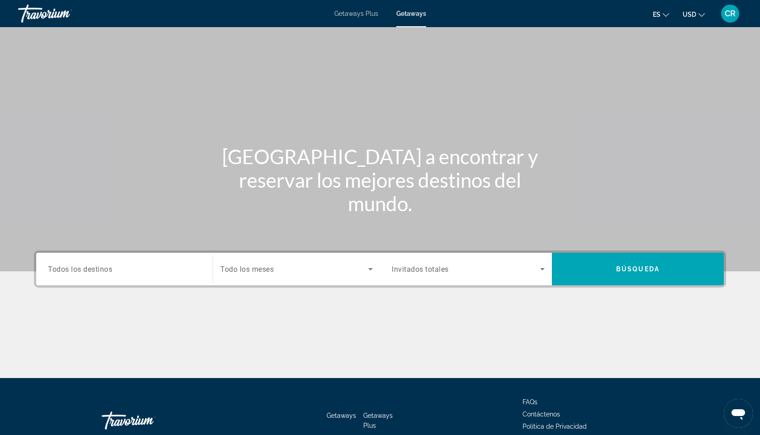
click at [163, 267] on input "Destination Todos los destinos" at bounding box center [124, 269] width 153 height 11
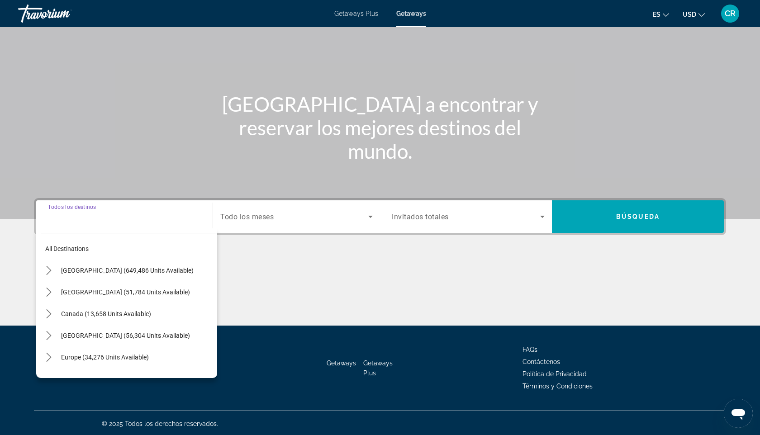
scroll to position [54, 0]
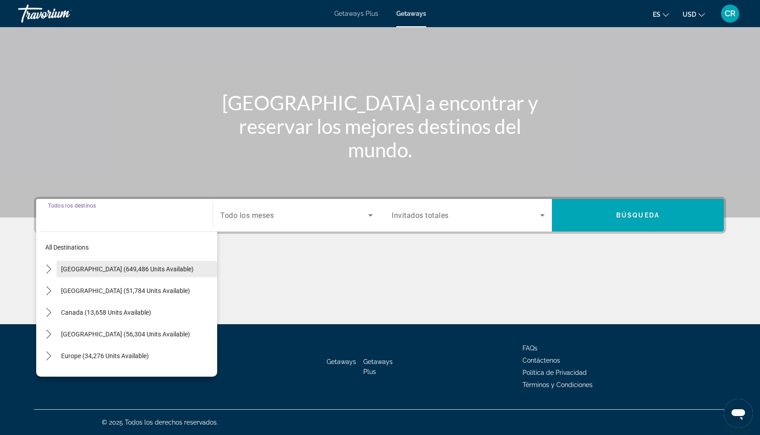
click at [117, 273] on span "Select destination: United States (649,486 units available)" at bounding box center [137, 269] width 161 height 22
type input "**********"
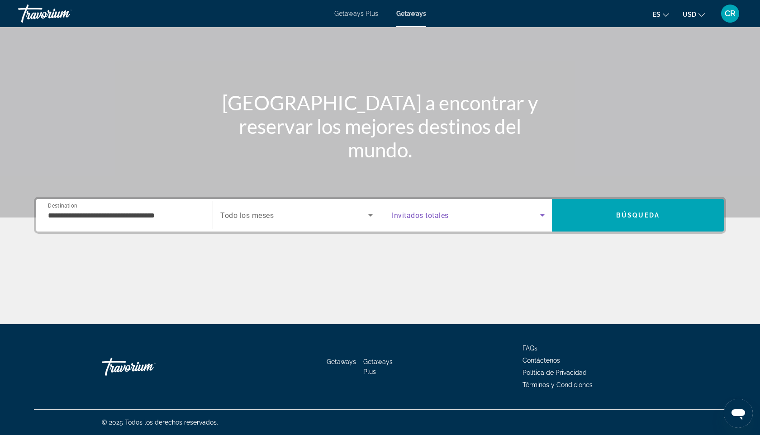
click at [454, 215] on span "Search widget" at bounding box center [466, 215] width 148 height 11
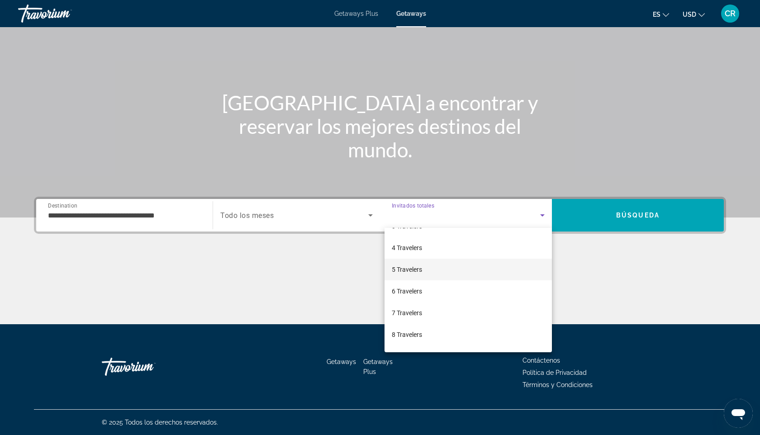
scroll to position [62, 0]
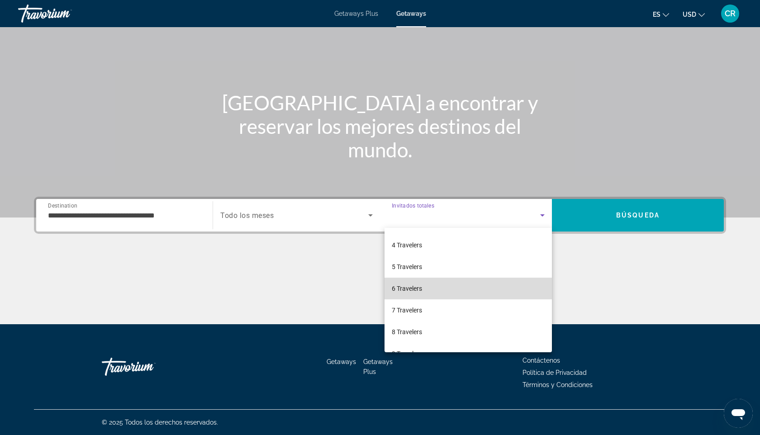
click at [416, 288] on span "6 Travelers" at bounding box center [407, 288] width 30 height 11
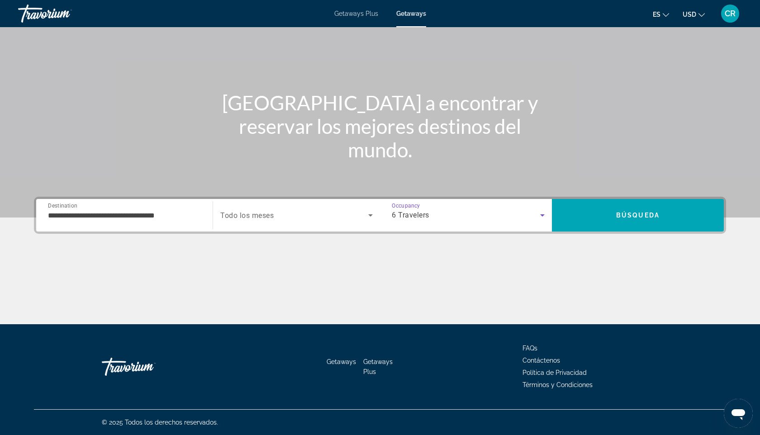
click at [367, 222] on div "Search widget" at bounding box center [296, 215] width 152 height 25
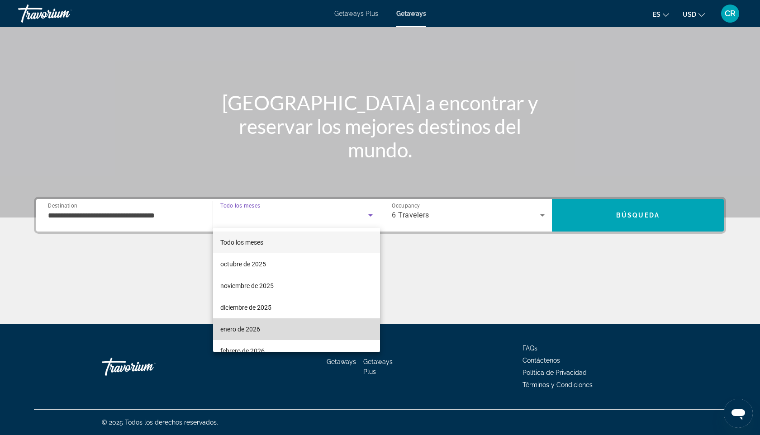
click at [270, 324] on mat-option "enero de 2026" at bounding box center [296, 329] width 167 height 22
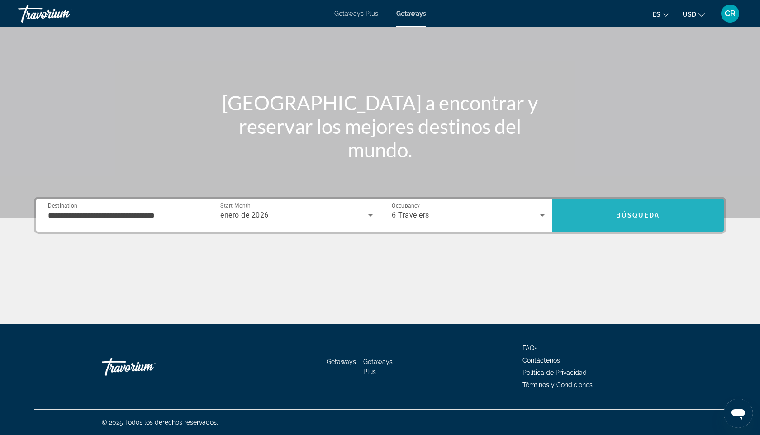
click at [657, 216] on span "Búsqueda" at bounding box center [637, 215] width 43 height 7
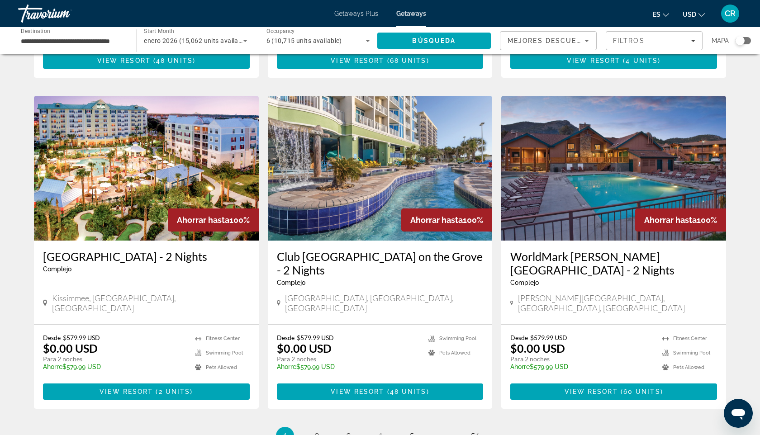
scroll to position [1000, 0]
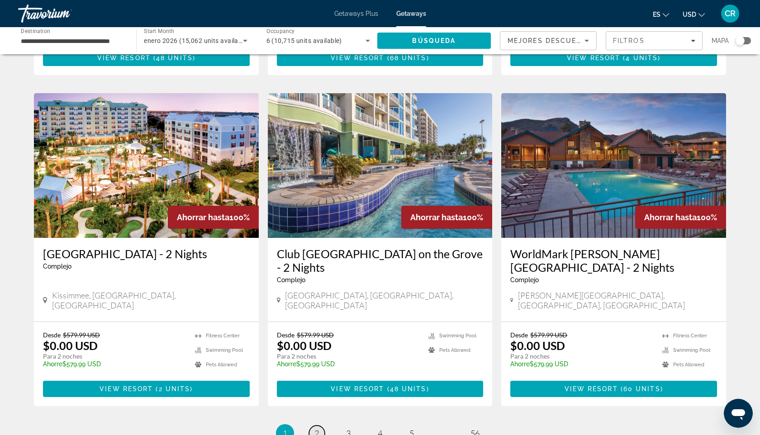
click at [316, 428] on span "2" at bounding box center [316, 433] width 5 height 10
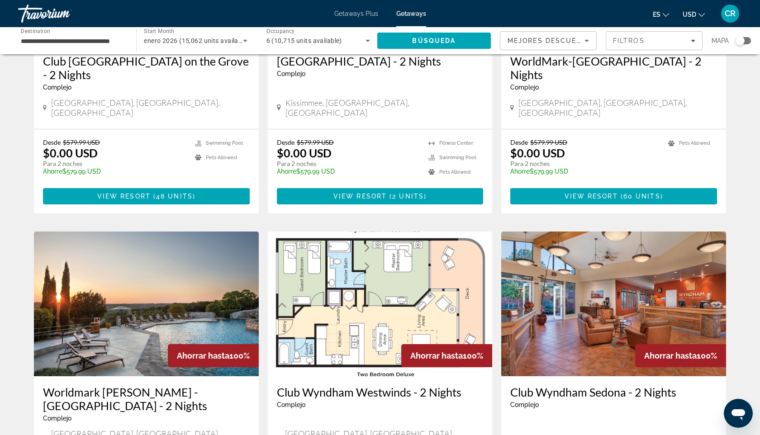
scroll to position [525, 0]
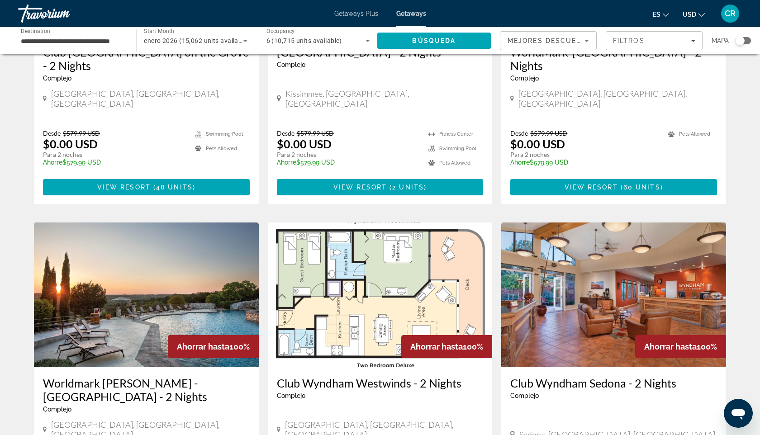
click at [741, 41] on div "Search widget" at bounding box center [739, 40] width 9 height 9
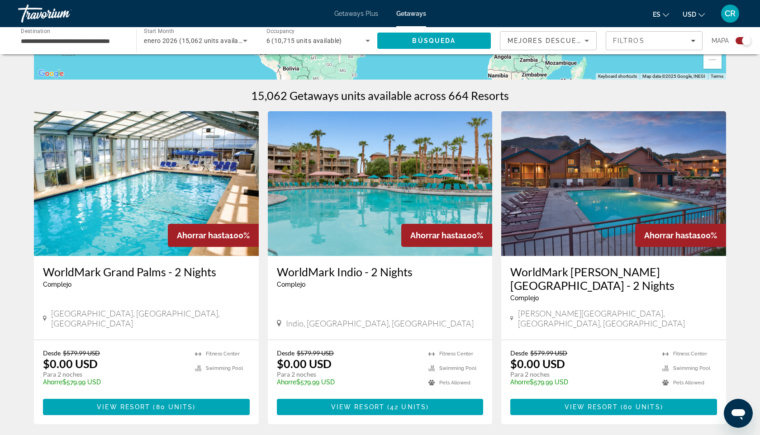
scroll to position [0, 0]
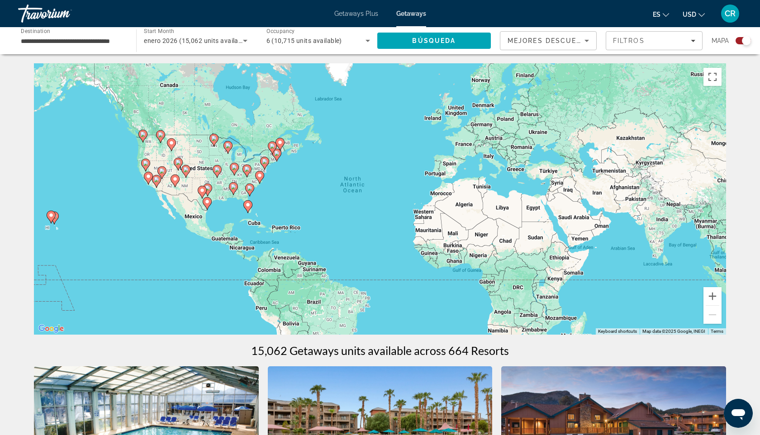
click at [264, 205] on div "To activate drag with keyboard, press Alt + Enter. Once in keyboard drag state,…" at bounding box center [380, 198] width 692 height 271
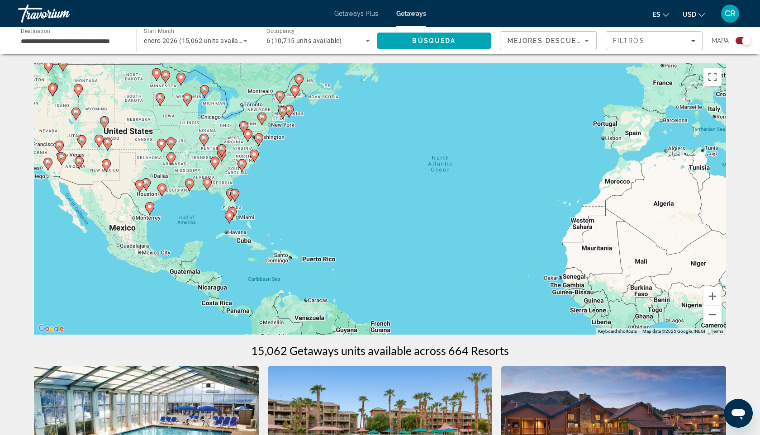
click at [239, 207] on div "To activate drag with keyboard, press Alt + Enter. Once in keyboard drag state,…" at bounding box center [380, 198] width 692 height 271
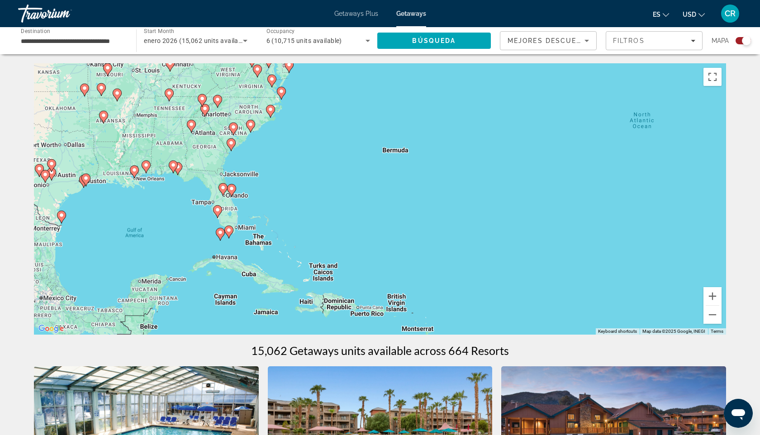
click at [239, 207] on div "To activate drag with keyboard, press Alt + Enter. Once in keyboard drag state,…" at bounding box center [380, 198] width 692 height 271
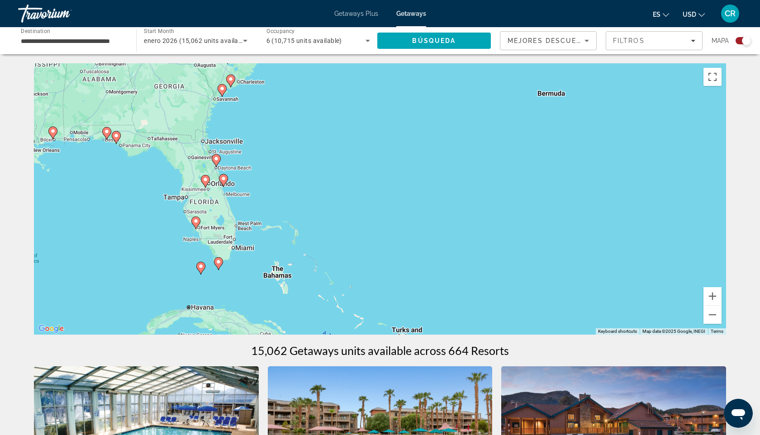
click at [239, 207] on div "To activate drag with keyboard, press Alt + Enter. Once in keyboard drag state,…" at bounding box center [380, 198] width 692 height 271
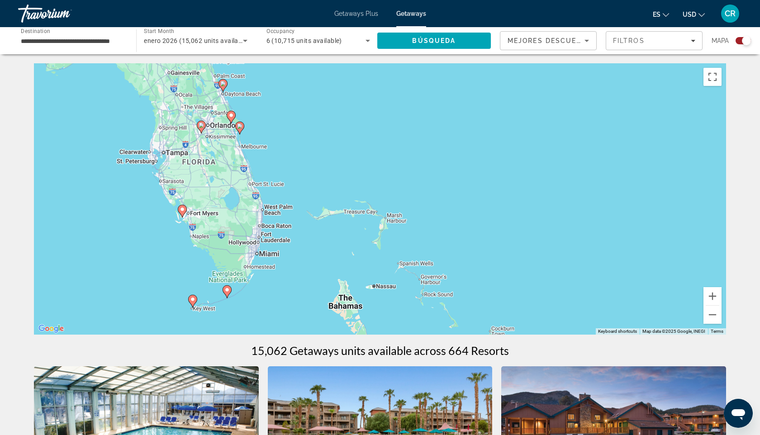
drag, startPoint x: 219, startPoint y: 250, endPoint x: 250, endPoint y: 211, distance: 48.9
click at [250, 211] on div "To activate drag with keyboard, press Alt + Enter. Once in keyboard drag state,…" at bounding box center [380, 198] width 692 height 271
click at [231, 183] on div "To activate drag with keyboard, press Alt + Enter. Once in keyboard drag state,…" at bounding box center [380, 198] width 692 height 271
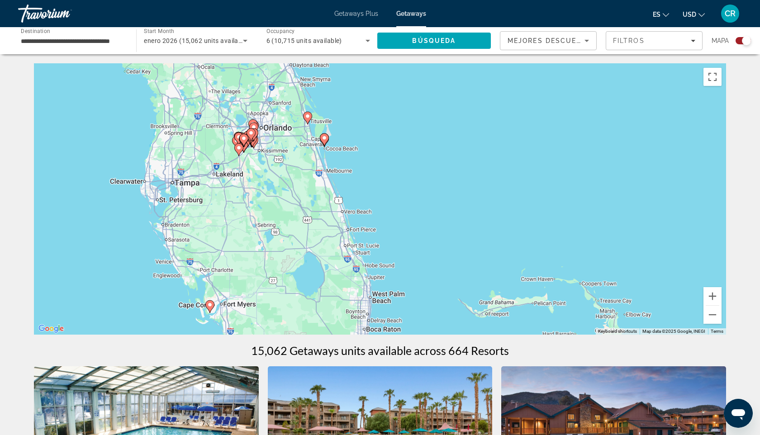
drag, startPoint x: 218, startPoint y: 147, endPoint x: 294, endPoint y: 206, distance: 96.3
click at [296, 207] on div "To activate drag with keyboard, press Alt + Enter. Once in keyboard drag state,…" at bounding box center [380, 198] width 692 height 271
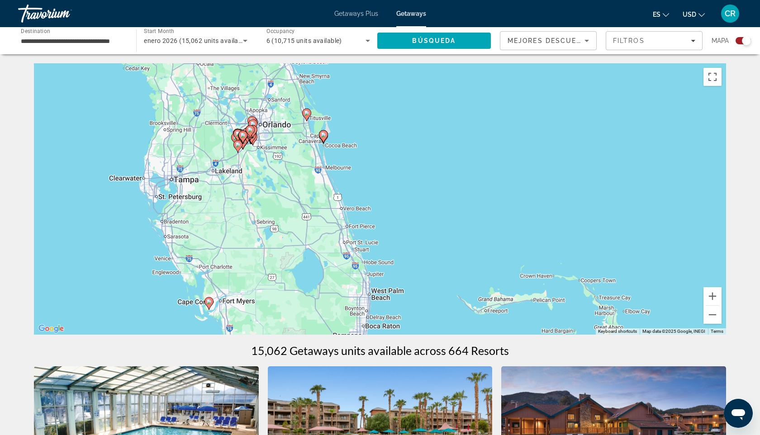
click at [263, 141] on div "To activate drag with keyboard, press Alt + Enter. Once in keyboard drag state,…" at bounding box center [380, 198] width 692 height 271
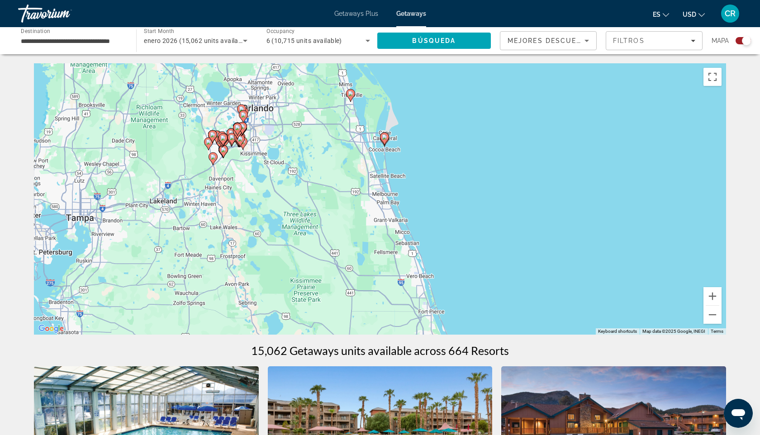
click at [263, 141] on div "To activate drag with keyboard, press Alt + Enter. Once in keyboard drag state,…" at bounding box center [380, 198] width 692 height 271
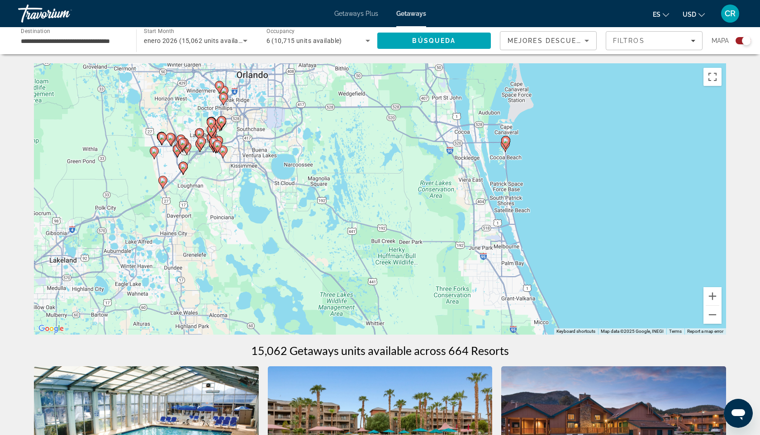
click at [251, 134] on div "To activate drag with keyboard, press Alt + Enter. Once in keyboard drag state,…" at bounding box center [380, 198] width 692 height 271
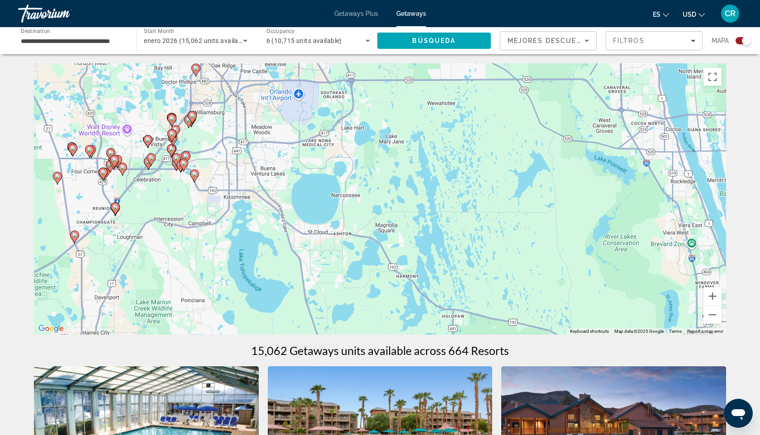
click at [233, 135] on div "To activate drag with keyboard, press Alt + Enter. Once in keyboard drag state,…" at bounding box center [380, 198] width 692 height 271
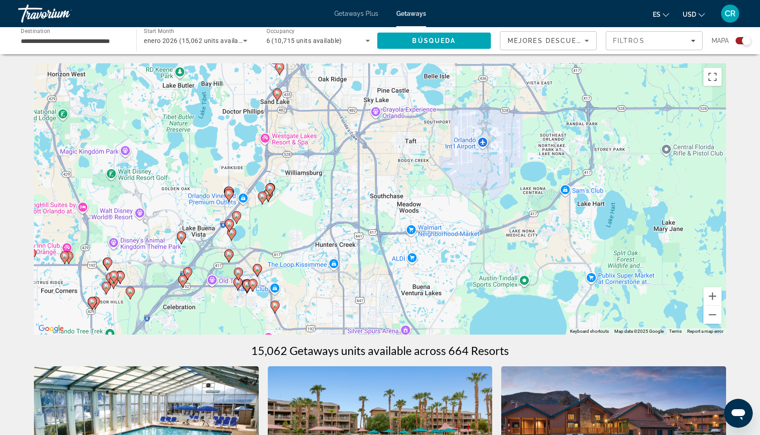
drag, startPoint x: 215, startPoint y: 123, endPoint x: 335, endPoint y: 205, distance: 145.4
click at [335, 205] on div "To activate drag with keyboard, press Alt + Enter. Once in keyboard drag state,…" at bounding box center [380, 198] width 692 height 271
click at [293, 203] on div "To activate drag with keyboard, press Alt + Enter. Once in keyboard drag state,…" at bounding box center [380, 198] width 692 height 271
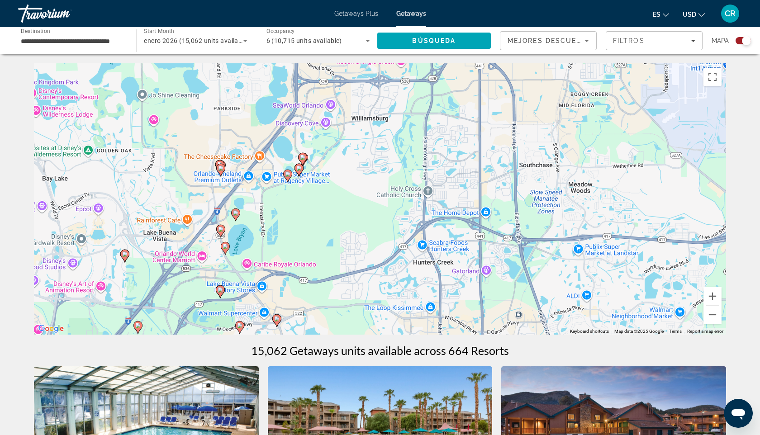
drag, startPoint x: 260, startPoint y: 225, endPoint x: 317, endPoint y: 201, distance: 61.2
click at [317, 201] on div "To activate drag with keyboard, press Alt + Enter. Once in keyboard drag state,…" at bounding box center [380, 198] width 692 height 271
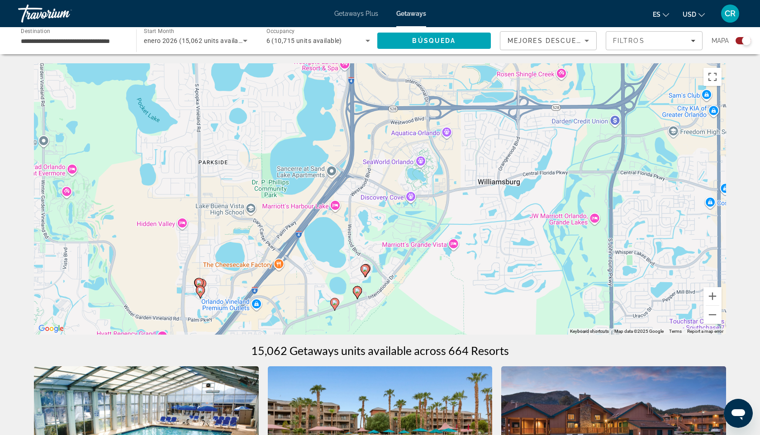
drag, startPoint x: 246, startPoint y: 195, endPoint x: 323, endPoint y: 343, distance: 166.5
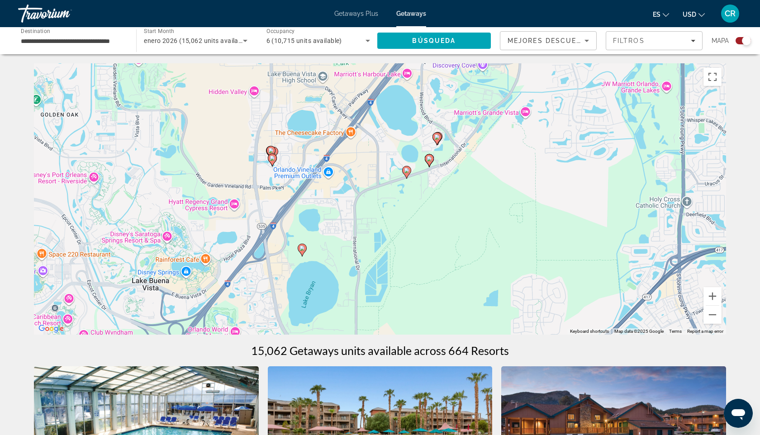
drag, startPoint x: 313, startPoint y: 201, endPoint x: 385, endPoint y: 70, distance: 149.6
click at [385, 70] on div "To activate drag with keyboard, press Alt + Enter. Once in keyboard drag state,…" at bounding box center [380, 198] width 692 height 271
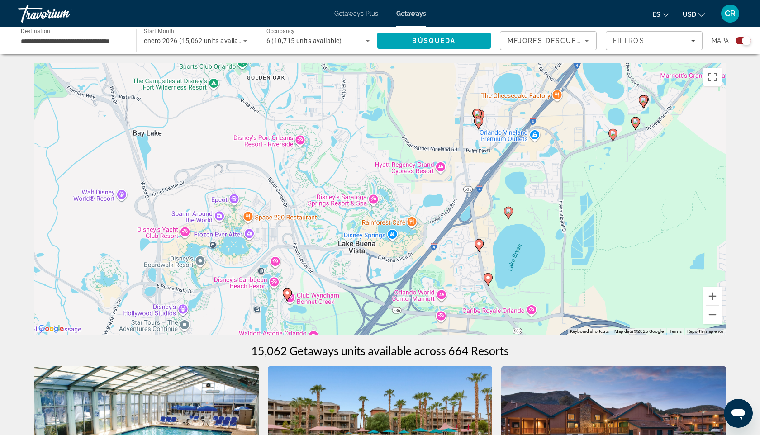
drag, startPoint x: 295, startPoint y: 113, endPoint x: 501, endPoint y: 77, distance: 209.4
click at [501, 77] on div "To activate drag with keyboard, press Alt + Enter. Once in keyboard drag state,…" at bounding box center [380, 198] width 692 height 271
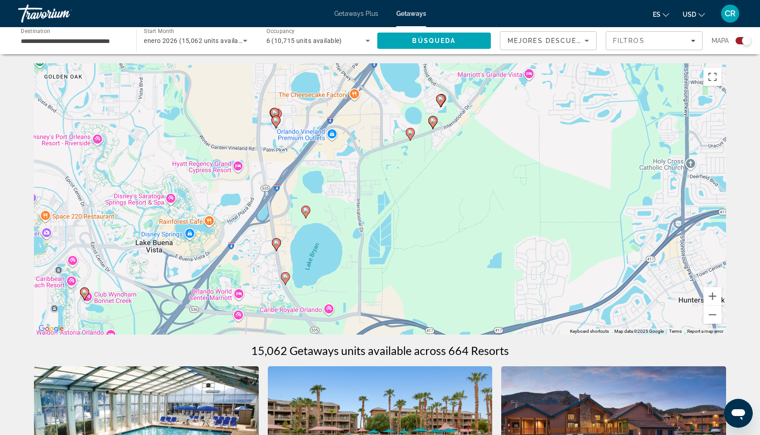
drag, startPoint x: 541, startPoint y: 164, endPoint x: 337, endPoint y: 162, distance: 203.9
click at [337, 162] on div "To activate drag with keyboard, press Alt + Enter. Once in keyboard drag state,…" at bounding box center [380, 198] width 692 height 271
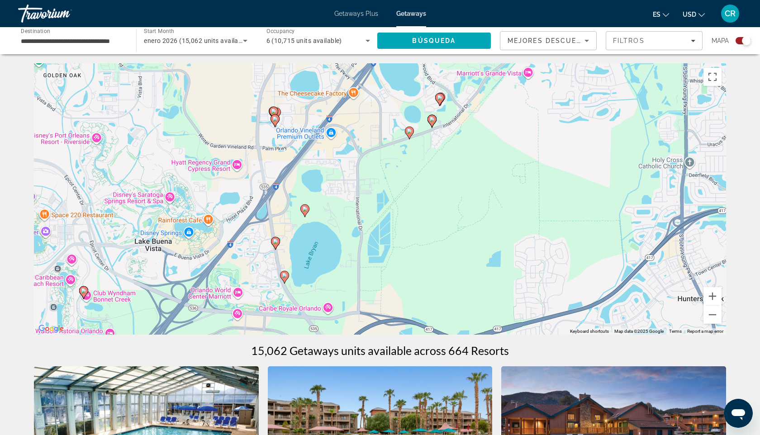
click at [337, 162] on div "To activate drag with keyboard, press Alt + Enter. Once in keyboard drag state,…" at bounding box center [380, 198] width 692 height 271
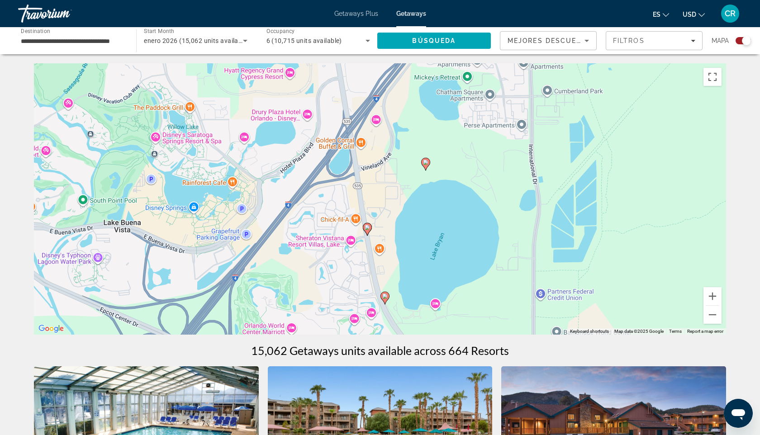
drag, startPoint x: 299, startPoint y: 123, endPoint x: 453, endPoint y: 24, distance: 182.7
click at [453, 24] on div "**********" at bounding box center [380, 217] width 760 height 435
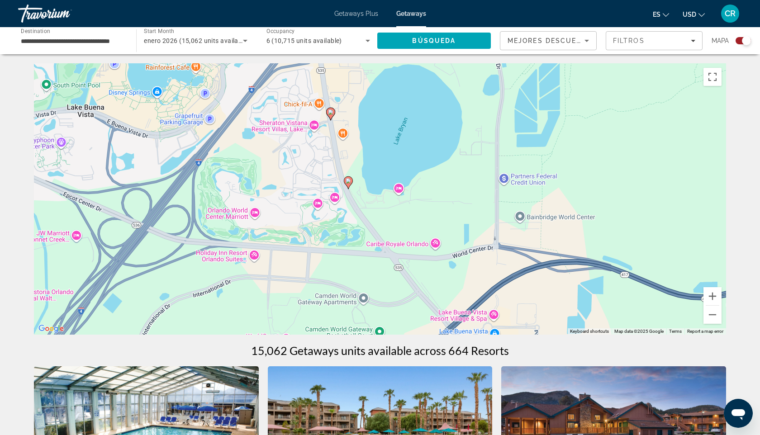
drag, startPoint x: 367, startPoint y: 166, endPoint x: 309, endPoint y: 104, distance: 85.1
click at [309, 104] on div "To activate drag with keyboard, press Alt + Enter. Once in keyboard drag state,…" at bounding box center [380, 198] width 692 height 271
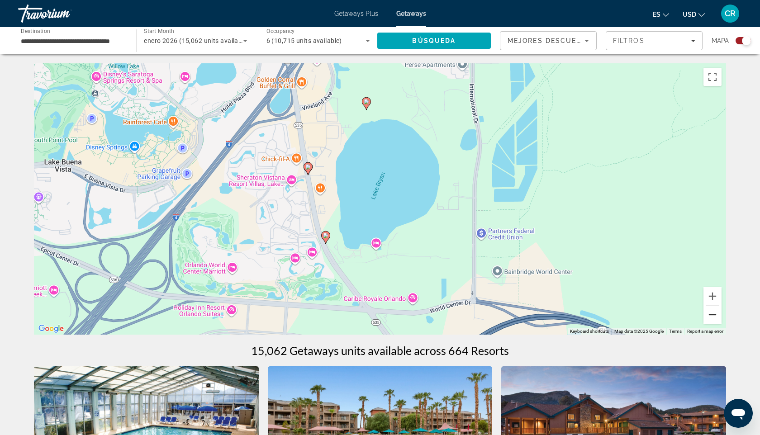
click at [713, 321] on button "Zoom out" at bounding box center [712, 315] width 18 height 18
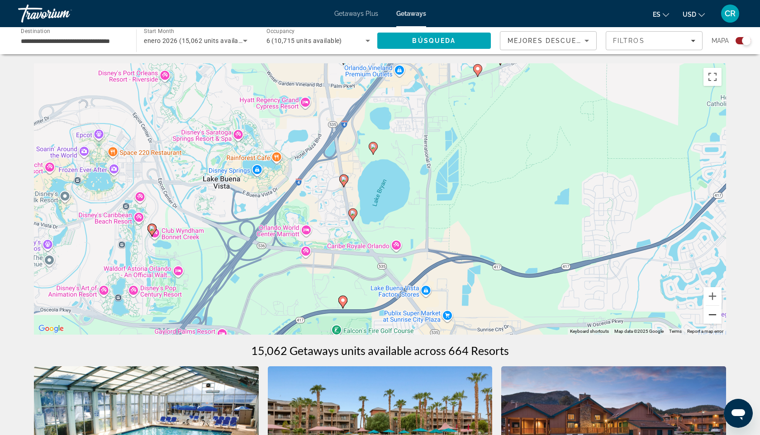
click at [713, 319] on button "Zoom out" at bounding box center [712, 315] width 18 height 18
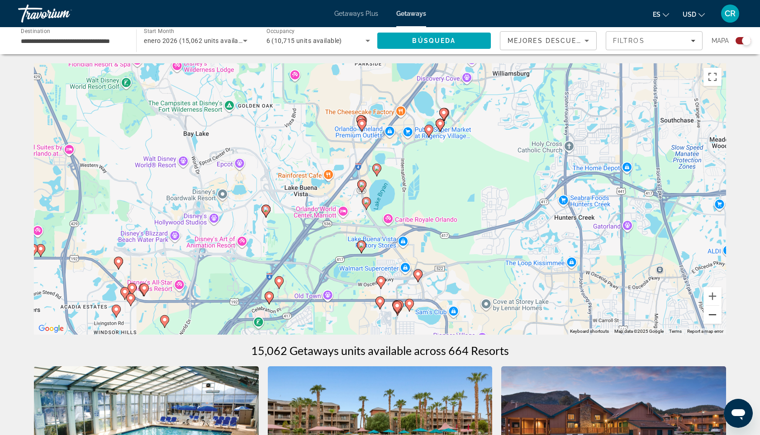
click at [713, 319] on button "Zoom out" at bounding box center [712, 315] width 18 height 18
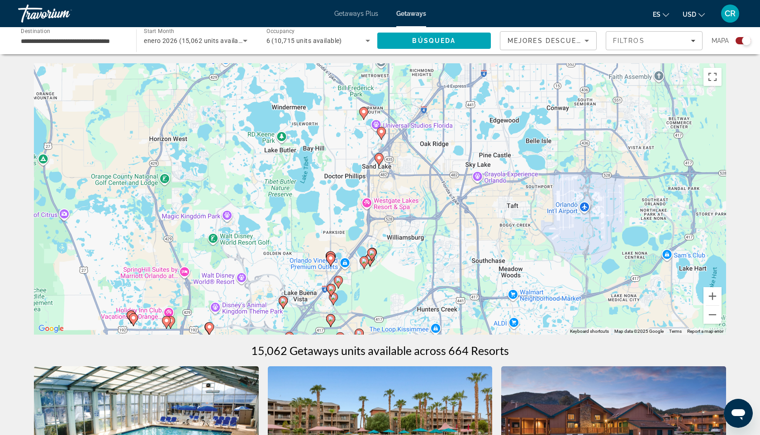
drag, startPoint x: 430, startPoint y: 189, endPoint x: 389, endPoint y: 290, distance: 109.2
click at [389, 290] on div "To activate drag with keyboard, press Alt + Enter. Once in keyboard drag state,…" at bounding box center [380, 198] width 692 height 271
click at [363, 143] on div "To activate drag with keyboard, press Alt + Enter. Once in keyboard drag state,…" at bounding box center [380, 198] width 692 height 271
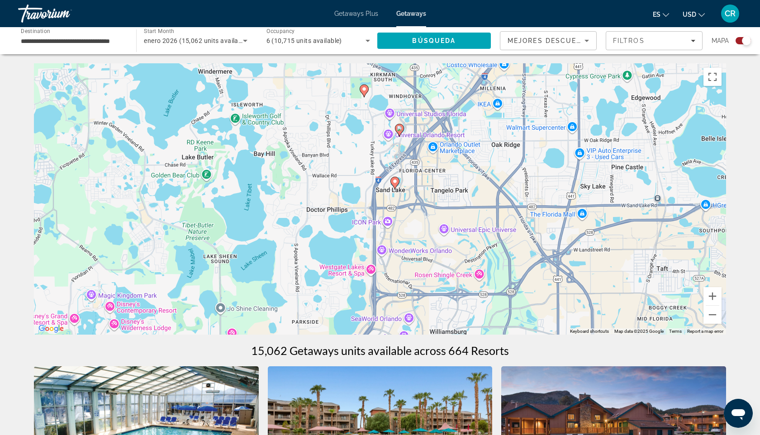
click at [363, 143] on div "To activate drag with keyboard, press Alt + Enter. Once in keyboard drag state,…" at bounding box center [380, 198] width 692 height 271
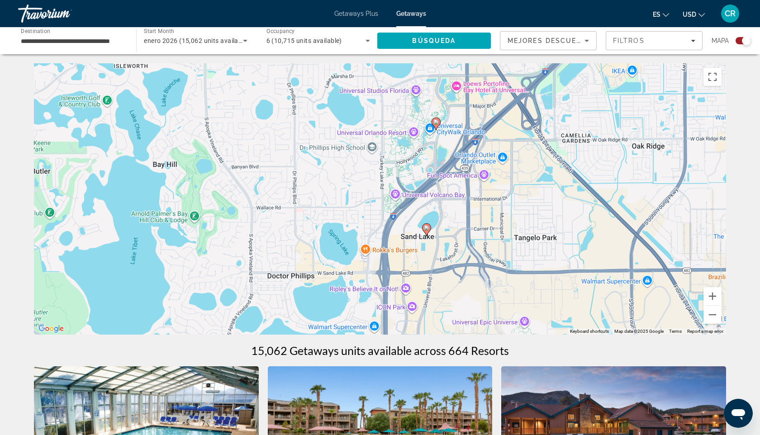
click at [402, 149] on div "To activate drag with keyboard, press Alt + Enter. Once in keyboard drag state,…" at bounding box center [380, 198] width 692 height 271
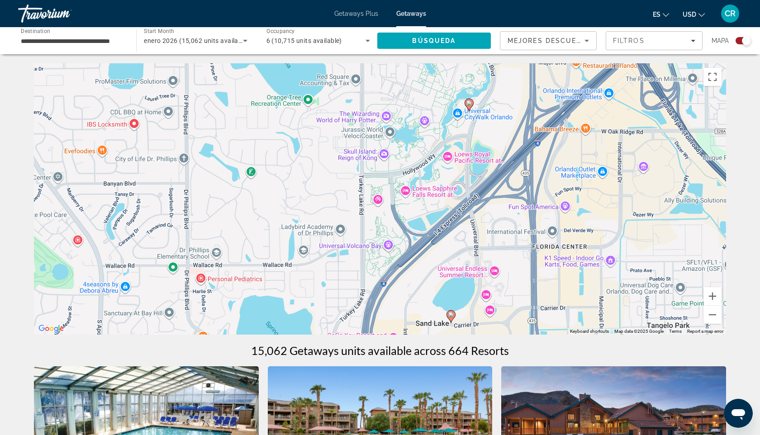
click at [470, 105] on image "Main content" at bounding box center [468, 102] width 5 height 5
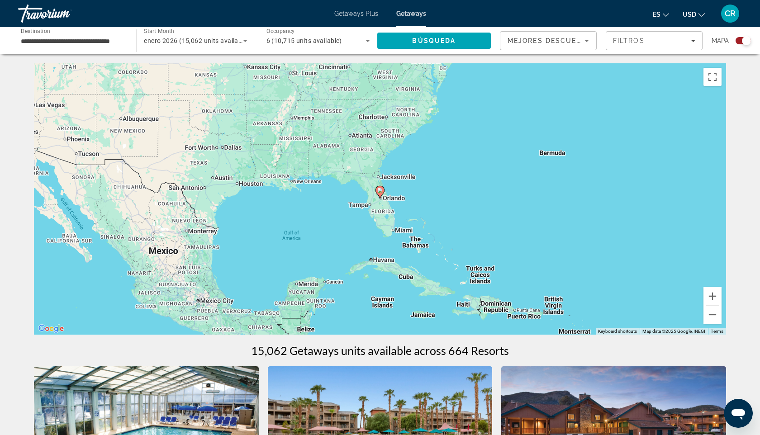
click at [384, 193] on div "To navigate, press the arrow keys. To activate drag with keyboard, press Alt + …" at bounding box center [380, 198] width 692 height 271
click at [381, 193] on image "Main content" at bounding box center [379, 190] width 5 height 5
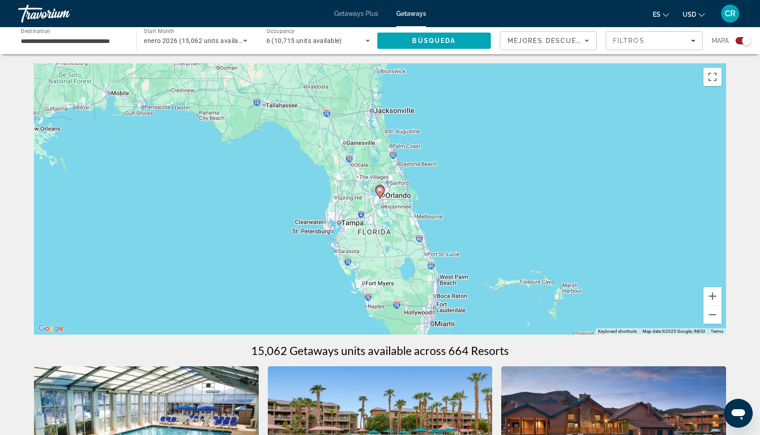
click at [381, 193] on image "Main content" at bounding box center [379, 190] width 5 height 5
type input "**********"
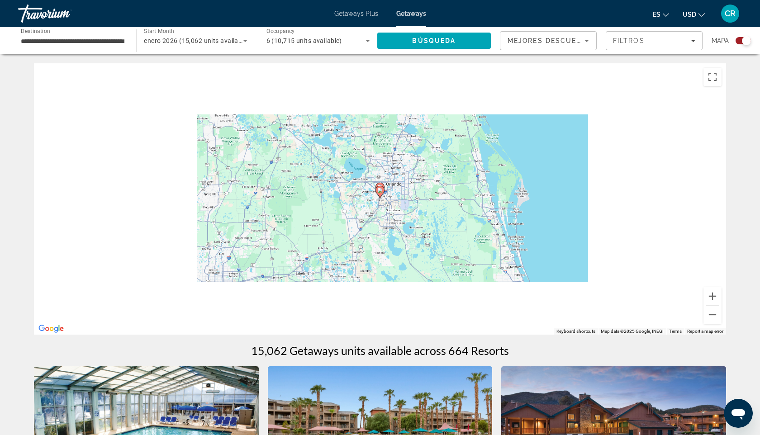
click at [381, 193] on image "Main content" at bounding box center [379, 190] width 5 height 5
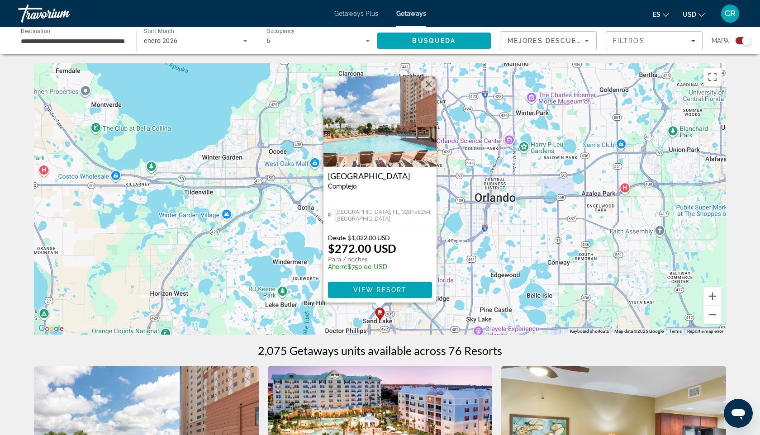
click at [464, 265] on div "To activate drag with keyboard, press Alt + Enter. Once in keyboard drag state,…" at bounding box center [380, 198] width 692 height 271
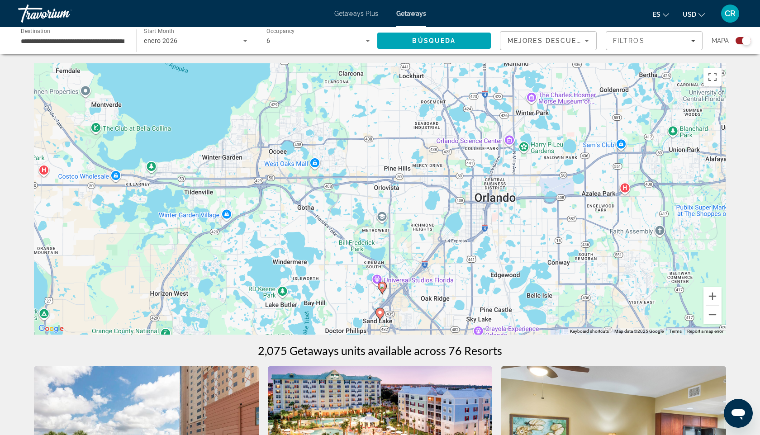
click at [384, 286] on image "Main content" at bounding box center [381, 286] width 5 height 5
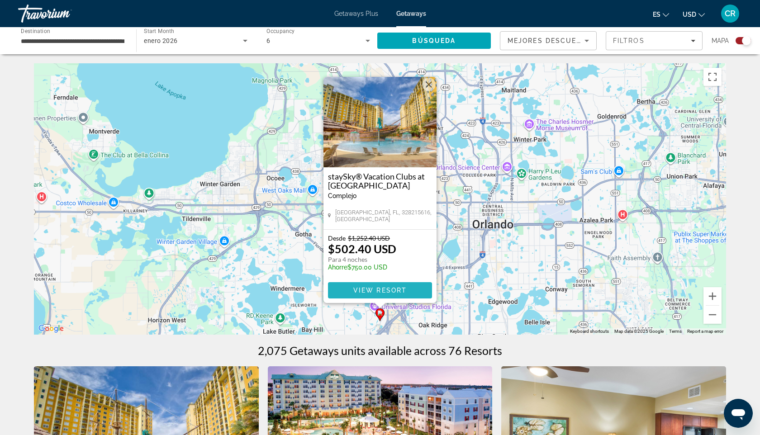
click at [381, 288] on span "View Resort" at bounding box center [379, 290] width 53 height 7
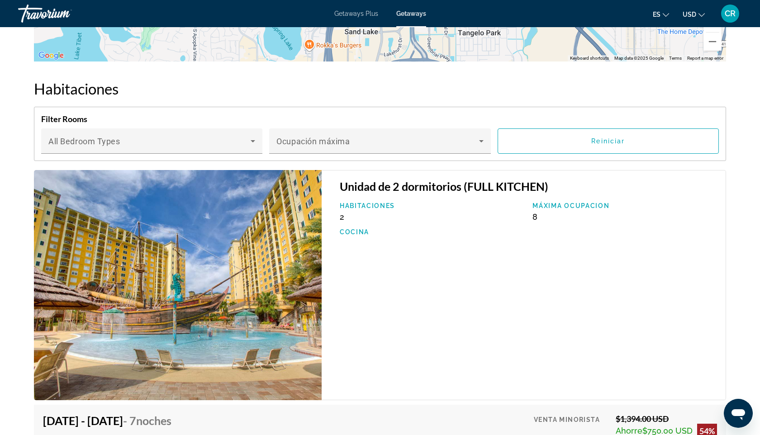
scroll to position [1242, 0]
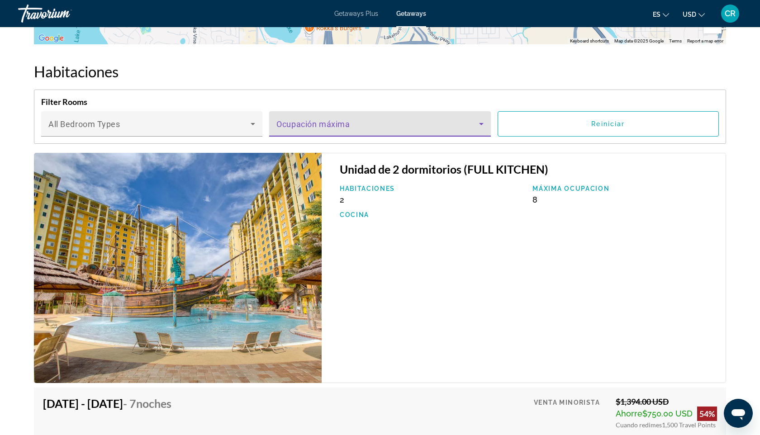
click at [466, 122] on span "Main content" at bounding box center [377, 127] width 202 height 11
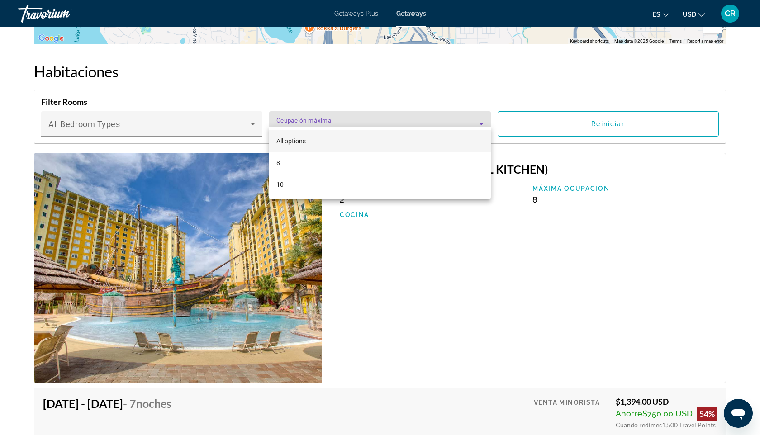
click at [237, 119] on div at bounding box center [380, 217] width 760 height 435
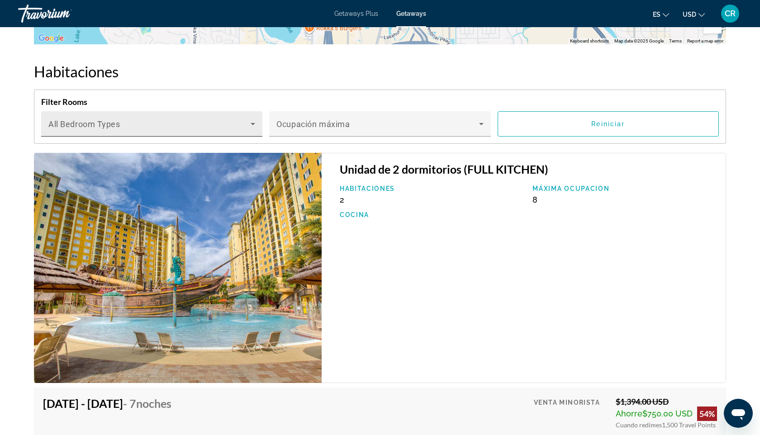
click at [248, 118] on icon "Main content" at bounding box center [252, 123] width 11 height 11
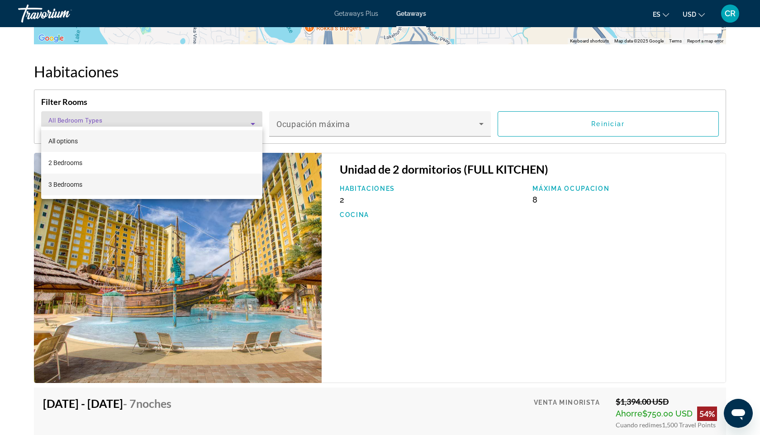
click at [115, 181] on mat-option "3 Bedrooms" at bounding box center [151, 185] width 221 height 22
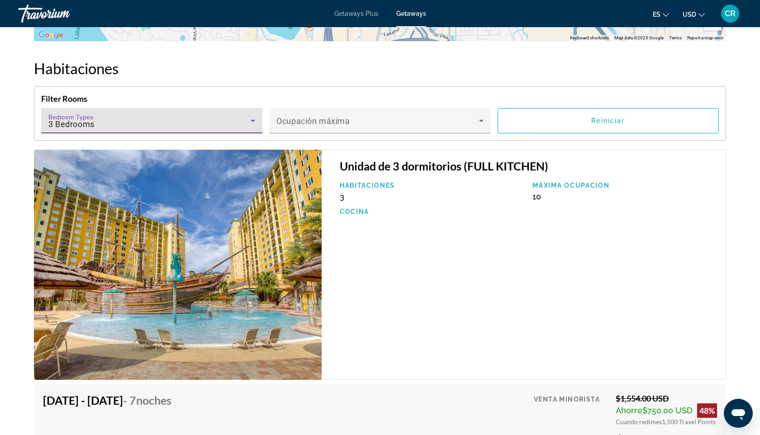
scroll to position [1242, 0]
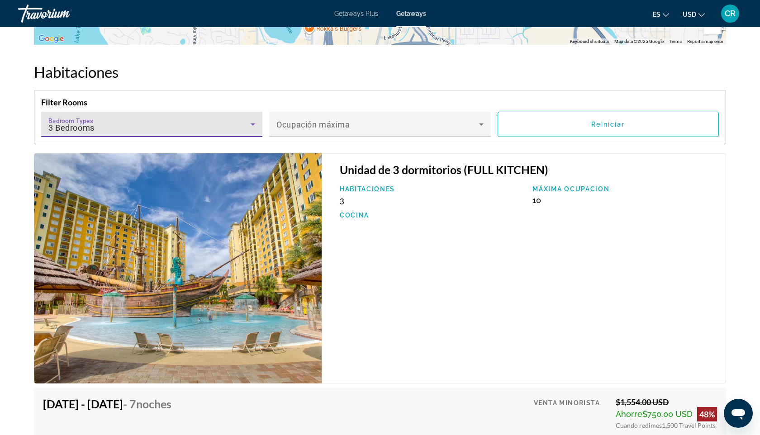
click at [245, 123] on div "3 Bedrooms" at bounding box center [149, 128] width 202 height 11
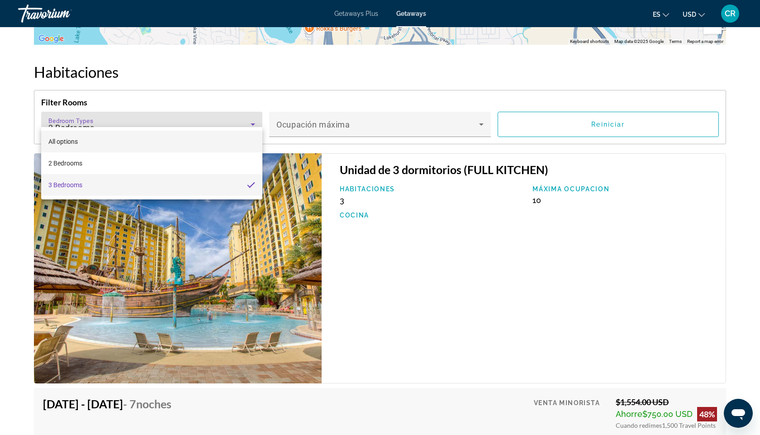
click at [104, 142] on mat-option "All options" at bounding box center [151, 142] width 221 height 22
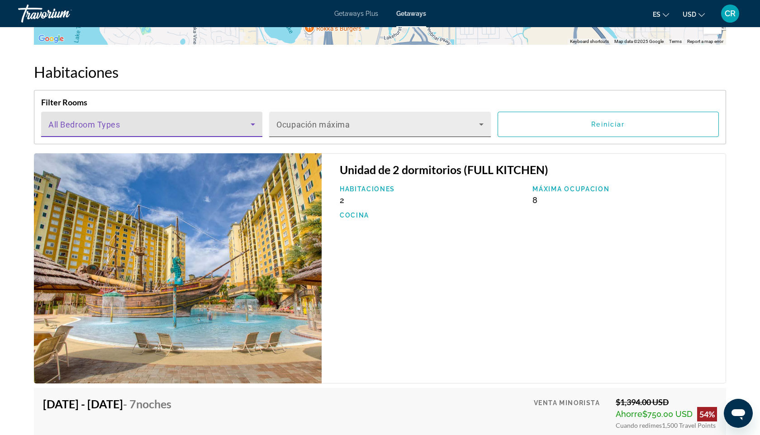
click at [446, 123] on span "Main content" at bounding box center [377, 128] width 202 height 11
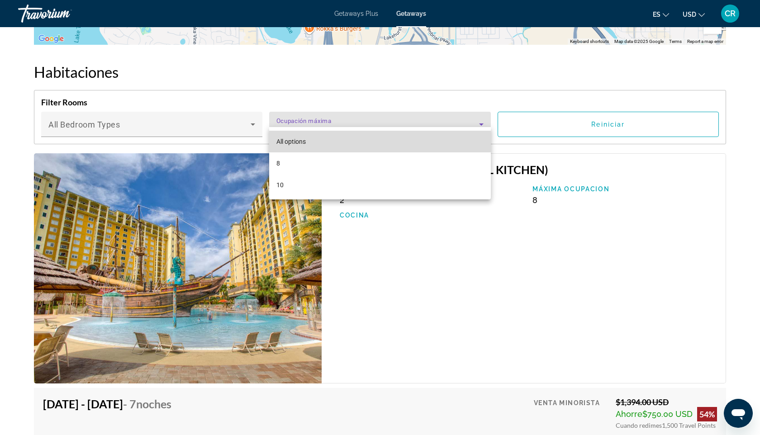
click at [333, 140] on mat-option "All options" at bounding box center [379, 142] width 221 height 22
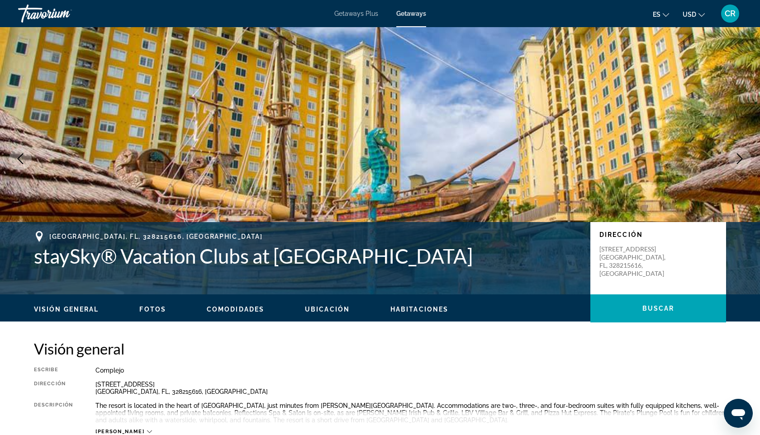
scroll to position [5, 0]
